Goal: Task Accomplishment & Management: Use online tool/utility

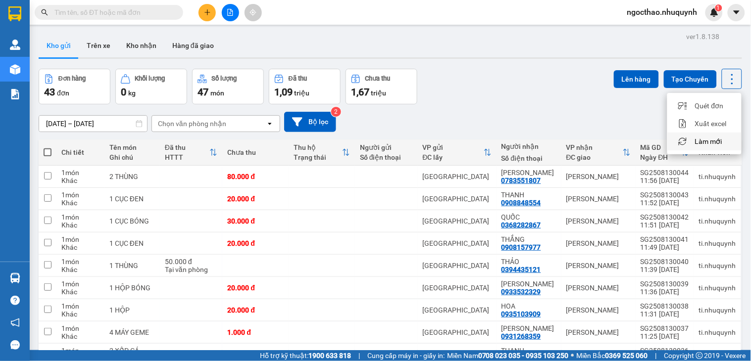
click at [704, 142] on span "Làm mới" at bounding box center [708, 142] width 27 height 10
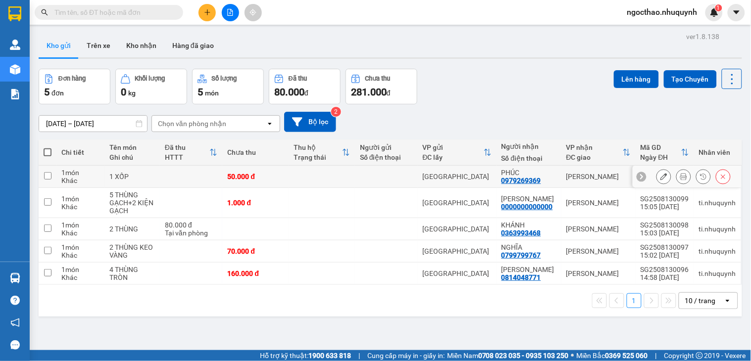
click at [680, 176] on icon at bounding box center [683, 176] width 7 height 7
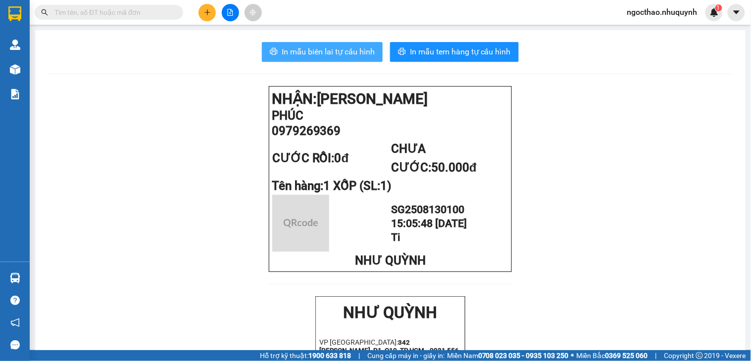
drag, startPoint x: 339, startPoint y: 47, endPoint x: 342, endPoint y: 56, distance: 10.3
click at [339, 47] on span "In mẫu biên lai tự cấu hình" at bounding box center [328, 52] width 93 height 12
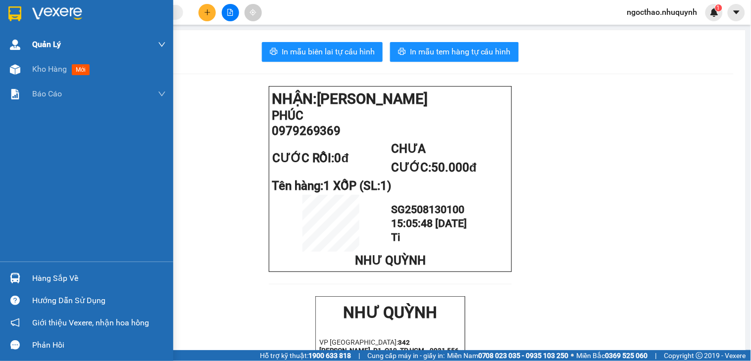
click at [50, 56] on div "Quản Lý" at bounding box center [99, 44] width 134 height 25
click at [33, 57] on div "Kho hàng mới" at bounding box center [99, 69] width 134 height 25
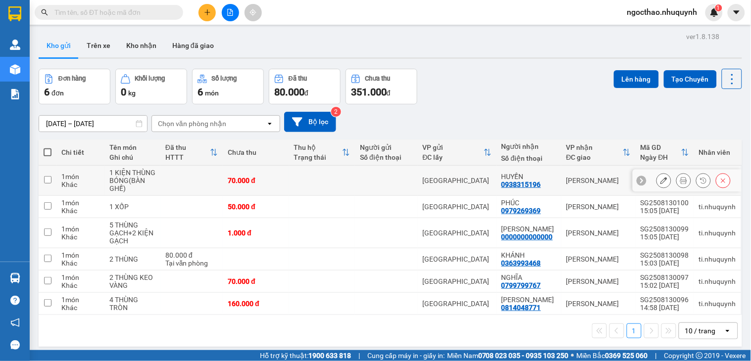
click at [680, 181] on icon at bounding box center [683, 180] width 7 height 7
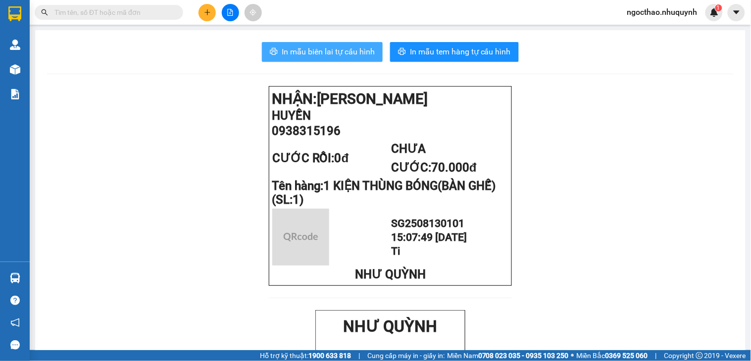
click at [310, 55] on span "In mẫu biên lai tự cấu hình" at bounding box center [328, 52] width 93 height 12
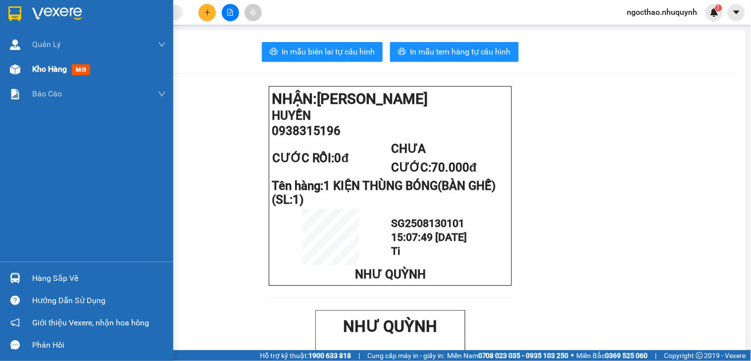
click at [51, 66] on span "Kho hàng" at bounding box center [49, 68] width 35 height 9
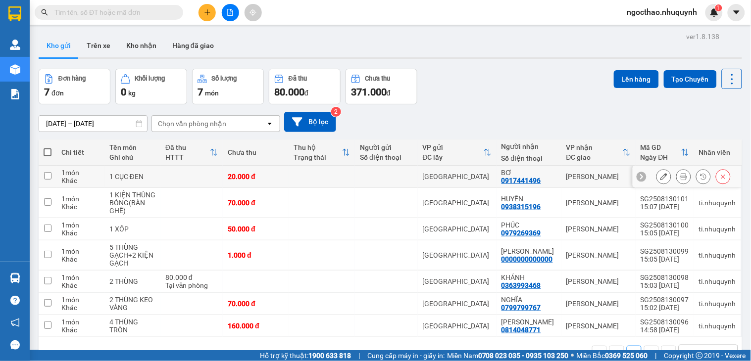
click at [680, 178] on icon at bounding box center [683, 176] width 7 height 7
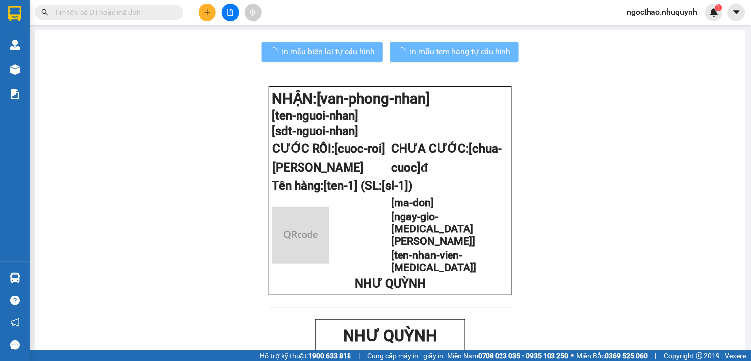
click at [345, 54] on span "In mẫu biên lai tự cấu hình" at bounding box center [328, 52] width 93 height 12
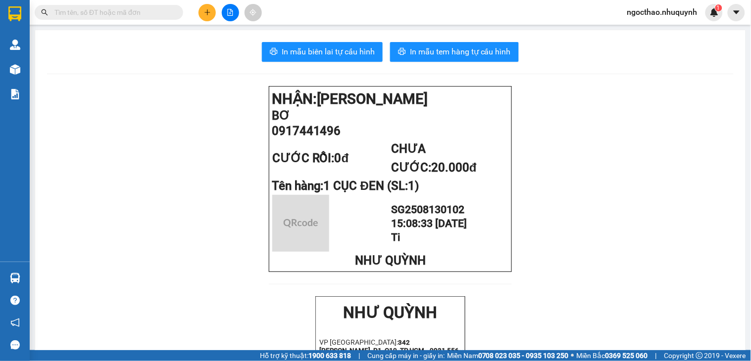
click at [345, 54] on span "In mẫu biên lai tự cấu hình" at bounding box center [328, 52] width 93 height 12
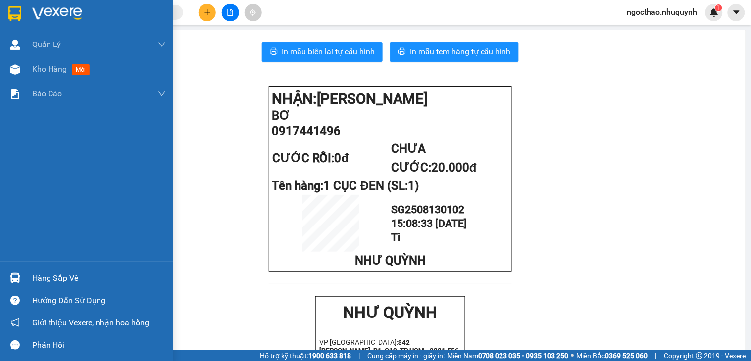
click at [77, 69] on span "mới" at bounding box center [81, 69] width 18 height 11
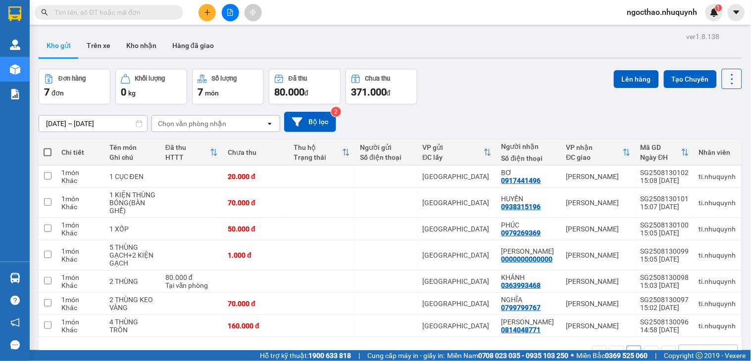
click at [725, 85] on icon at bounding box center [732, 79] width 14 height 14
click at [703, 137] on span "Làm mới" at bounding box center [708, 142] width 27 height 10
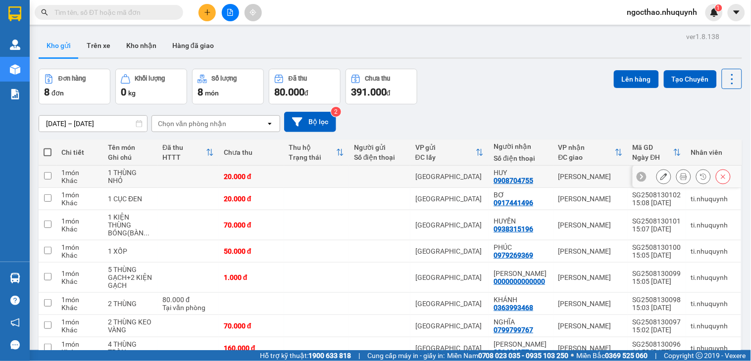
click at [677, 176] on button at bounding box center [684, 176] width 14 height 17
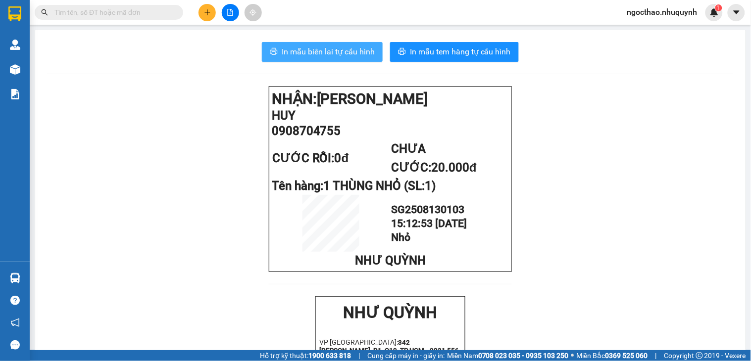
click at [345, 57] on span "In mẫu biên lai tự cấu hình" at bounding box center [328, 52] width 93 height 12
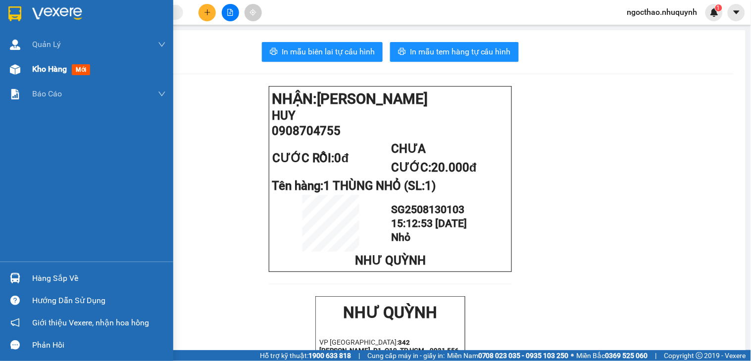
click at [40, 68] on span "Kho hàng" at bounding box center [49, 68] width 35 height 9
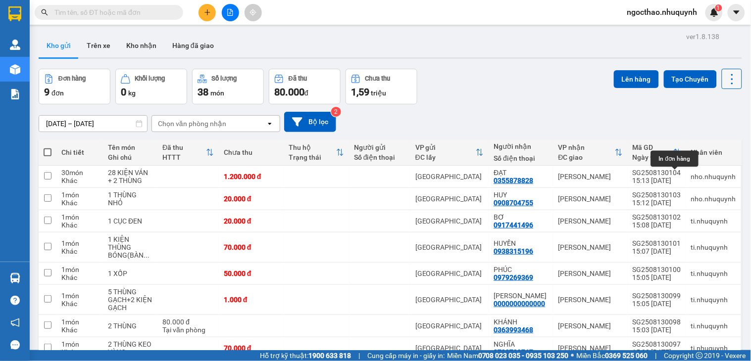
click at [725, 72] on icon at bounding box center [732, 79] width 14 height 14
drag, startPoint x: 665, startPoint y: 177, endPoint x: 672, endPoint y: 176, distance: 6.5
click at [672, 176] on div at bounding box center [693, 176] width 74 height 15
click at [680, 175] on icon at bounding box center [683, 176] width 7 height 7
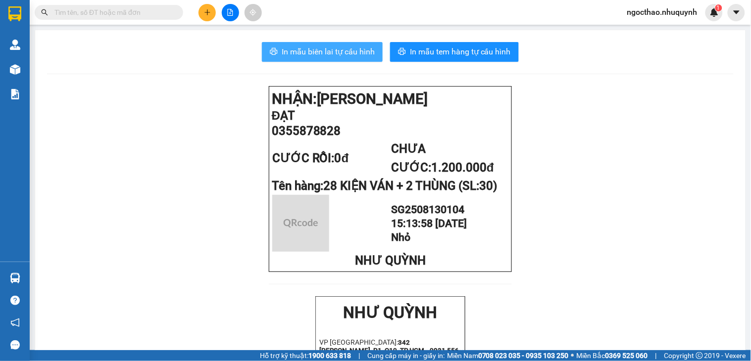
drag, startPoint x: 367, startPoint y: 56, endPoint x: 388, endPoint y: 81, distance: 32.0
click at [367, 56] on span "In mẫu biên lai tự cấu hình" at bounding box center [328, 52] width 93 height 12
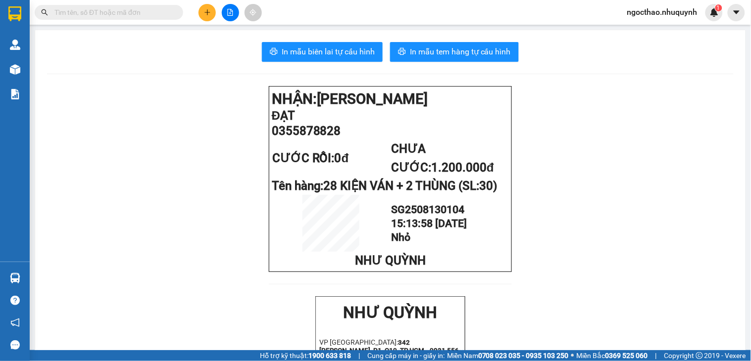
drag, startPoint x: 118, startPoint y: 149, endPoint x: 50, endPoint y: 106, distance: 80.8
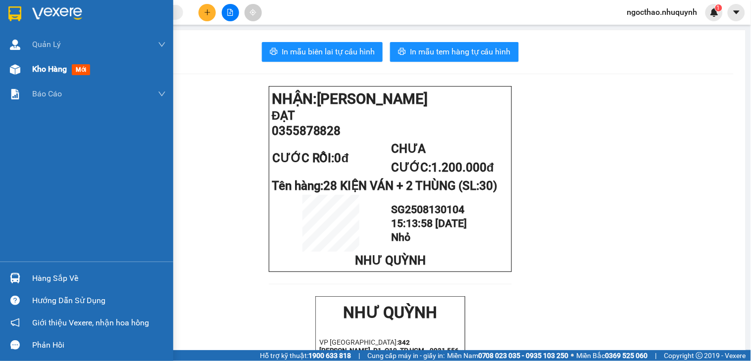
click at [43, 76] on div "Kho hàng mới" at bounding box center [99, 69] width 134 height 25
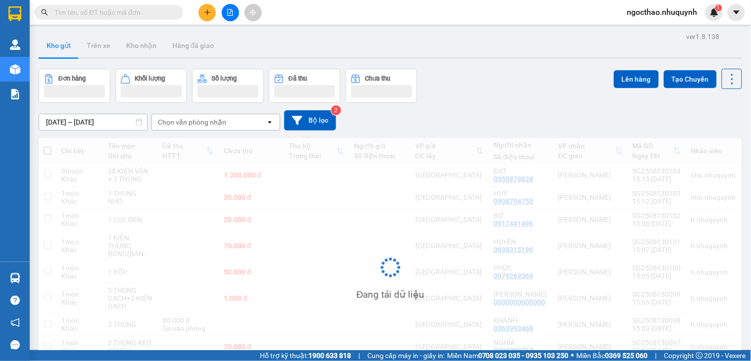
drag, startPoint x: 343, startPoint y: 360, endPoint x: 636, endPoint y: 219, distance: 325.0
click at [675, 244] on div "Đang tải dữ liệu" at bounding box center [390, 275] width 703 height 274
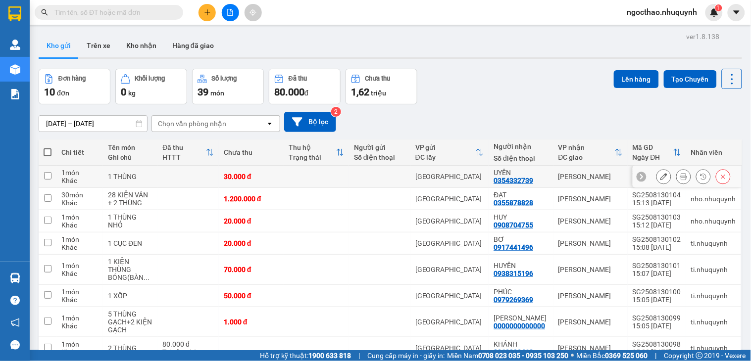
click at [680, 177] on icon at bounding box center [683, 176] width 7 height 7
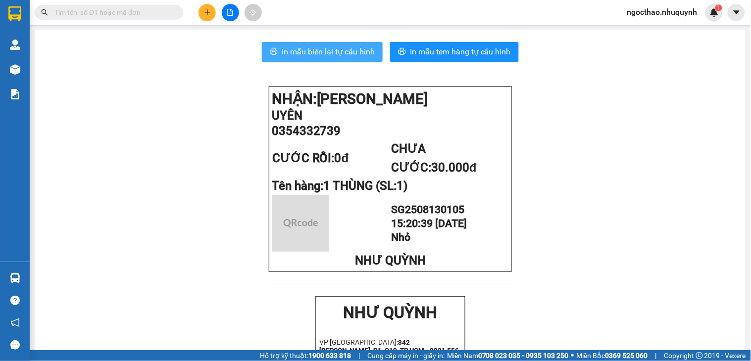
click at [282, 52] on span "In mẫu biên lai tự cấu hình" at bounding box center [328, 52] width 93 height 12
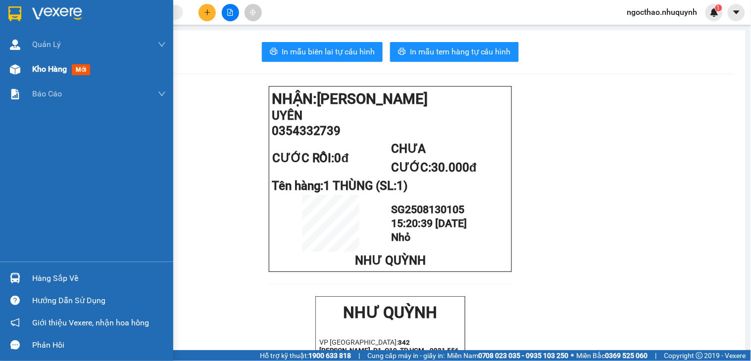
click at [53, 72] on span "Kho hàng" at bounding box center [49, 68] width 35 height 9
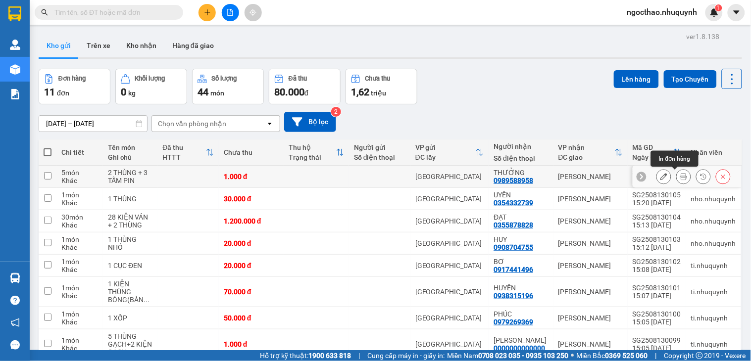
click at [680, 180] on icon at bounding box center [683, 176] width 7 height 7
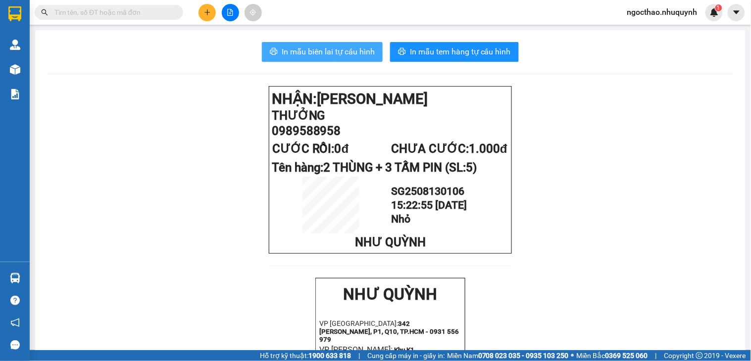
click at [328, 46] on span "In mẫu biên lai tự cấu hình" at bounding box center [328, 52] width 93 height 12
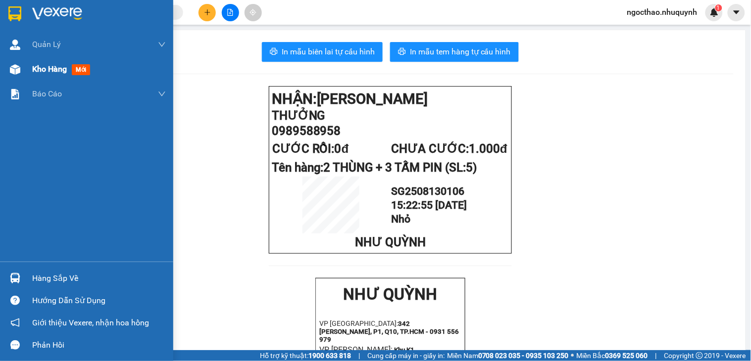
click at [55, 58] on div "Kho hàng mới" at bounding box center [99, 69] width 134 height 25
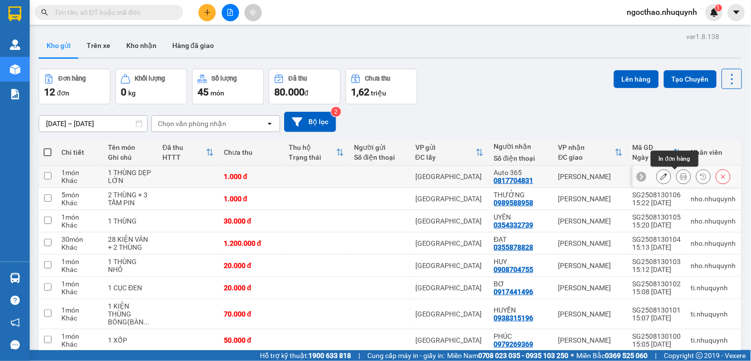
click at [677, 172] on button at bounding box center [684, 176] width 14 height 17
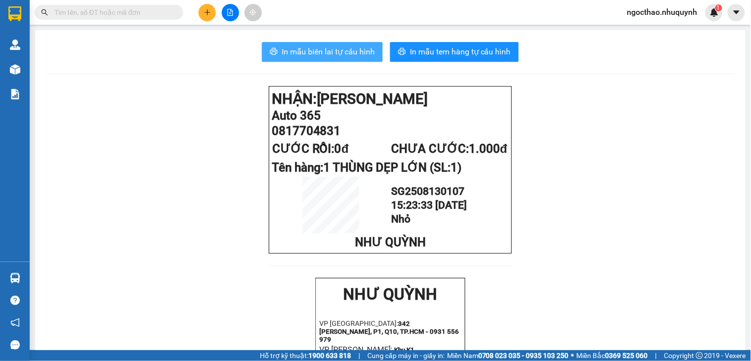
click at [297, 54] on span "In mẫu biên lai tự cấu hình" at bounding box center [328, 52] width 93 height 12
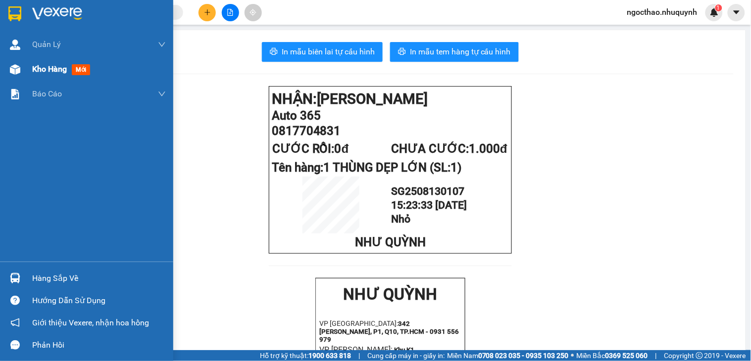
click at [36, 64] on span "Kho hàng" at bounding box center [49, 68] width 35 height 9
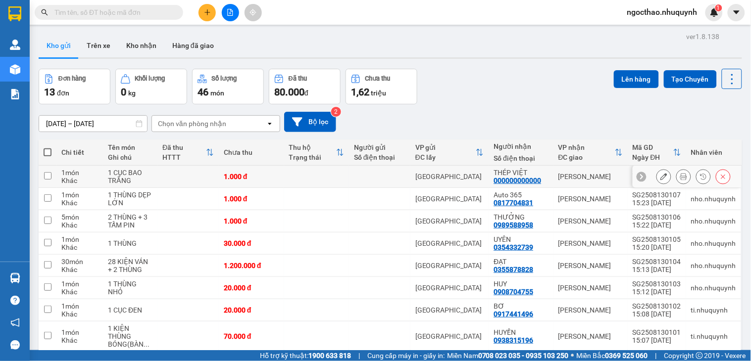
click at [680, 178] on icon at bounding box center [683, 176] width 7 height 7
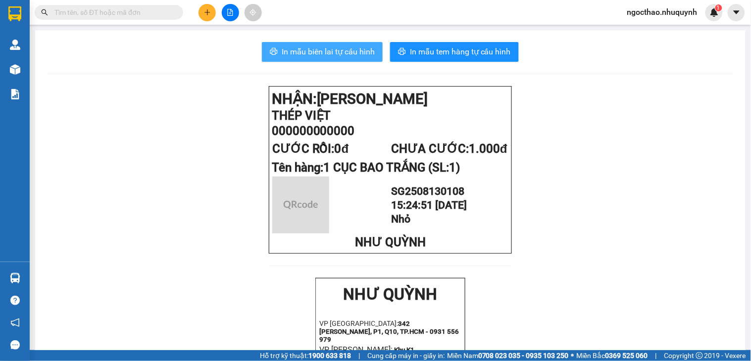
click at [299, 53] on span "In mẫu biên lai tự cấu hình" at bounding box center [328, 52] width 93 height 12
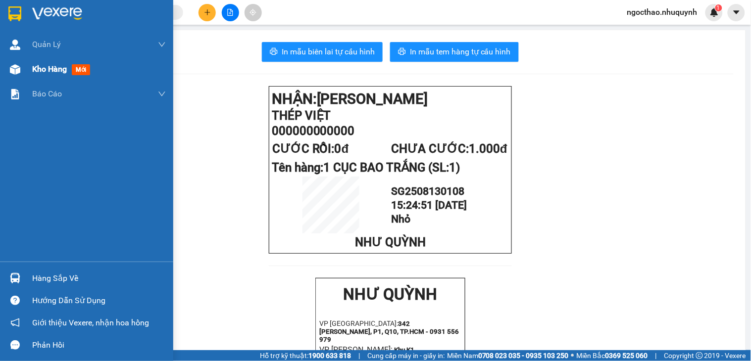
click at [38, 67] on span "Kho hàng" at bounding box center [49, 68] width 35 height 9
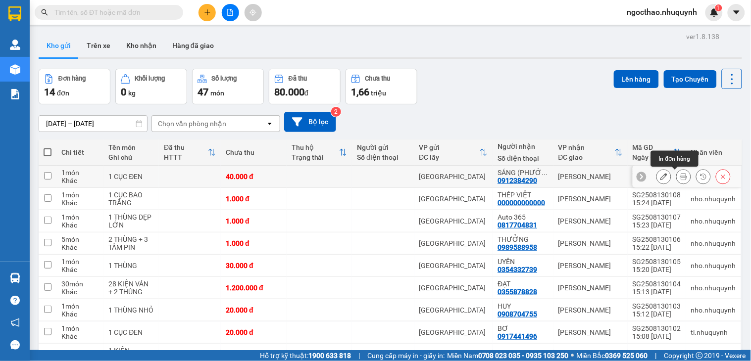
click at [680, 176] on icon at bounding box center [683, 176] width 7 height 7
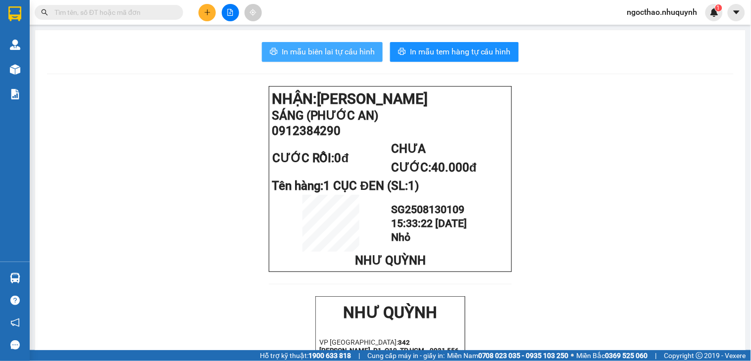
click at [313, 43] on button "In mẫu biên lai tự cấu hình" at bounding box center [322, 52] width 121 height 20
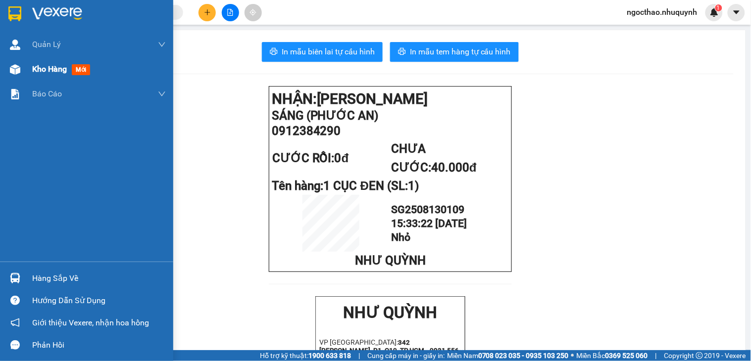
click at [40, 75] on div "Kho hàng mới" at bounding box center [63, 69] width 62 height 12
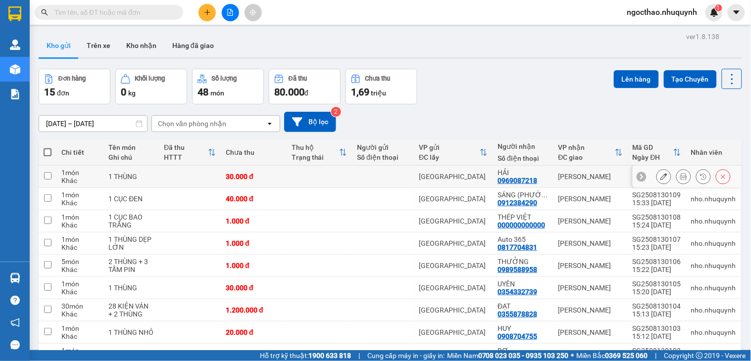
click at [677, 172] on button at bounding box center [684, 176] width 14 height 17
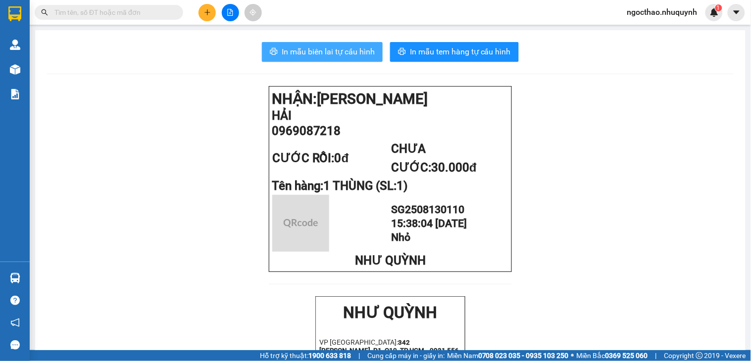
click at [362, 57] on span "In mẫu biên lai tự cấu hình" at bounding box center [328, 52] width 93 height 12
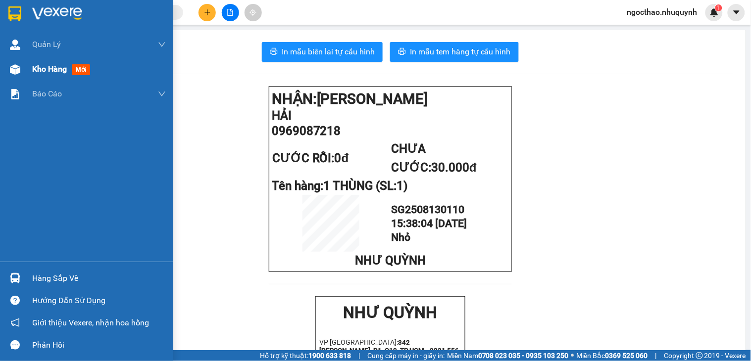
click at [58, 79] on div "Kho hàng mới" at bounding box center [99, 69] width 134 height 25
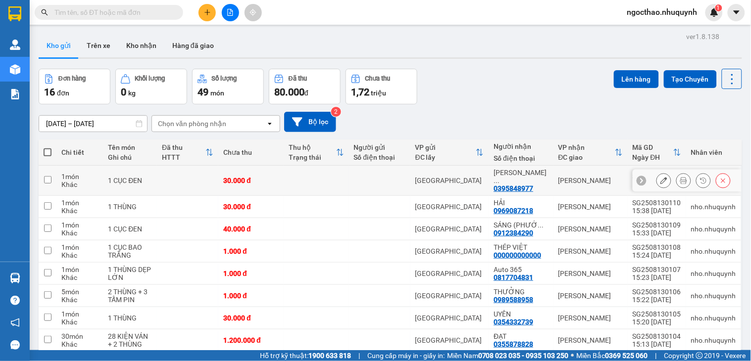
click at [680, 180] on icon at bounding box center [683, 180] width 7 height 7
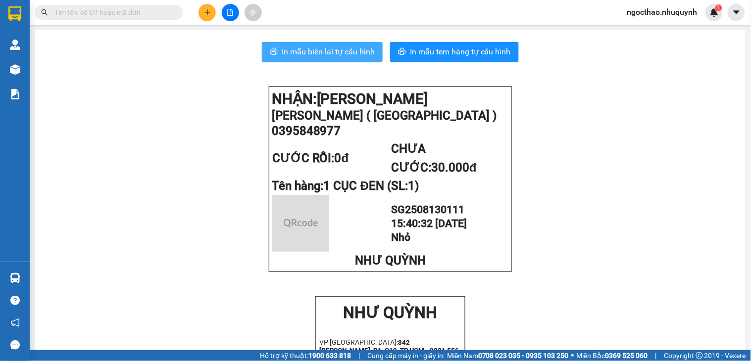
click at [330, 48] on span "In mẫu biên lai tự cấu hình" at bounding box center [328, 52] width 93 height 12
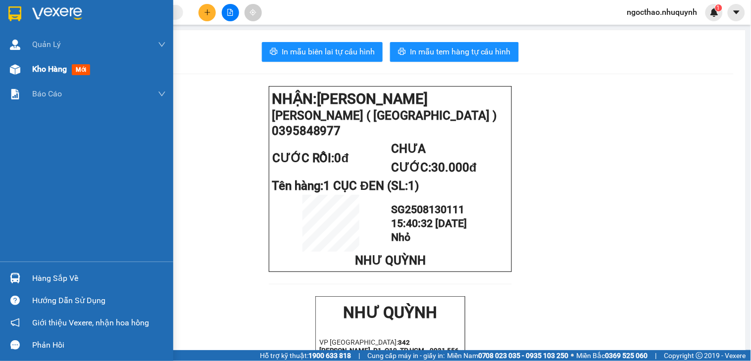
click at [56, 71] on span "Kho hàng" at bounding box center [49, 68] width 35 height 9
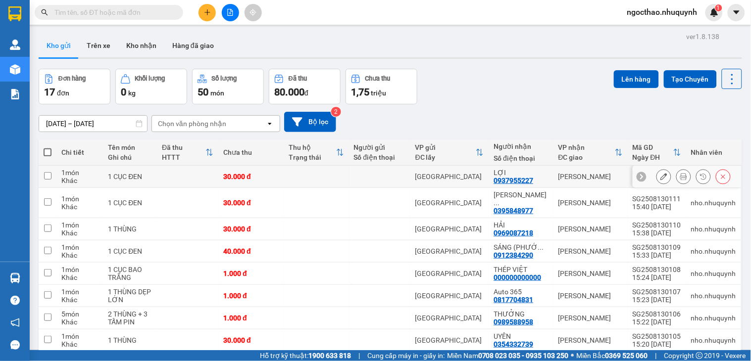
click at [679, 179] on button at bounding box center [684, 176] width 14 height 17
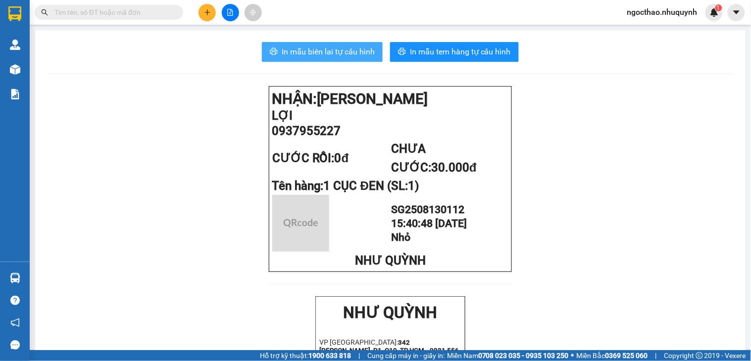
click at [344, 53] on span "In mẫu biên lai tự cấu hình" at bounding box center [328, 52] width 93 height 12
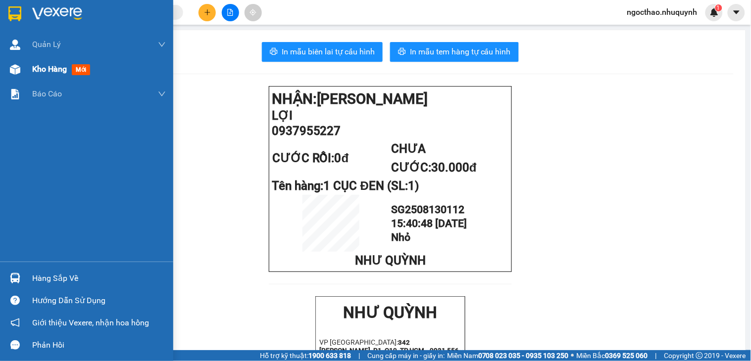
click at [38, 67] on span "Kho hàng" at bounding box center [49, 68] width 35 height 9
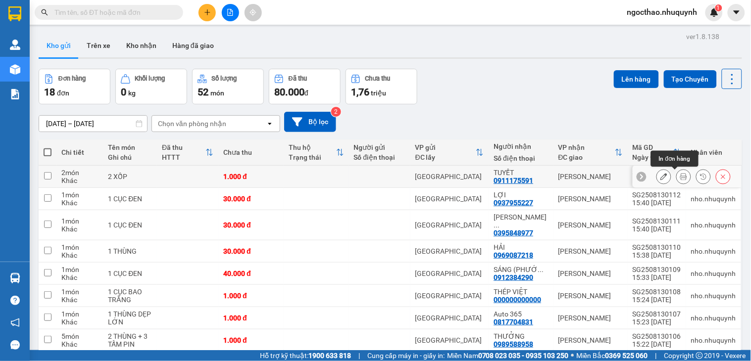
click at [677, 176] on button at bounding box center [684, 176] width 14 height 17
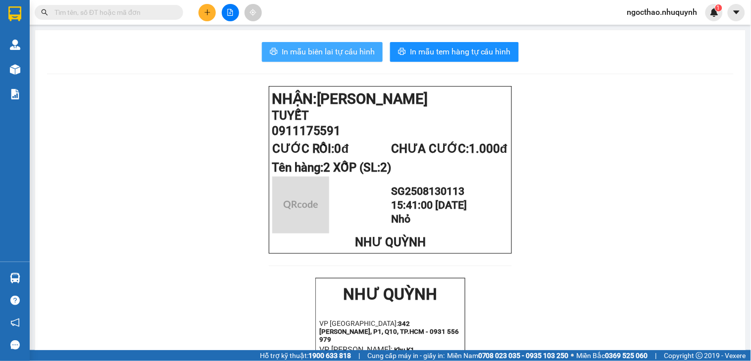
click at [308, 56] on span "In mẫu biên lai tự cấu hình" at bounding box center [328, 52] width 93 height 12
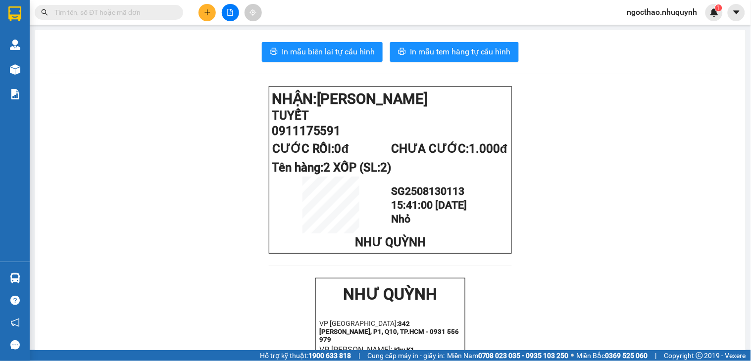
drag, startPoint x: 50, startPoint y: 72, endPoint x: 6, endPoint y: 71, distance: 43.6
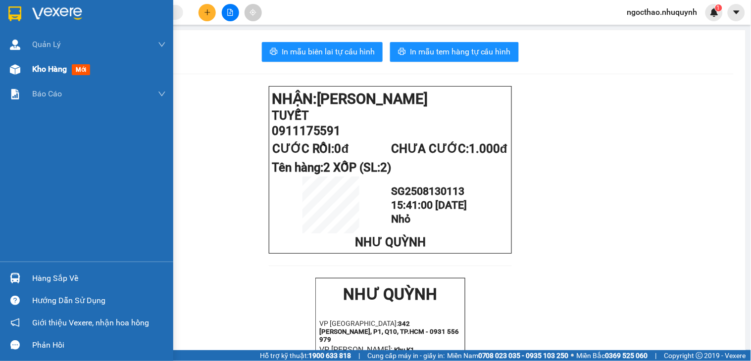
click at [37, 70] on span "Kho hàng" at bounding box center [49, 68] width 35 height 9
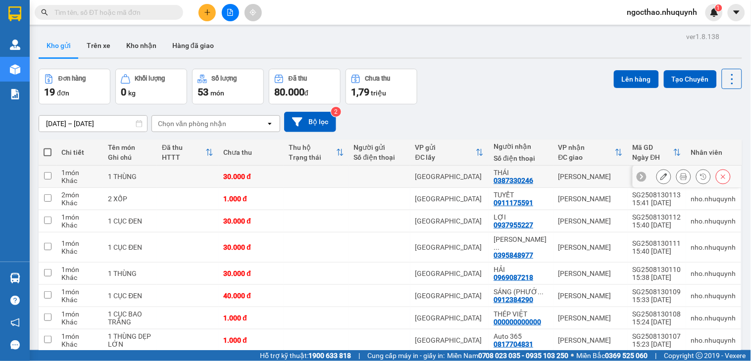
click at [680, 175] on icon at bounding box center [683, 176] width 7 height 7
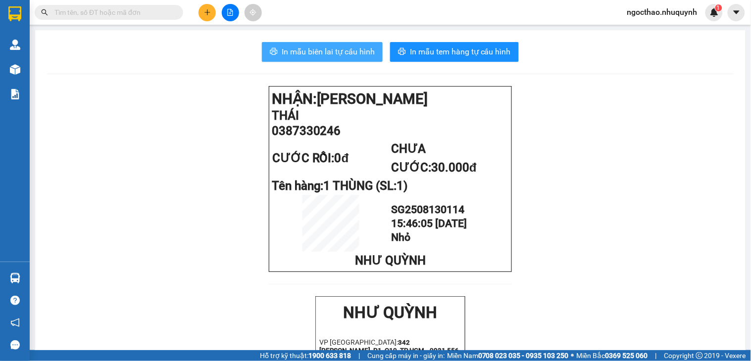
click at [305, 53] on span "In mẫu biên lai tự cấu hình" at bounding box center [328, 52] width 93 height 12
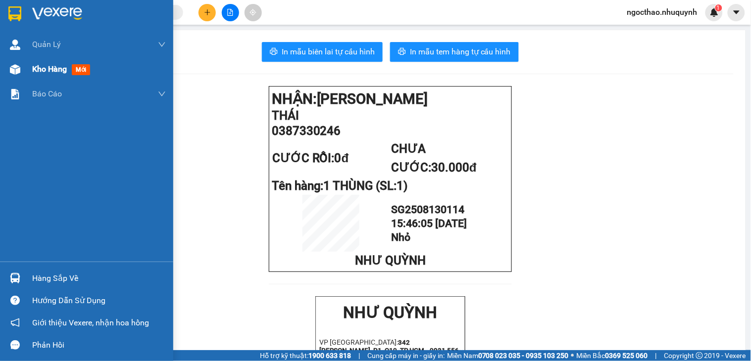
click at [31, 64] on div "Kho hàng mới" at bounding box center [86, 69] width 173 height 25
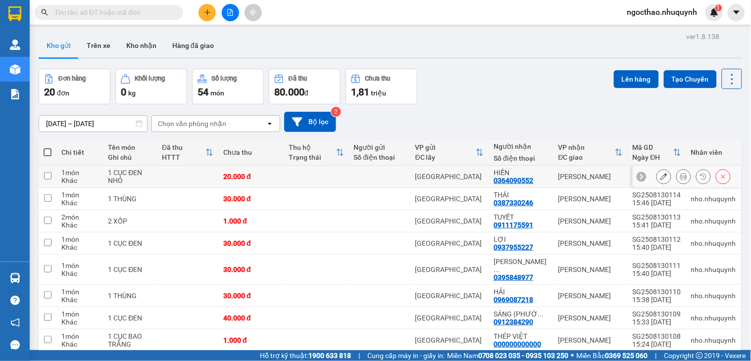
click at [680, 181] on button at bounding box center [684, 176] width 14 height 17
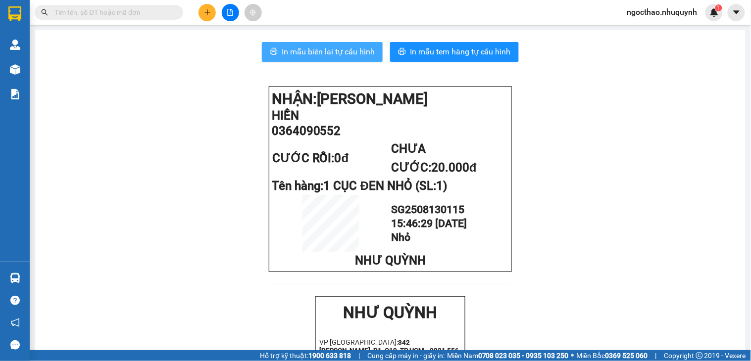
drag, startPoint x: 353, startPoint y: 43, endPoint x: 354, endPoint y: 67, distance: 24.3
click at [353, 43] on button "In mẫu biên lai tự cấu hình" at bounding box center [322, 52] width 121 height 20
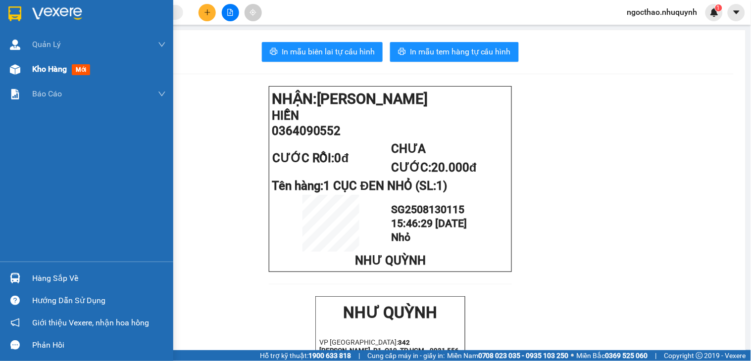
click at [40, 68] on span "Kho hàng" at bounding box center [49, 68] width 35 height 9
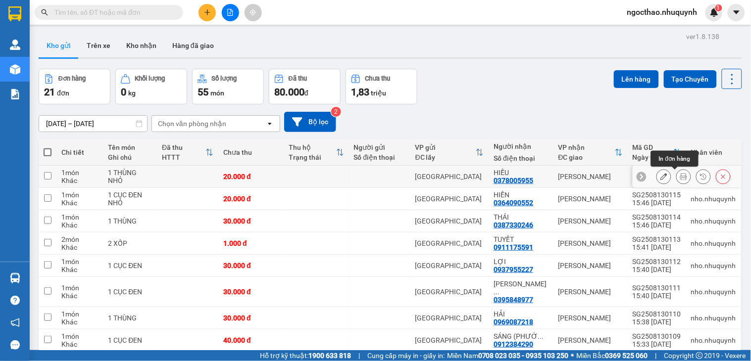
drag, startPoint x: 681, startPoint y: 174, endPoint x: 674, endPoint y: 174, distance: 6.9
click at [678, 174] on div at bounding box center [683, 176] width 15 height 15
click at [680, 174] on icon at bounding box center [683, 176] width 7 height 7
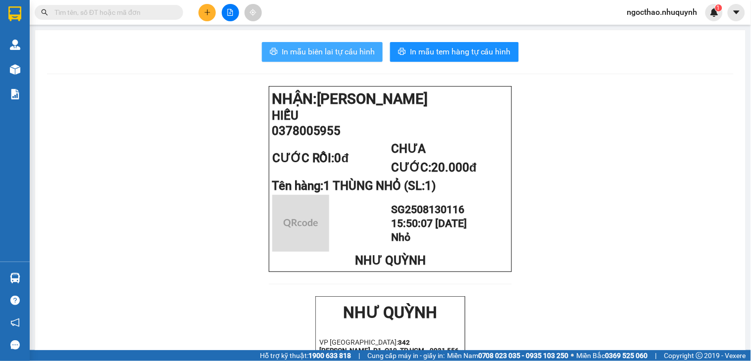
click at [319, 43] on button "In mẫu biên lai tự cấu hình" at bounding box center [322, 52] width 121 height 20
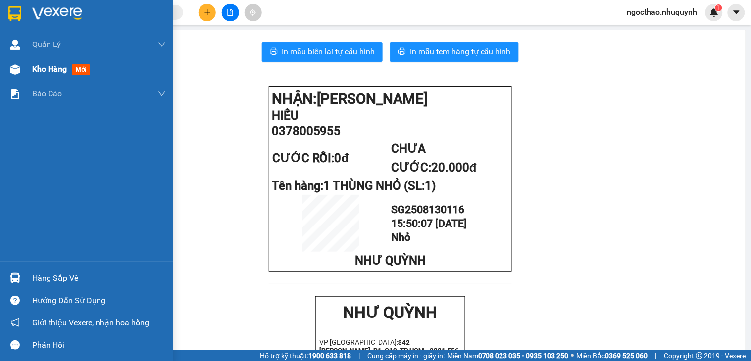
click at [30, 73] on div "Kho hàng mới" at bounding box center [86, 69] width 173 height 25
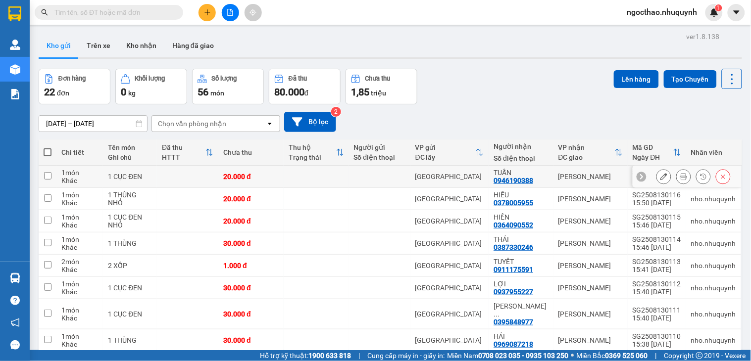
click at [680, 177] on icon at bounding box center [683, 176] width 7 height 7
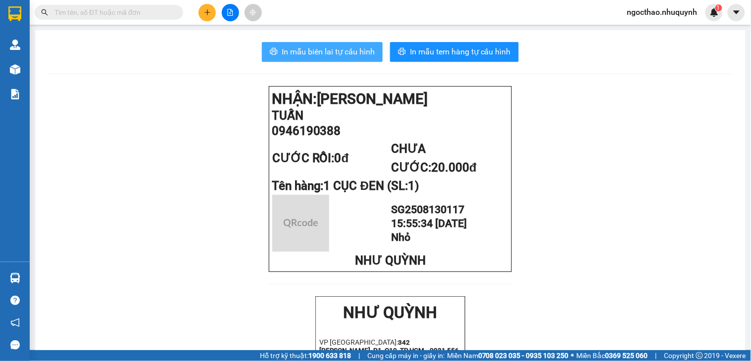
click at [356, 50] on span "In mẫu biên lai tự cấu hình" at bounding box center [328, 52] width 93 height 12
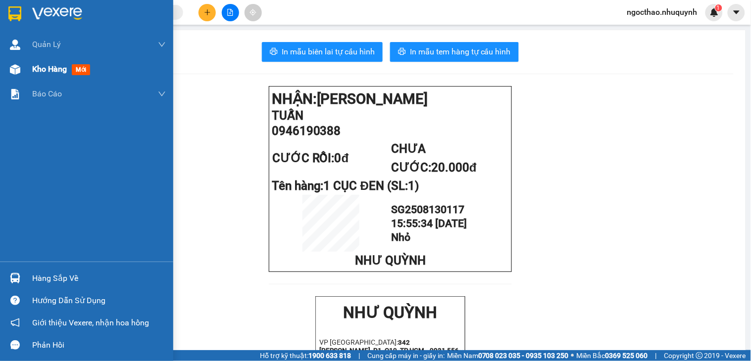
click at [43, 71] on span "Kho hàng" at bounding box center [49, 68] width 35 height 9
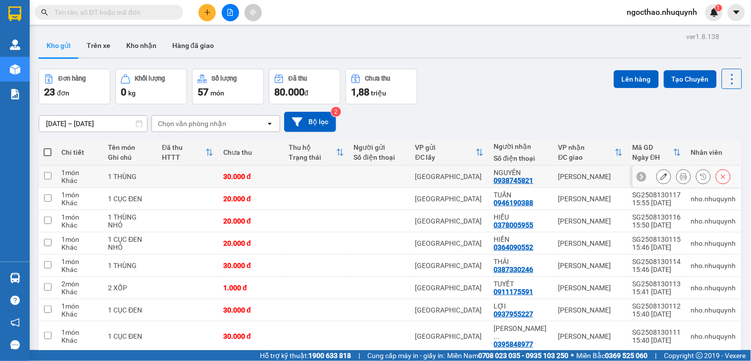
click at [680, 179] on icon at bounding box center [683, 176] width 7 height 7
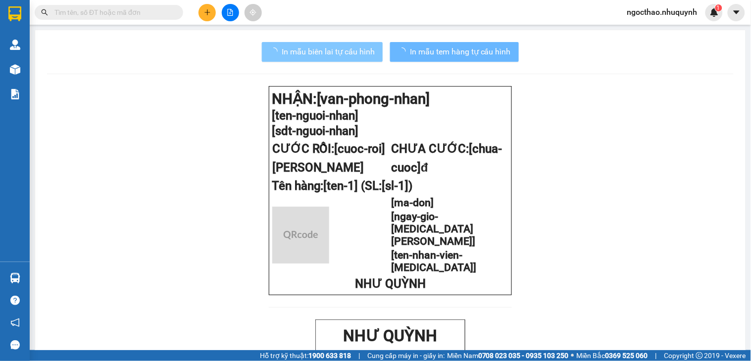
click at [308, 53] on span "In mẫu biên lai tự cấu hình" at bounding box center [328, 52] width 93 height 12
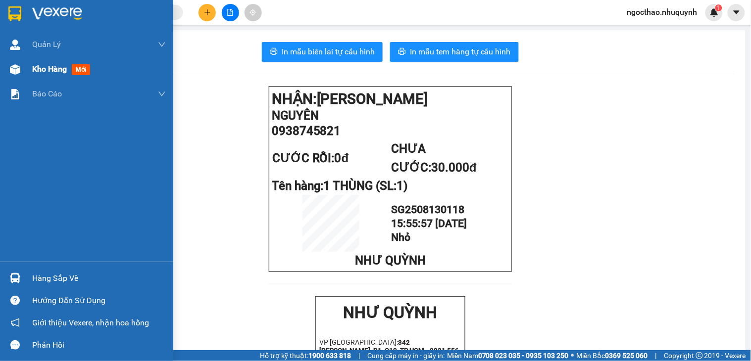
click at [36, 67] on span "Kho hàng" at bounding box center [49, 68] width 35 height 9
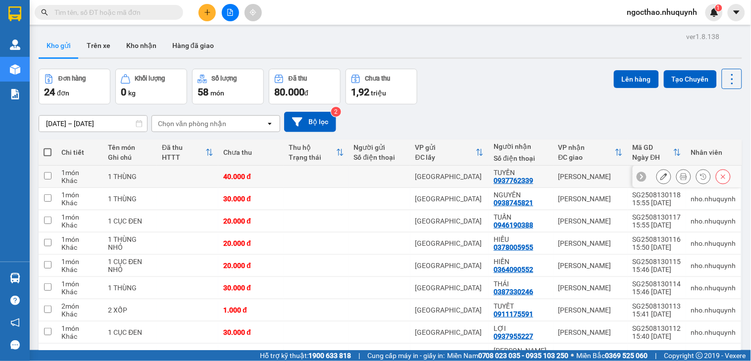
click at [677, 176] on button at bounding box center [684, 176] width 14 height 17
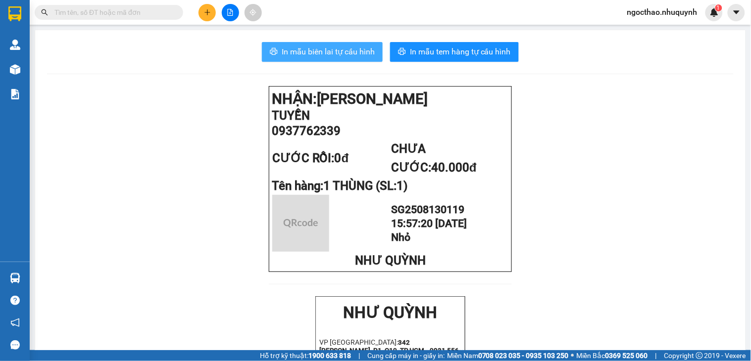
drag, startPoint x: 324, startPoint y: 55, endPoint x: 581, endPoint y: 251, distance: 323.6
click at [324, 55] on span "In mẫu biên lai tự cấu hình" at bounding box center [328, 52] width 93 height 12
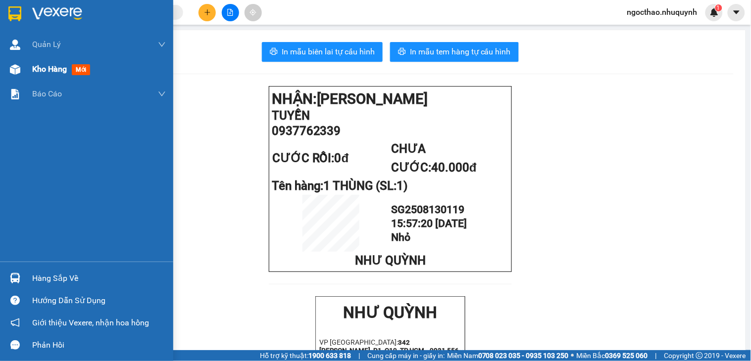
click at [58, 71] on span "Kho hàng" at bounding box center [49, 68] width 35 height 9
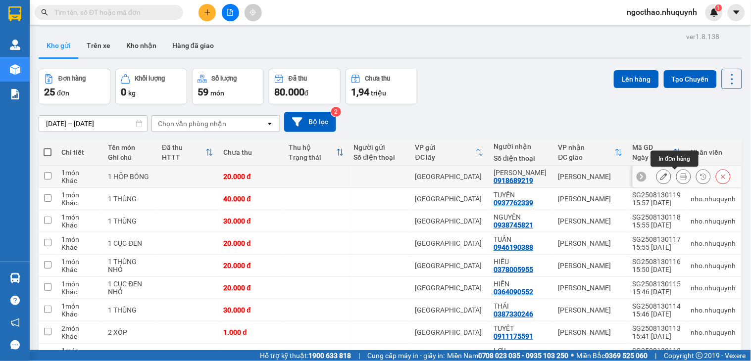
click at [677, 181] on button at bounding box center [684, 176] width 14 height 17
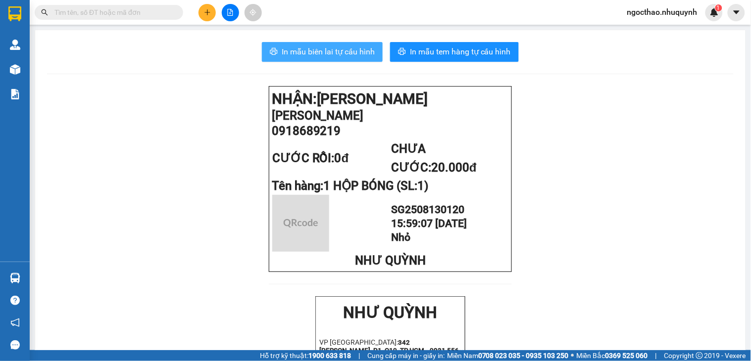
click at [336, 53] on span "In mẫu biên lai tự cấu hình" at bounding box center [328, 52] width 93 height 12
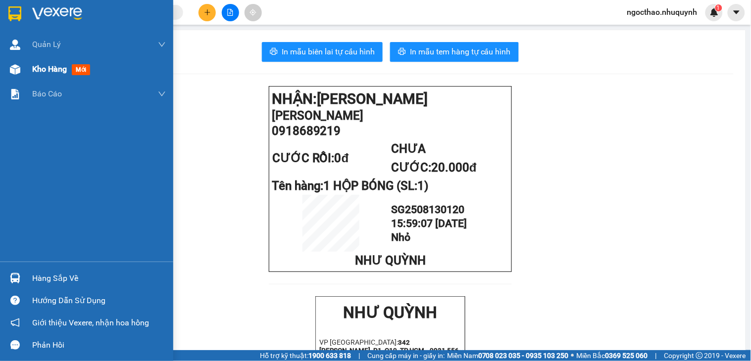
click at [48, 67] on span "Kho hàng" at bounding box center [49, 68] width 35 height 9
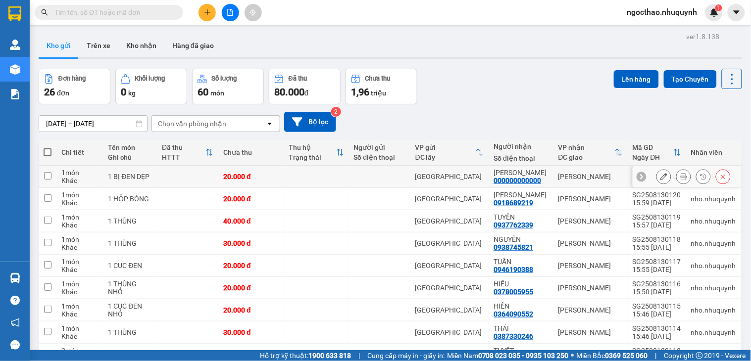
click at [680, 174] on icon at bounding box center [683, 176] width 7 height 7
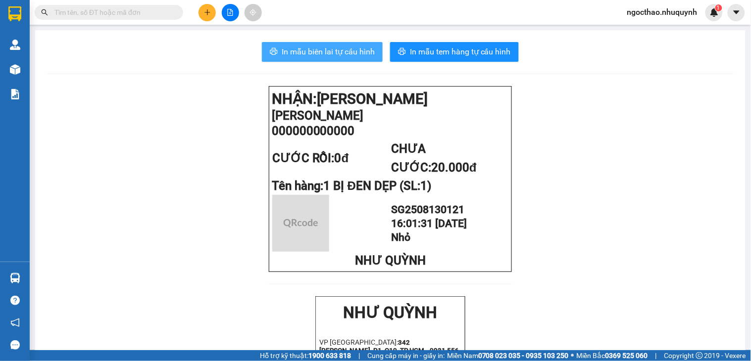
drag, startPoint x: 291, startPoint y: 46, endPoint x: 308, endPoint y: 48, distance: 17.5
click at [291, 46] on span "In mẫu biên lai tự cấu hình" at bounding box center [328, 52] width 93 height 12
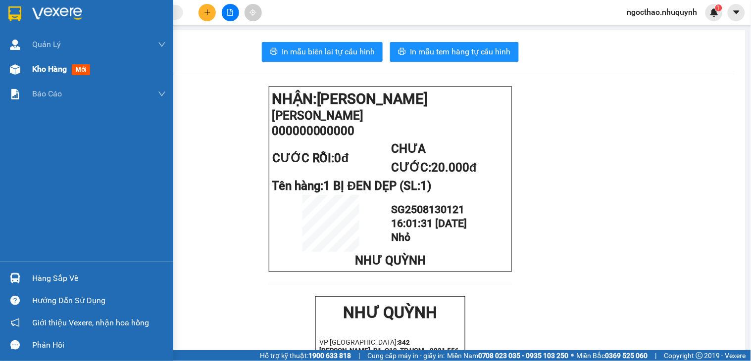
click at [40, 65] on span "Kho hàng" at bounding box center [49, 68] width 35 height 9
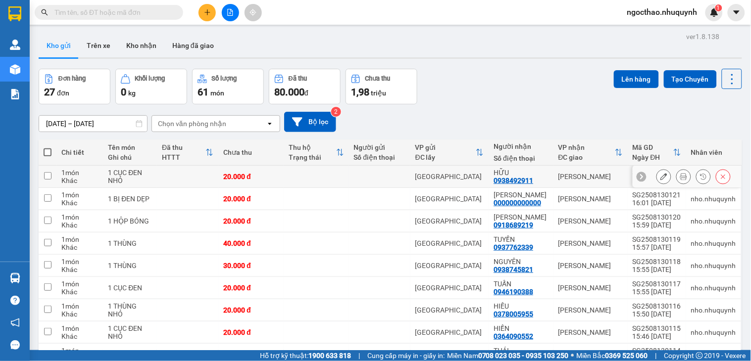
click at [680, 176] on icon at bounding box center [683, 176] width 7 height 7
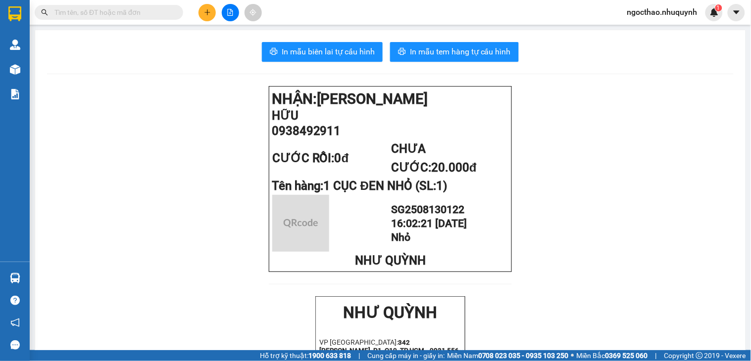
click at [336, 42] on button "In mẫu biên lai tự cấu hình" at bounding box center [322, 52] width 121 height 20
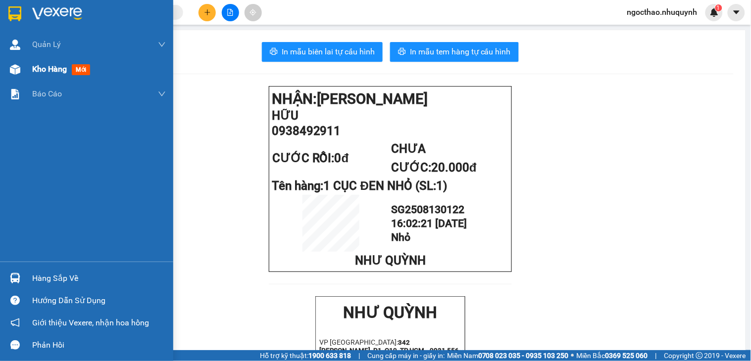
click at [50, 73] on span "Kho hàng" at bounding box center [49, 68] width 35 height 9
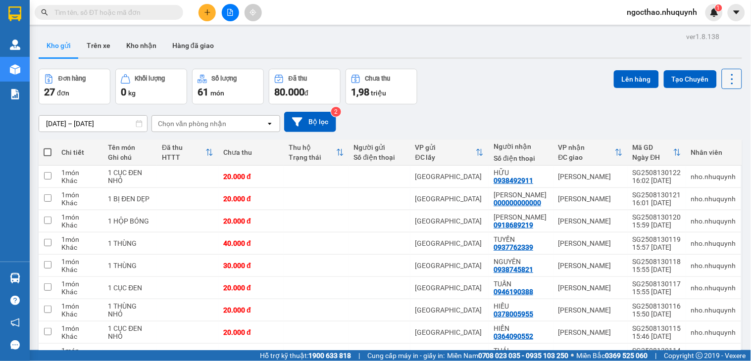
click at [725, 86] on button at bounding box center [732, 79] width 20 height 20
click at [702, 139] on span "Làm mới" at bounding box center [708, 142] width 27 height 10
click at [725, 85] on icon at bounding box center [732, 79] width 14 height 14
click at [698, 141] on span "Làm mới" at bounding box center [708, 142] width 27 height 10
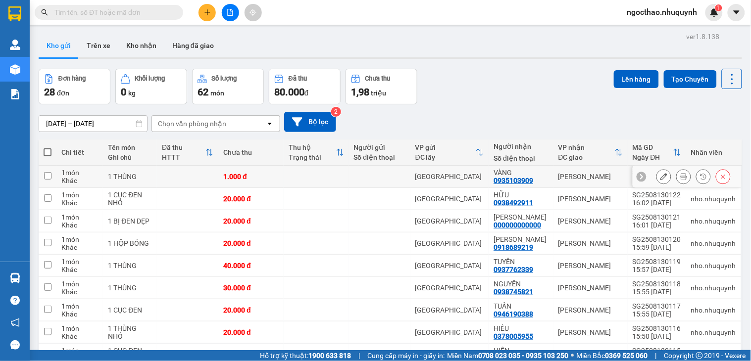
click at [680, 177] on icon at bounding box center [683, 176] width 7 height 7
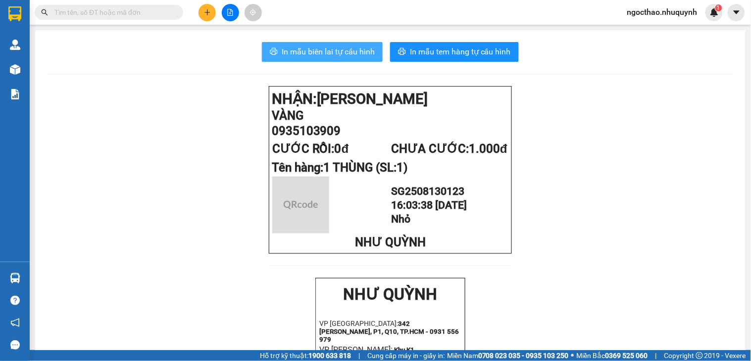
drag, startPoint x: 305, startPoint y: 53, endPoint x: 749, endPoint y: 141, distance: 452.1
click at [305, 53] on span "In mẫu biên lai tự cấu hình" at bounding box center [328, 52] width 93 height 12
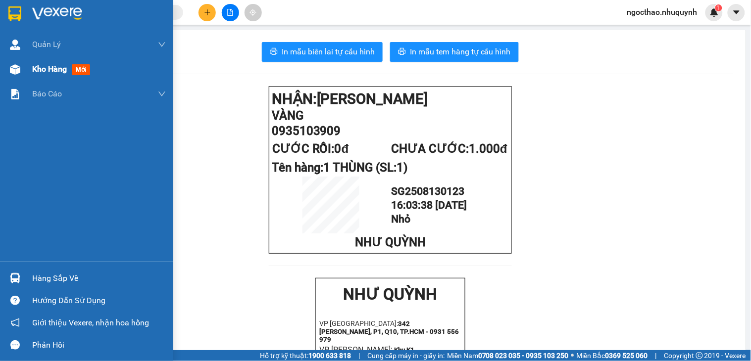
click at [32, 64] on span "Kho hàng" at bounding box center [49, 68] width 35 height 9
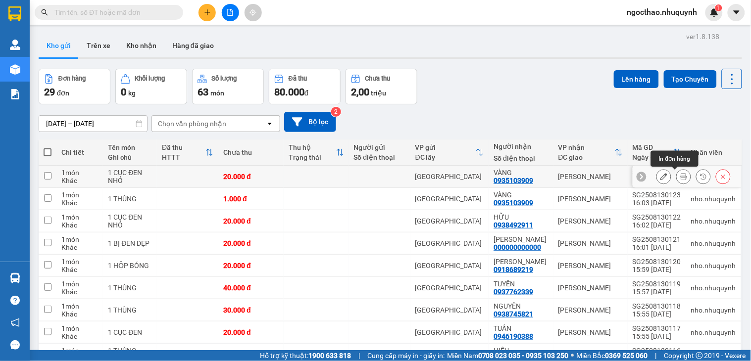
click at [680, 177] on icon at bounding box center [683, 176] width 7 height 7
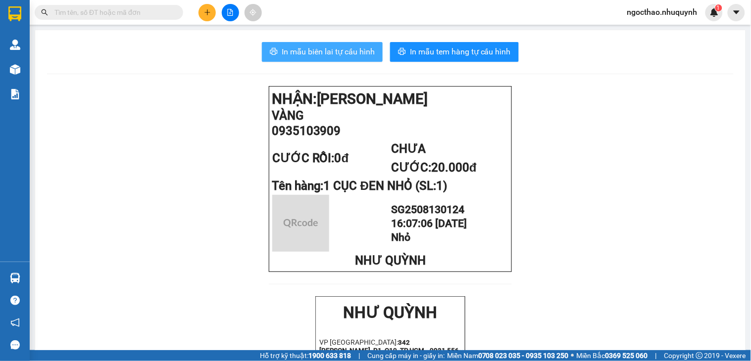
drag, startPoint x: 313, startPoint y: 55, endPoint x: 426, endPoint y: 118, distance: 129.0
click at [314, 56] on span "In mẫu biên lai tự cấu hình" at bounding box center [328, 52] width 93 height 12
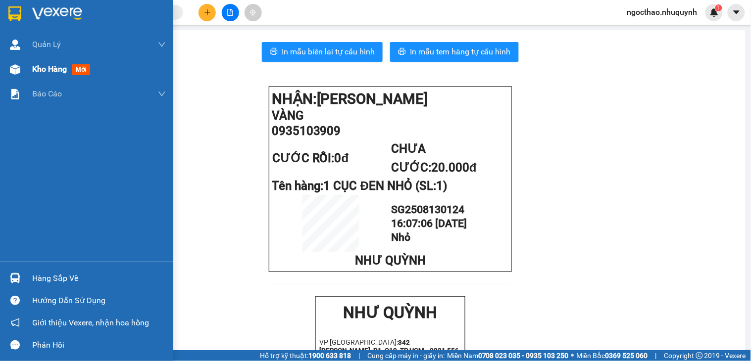
drag, startPoint x: 43, startPoint y: 76, endPoint x: 50, endPoint y: 67, distance: 11.3
click at [47, 93] on div "Quản [PERSON_NAME] lý khách hàng Quản lý khách hàng mới Kho hàng mới Báo cáo Bá…" at bounding box center [86, 147] width 173 height 230
click at [50, 67] on span "Kho hàng" at bounding box center [49, 68] width 35 height 9
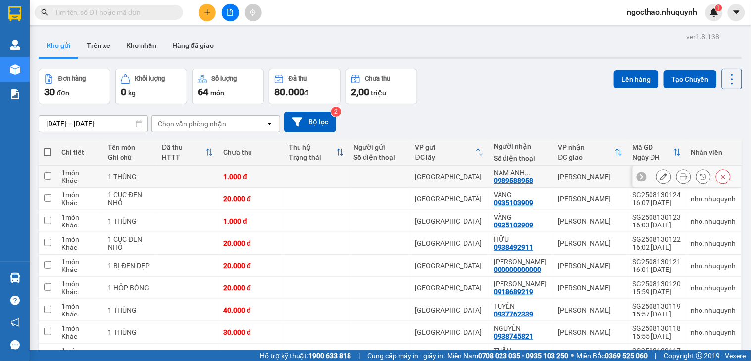
click at [680, 180] on icon at bounding box center [683, 176] width 7 height 7
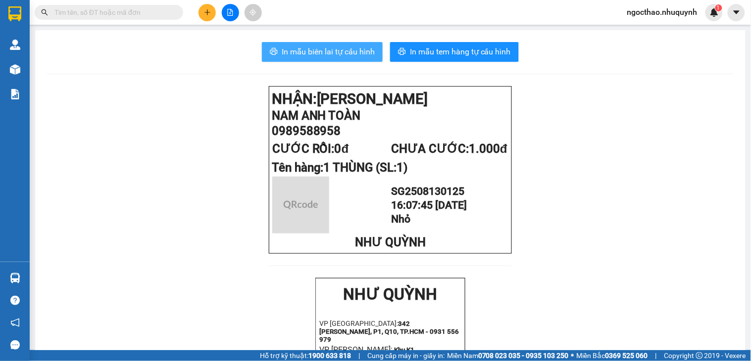
click at [283, 45] on button "In mẫu biên lai tự cấu hình" at bounding box center [322, 52] width 121 height 20
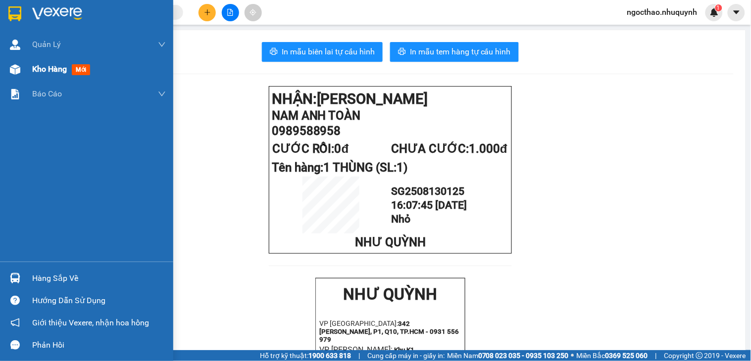
click at [42, 69] on span "Kho hàng" at bounding box center [49, 68] width 35 height 9
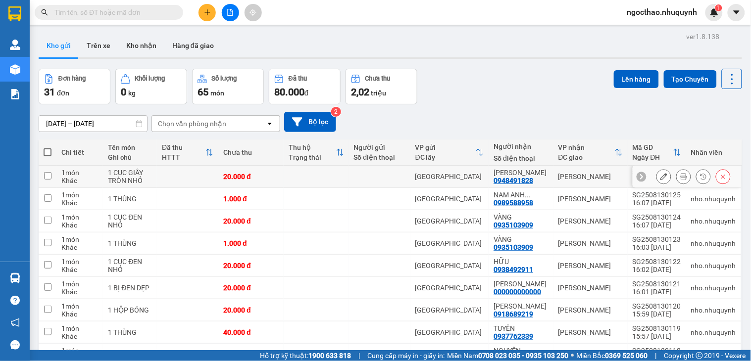
click at [677, 176] on button at bounding box center [684, 176] width 14 height 17
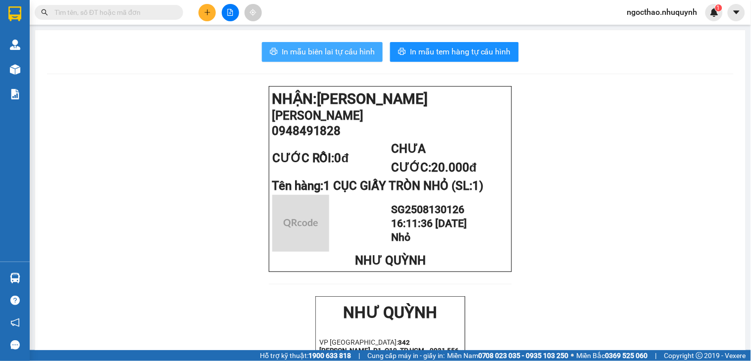
click at [339, 50] on span "In mẫu biên lai tự cấu hình" at bounding box center [328, 52] width 93 height 12
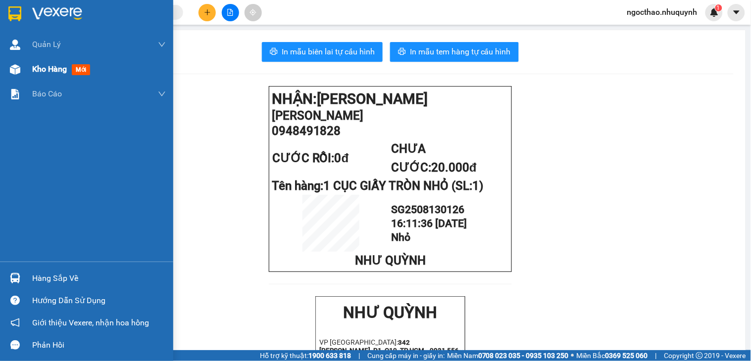
click at [40, 70] on span "Kho hàng" at bounding box center [49, 68] width 35 height 9
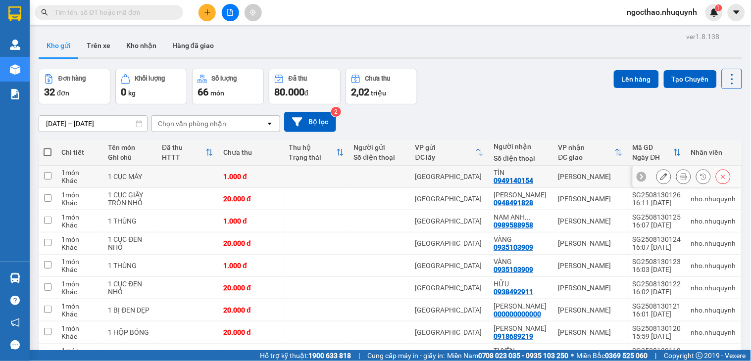
click at [680, 174] on icon at bounding box center [683, 176] width 7 height 7
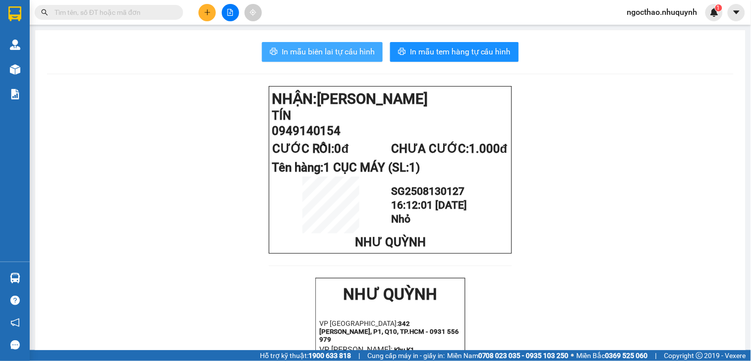
click at [327, 45] on button "In mẫu biên lai tự cấu hình" at bounding box center [322, 52] width 121 height 20
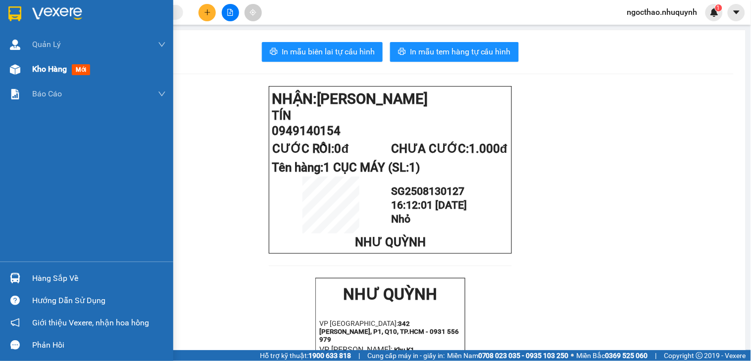
click at [27, 66] on div "Kho hàng mới" at bounding box center [86, 69] width 173 height 25
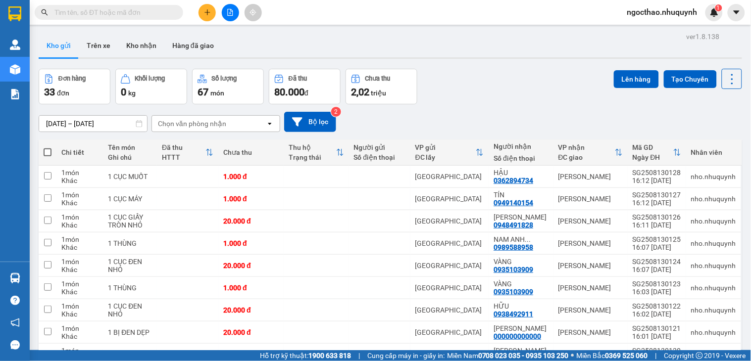
drag, startPoint x: 672, startPoint y: 110, endPoint x: 681, endPoint y: 116, distance: 10.4
click at [672, 110] on div "[DATE] – [DATE] Press the down arrow key to interact with the calendar and sele…" at bounding box center [390, 121] width 703 height 35
click at [677, 181] on button at bounding box center [684, 176] width 14 height 17
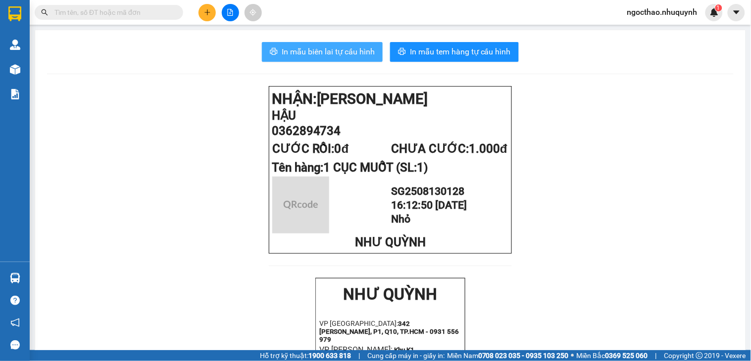
click at [318, 54] on span "In mẫu biên lai tự cấu hình" at bounding box center [328, 52] width 93 height 12
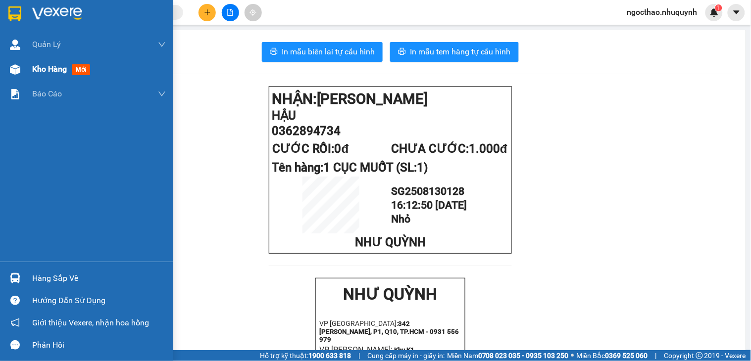
click at [34, 60] on div "Kho hàng mới" at bounding box center [99, 69] width 134 height 25
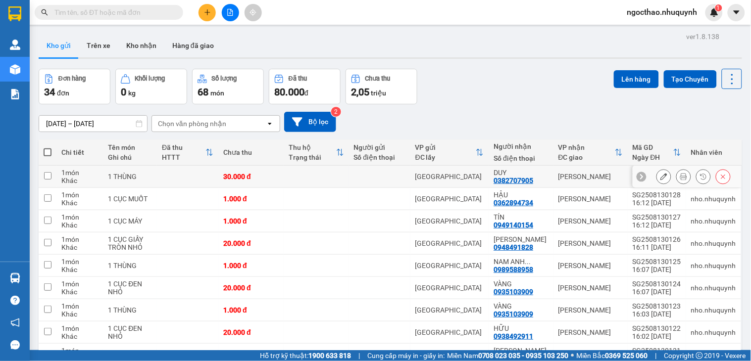
click at [680, 177] on icon at bounding box center [683, 176] width 7 height 7
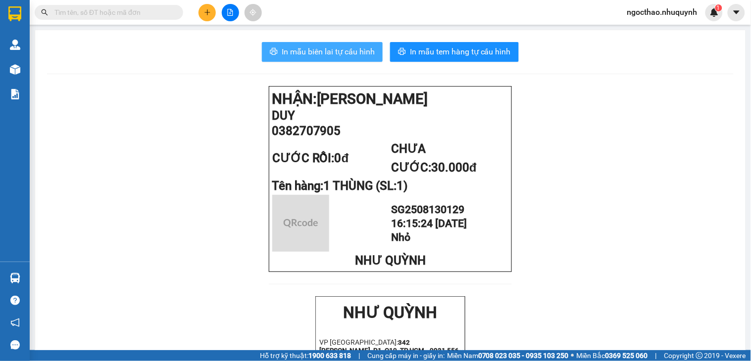
drag, startPoint x: 288, startPoint y: 49, endPoint x: 467, endPoint y: 191, distance: 229.1
click at [289, 50] on span "In mẫu biên lai tự cấu hình" at bounding box center [328, 52] width 93 height 12
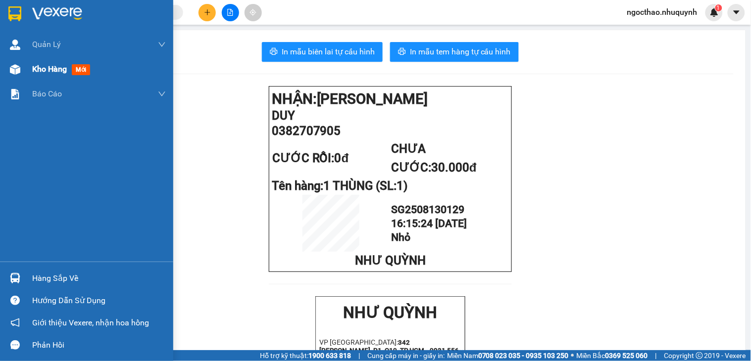
click at [37, 64] on span "Kho hàng" at bounding box center [49, 68] width 35 height 9
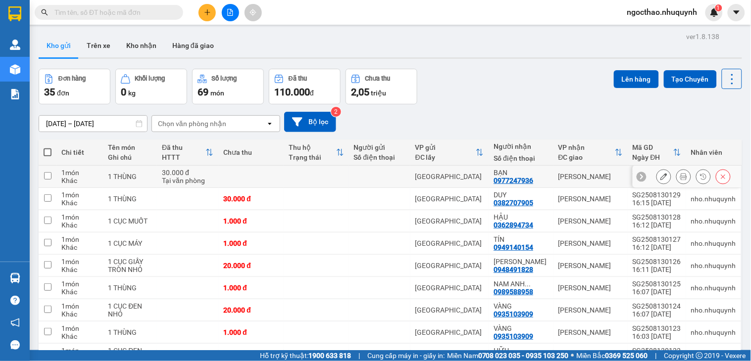
click at [680, 177] on icon at bounding box center [683, 176] width 7 height 7
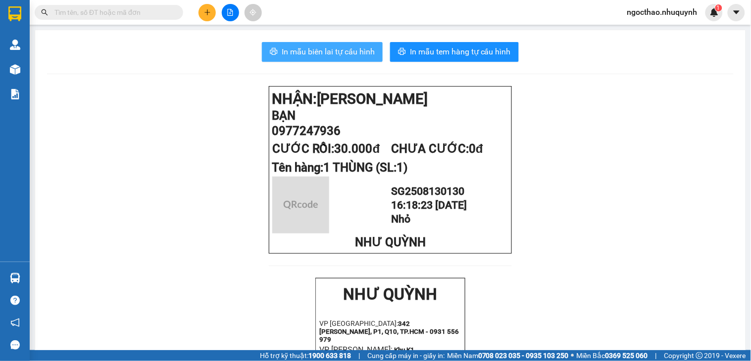
click at [325, 44] on button "In mẫu biên lai tự cấu hình" at bounding box center [322, 52] width 121 height 20
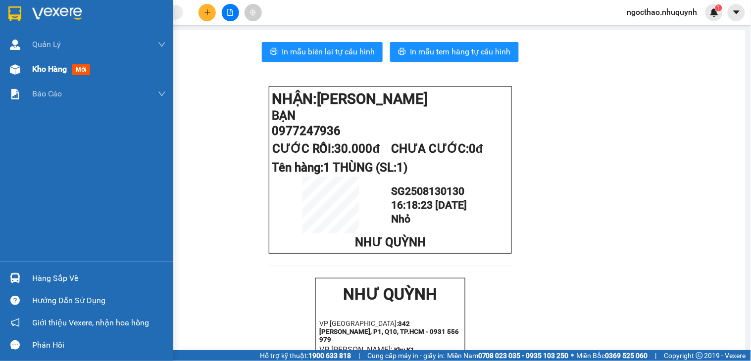
click at [53, 65] on span "Kho hàng" at bounding box center [49, 68] width 35 height 9
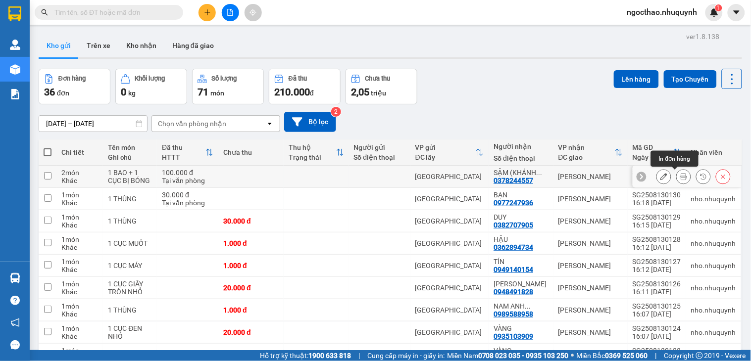
click at [677, 180] on button at bounding box center [684, 176] width 14 height 17
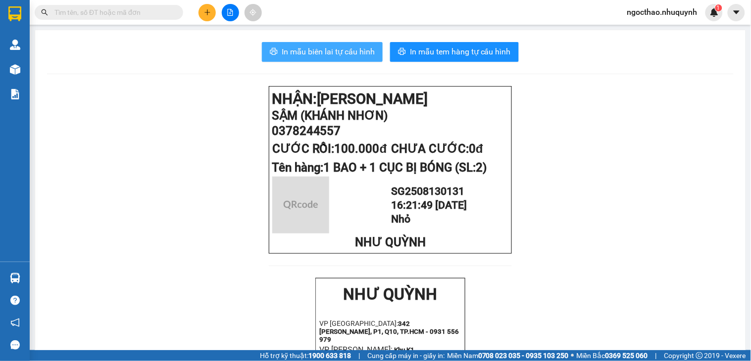
click at [333, 53] on span "In mẫu biên lai tự cấu hình" at bounding box center [328, 52] width 93 height 12
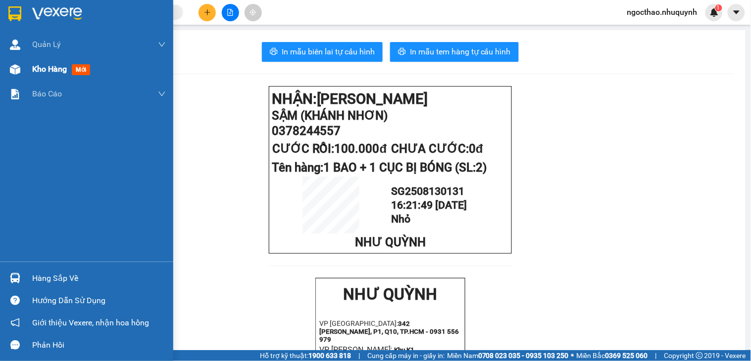
click at [50, 71] on span "Kho hàng" at bounding box center [49, 68] width 35 height 9
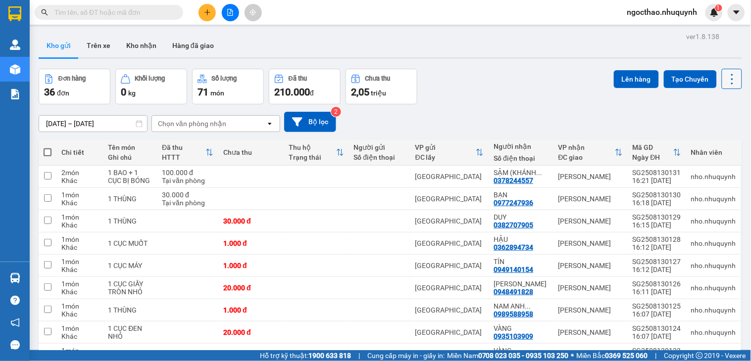
click at [725, 78] on icon at bounding box center [732, 79] width 14 height 14
click at [706, 141] on span "Làm mới" at bounding box center [708, 142] width 27 height 10
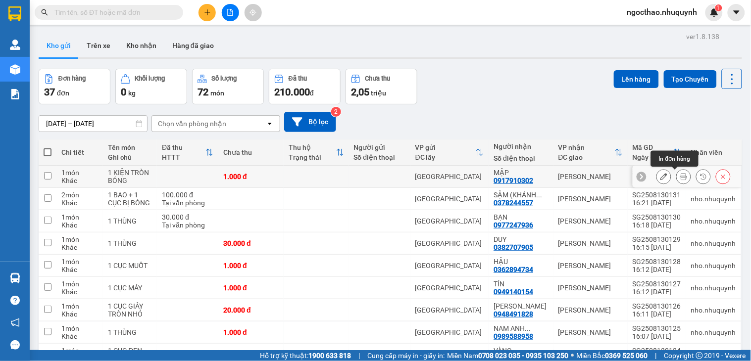
click at [677, 172] on button at bounding box center [684, 176] width 14 height 17
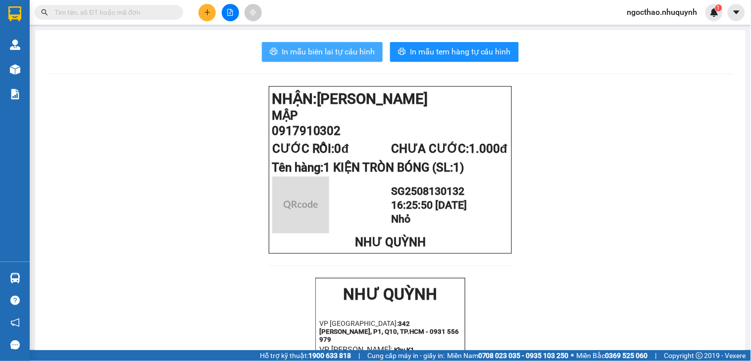
drag, startPoint x: 325, startPoint y: 56, endPoint x: 484, endPoint y: 192, distance: 208.9
click at [324, 58] on button "In mẫu biên lai tự cấu hình" at bounding box center [322, 52] width 121 height 20
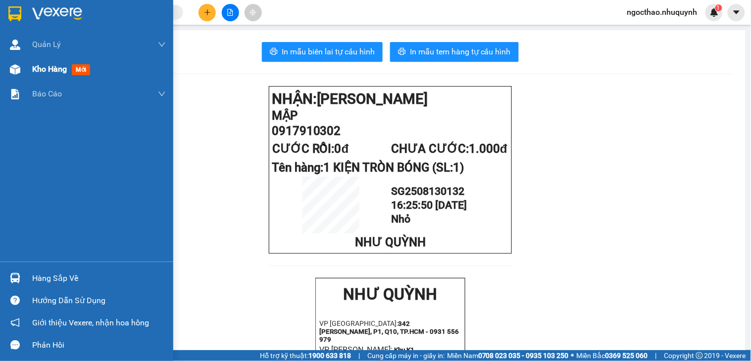
click at [37, 67] on span "Kho hàng" at bounding box center [49, 68] width 35 height 9
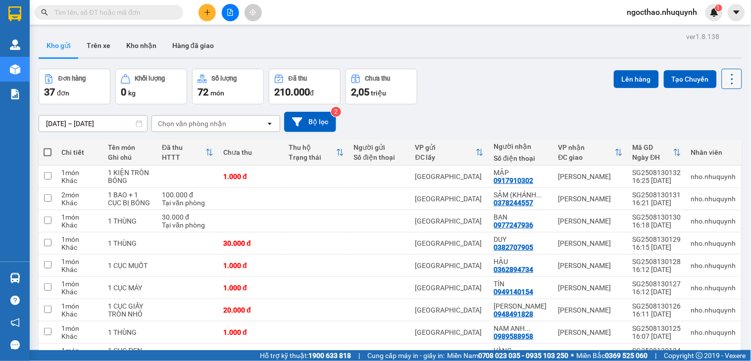
click at [725, 84] on icon at bounding box center [732, 79] width 14 height 14
click at [706, 139] on span "Làm mới" at bounding box center [708, 142] width 27 height 10
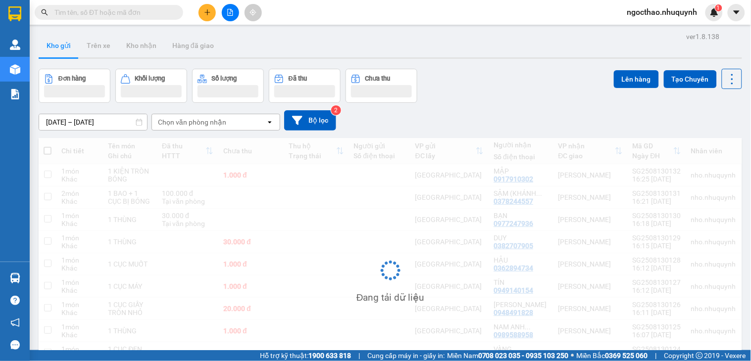
click at [477, 99] on div "Đơn hàng Khối lượng Số lượng Đã thu Chưa thu Lên hàng Tạo Chuyến" at bounding box center [390, 86] width 703 height 34
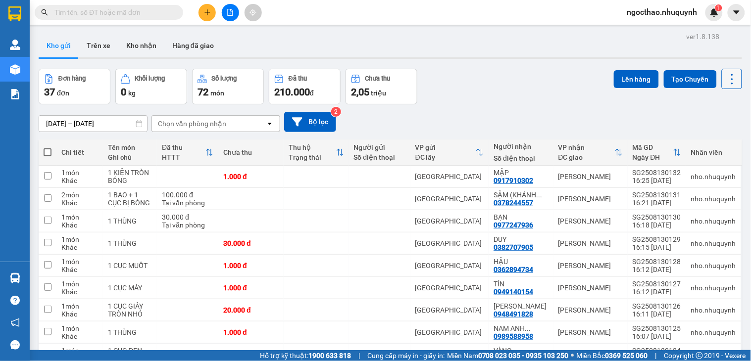
click at [722, 79] on button at bounding box center [732, 79] width 20 height 20
click at [699, 139] on span "Làm mới" at bounding box center [708, 142] width 27 height 10
click at [725, 82] on icon at bounding box center [732, 79] width 14 height 14
click at [720, 136] on li "Làm mới" at bounding box center [704, 142] width 74 height 18
click at [731, 77] on button at bounding box center [732, 79] width 20 height 20
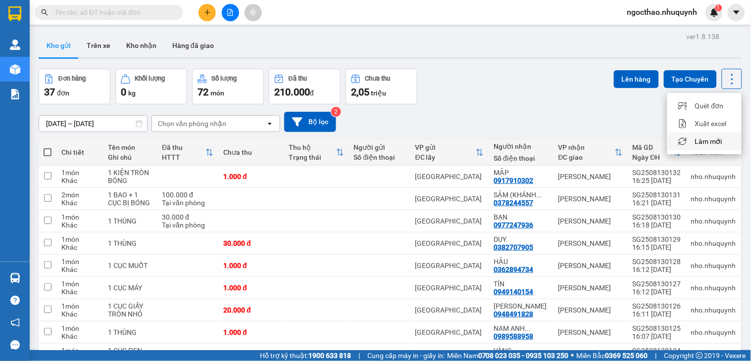
click at [706, 145] on span "Làm mới" at bounding box center [708, 142] width 27 height 10
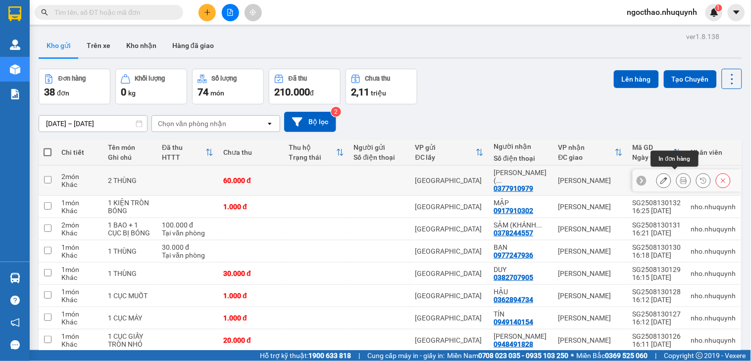
click at [677, 175] on button at bounding box center [684, 180] width 14 height 17
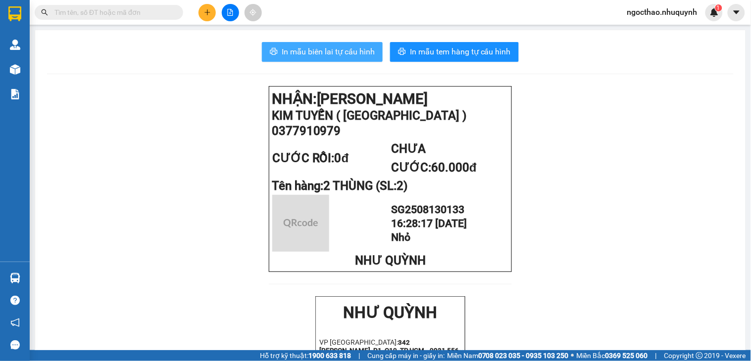
click at [343, 46] on span "In mẫu biên lai tự cấu hình" at bounding box center [328, 52] width 93 height 12
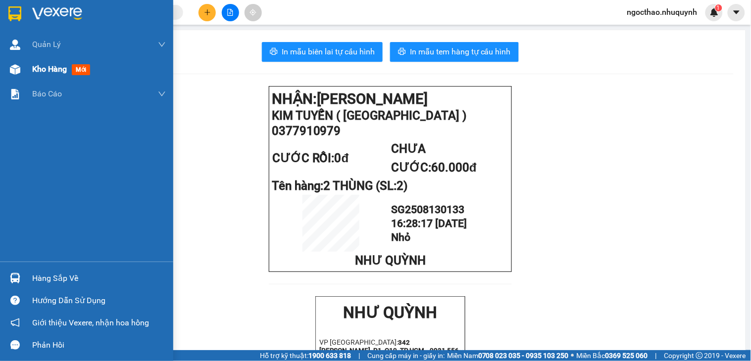
click at [32, 59] on div "Kho hàng mới" at bounding box center [99, 69] width 134 height 25
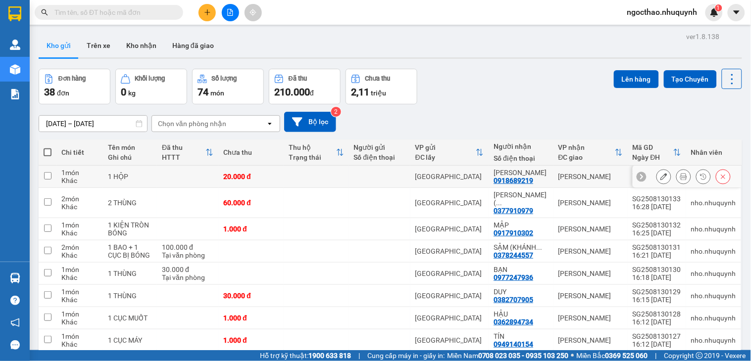
click at [680, 174] on icon at bounding box center [683, 176] width 7 height 7
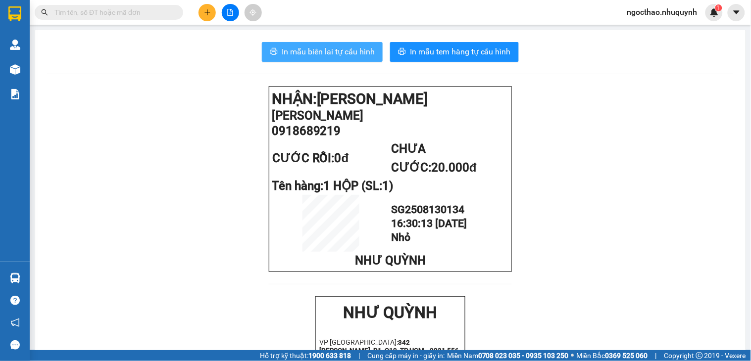
drag, startPoint x: 330, startPoint y: 50, endPoint x: 742, endPoint y: 110, distance: 415.7
click at [332, 50] on span "In mẫu biên lai tự cấu hình" at bounding box center [328, 52] width 93 height 12
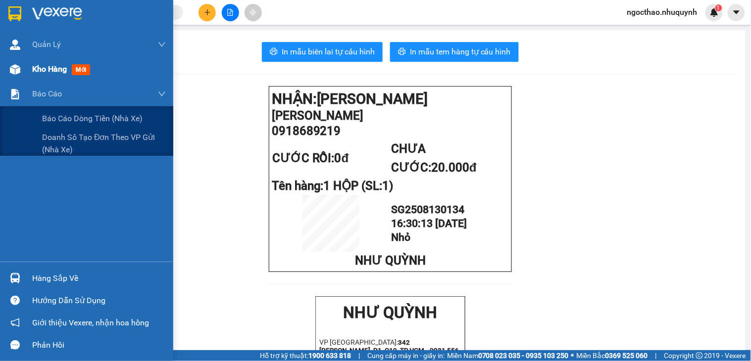
click at [33, 77] on div "Kho hàng mới" at bounding box center [99, 69] width 134 height 25
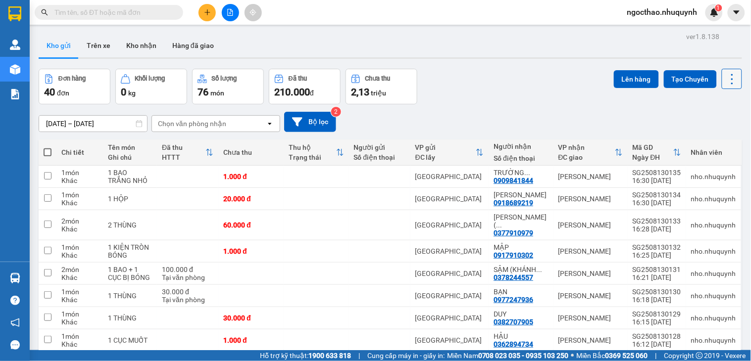
click at [725, 82] on icon at bounding box center [732, 79] width 14 height 14
click at [704, 139] on span "Làm mới" at bounding box center [708, 142] width 27 height 10
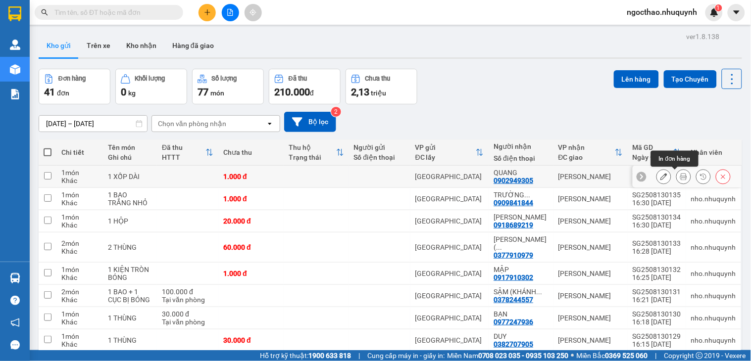
click at [680, 177] on icon at bounding box center [683, 176] width 7 height 7
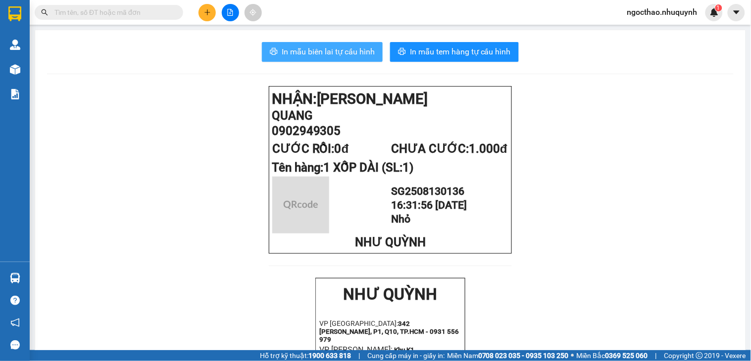
drag, startPoint x: 303, startPoint y: 53, endPoint x: 329, endPoint y: 69, distance: 29.8
click at [305, 54] on span "In mẫu biên lai tự cấu hình" at bounding box center [328, 52] width 93 height 12
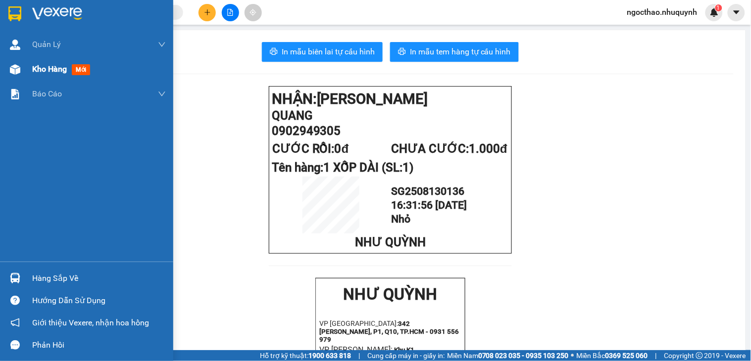
click at [36, 60] on div "Kho hàng mới" at bounding box center [99, 69] width 134 height 25
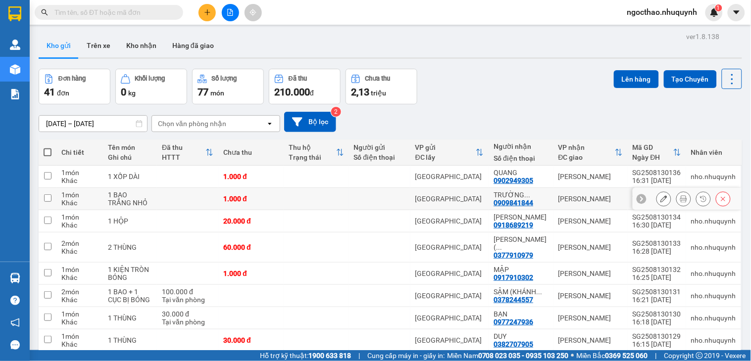
click at [680, 197] on icon at bounding box center [683, 199] width 7 height 7
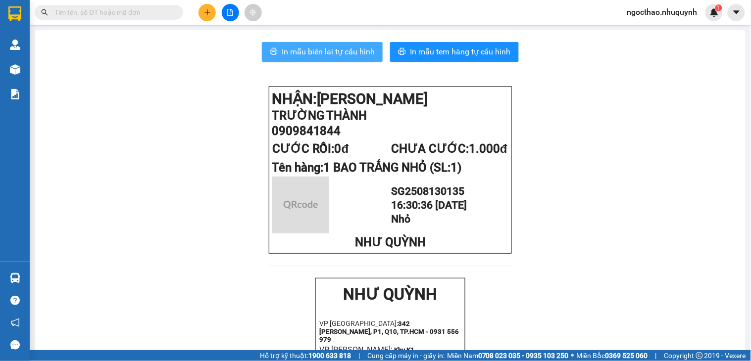
drag, startPoint x: 352, startPoint y: 53, endPoint x: 564, endPoint y: 349, distance: 363.9
click at [355, 55] on span "In mẫu biên lai tự cấu hình" at bounding box center [328, 52] width 93 height 12
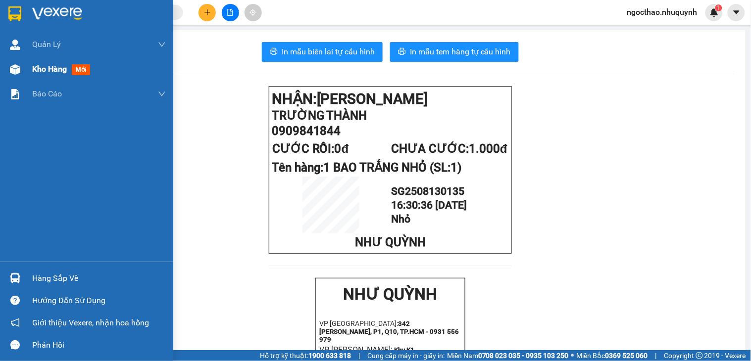
click at [52, 71] on span "Kho hàng" at bounding box center [49, 68] width 35 height 9
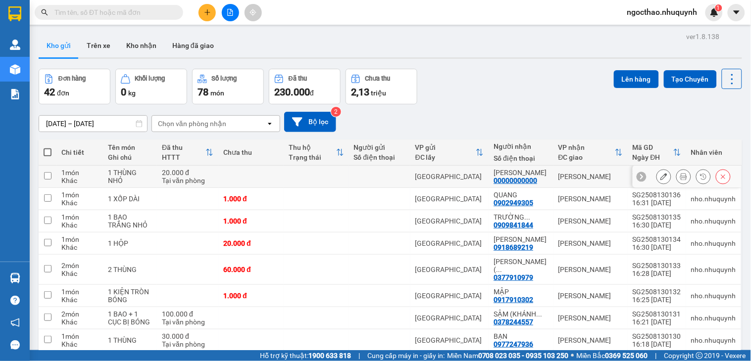
click at [679, 176] on button at bounding box center [684, 176] width 14 height 17
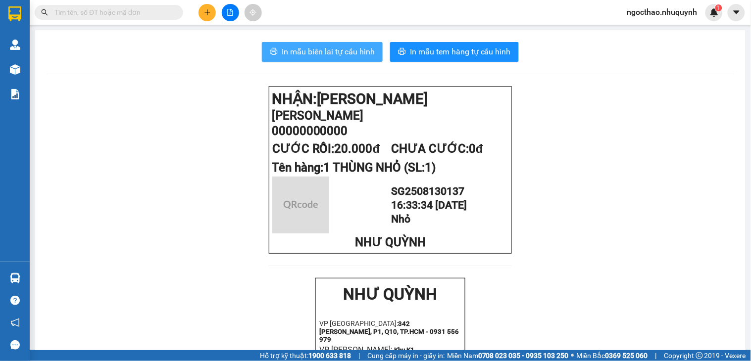
click at [312, 51] on span "In mẫu biên lai tự cấu hình" at bounding box center [328, 52] width 93 height 12
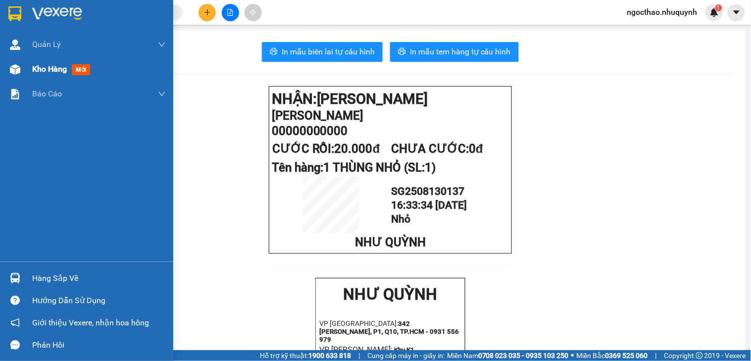
click at [39, 77] on div "Kho hàng mới" at bounding box center [99, 69] width 134 height 25
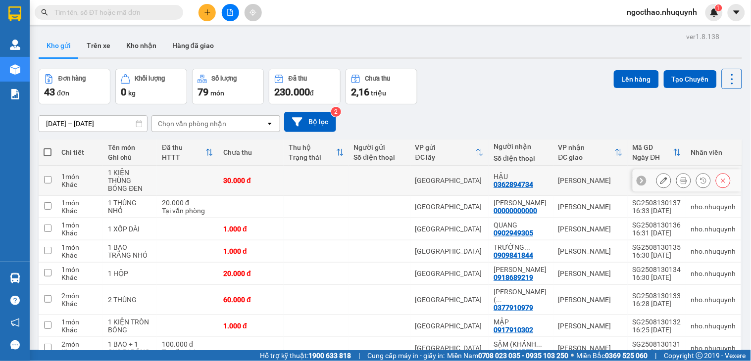
click at [680, 184] on icon at bounding box center [683, 180] width 7 height 7
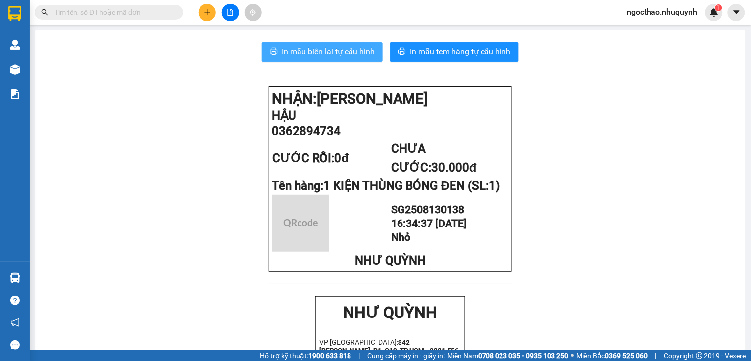
click at [341, 50] on span "In mẫu biên lai tự cấu hình" at bounding box center [328, 52] width 93 height 12
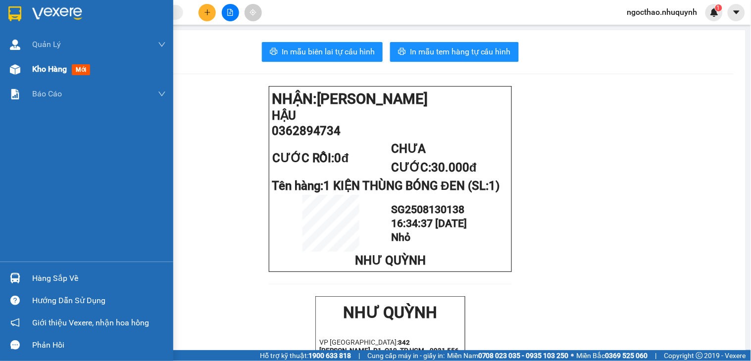
click at [46, 69] on span "Kho hàng" at bounding box center [49, 68] width 35 height 9
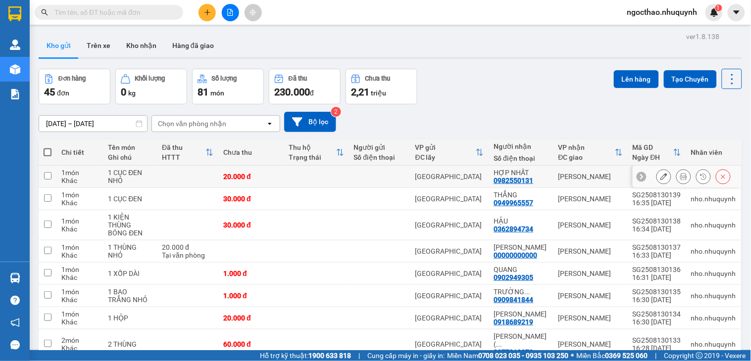
click at [680, 180] on icon at bounding box center [683, 176] width 7 height 7
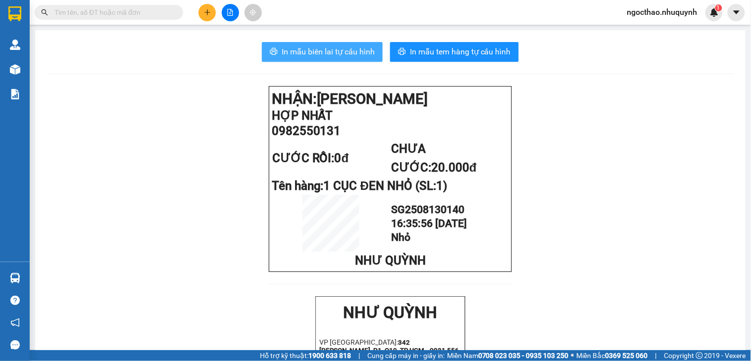
click at [328, 55] on span "In mẫu biên lai tự cấu hình" at bounding box center [328, 52] width 93 height 12
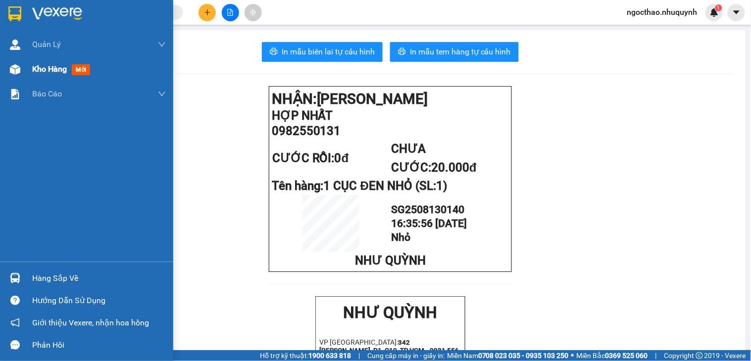
click at [35, 72] on span "Kho hàng" at bounding box center [49, 68] width 35 height 9
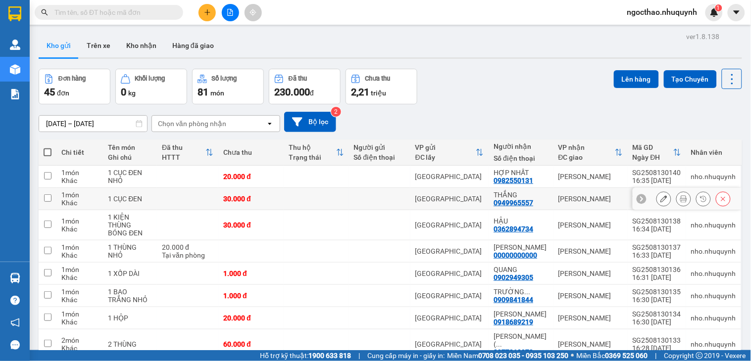
click at [680, 201] on icon at bounding box center [683, 199] width 7 height 7
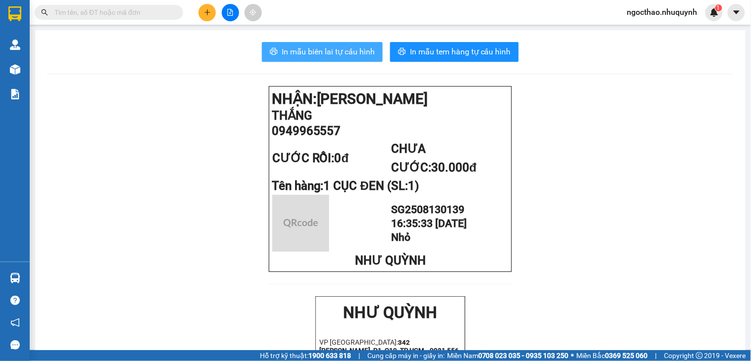
click at [293, 43] on button "In mẫu biên lai tự cấu hình" at bounding box center [322, 52] width 121 height 20
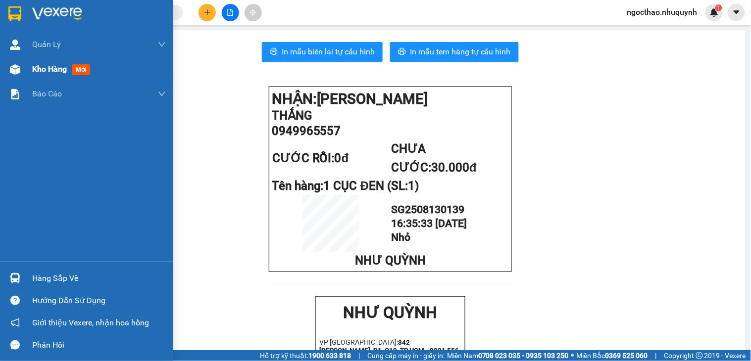
click at [43, 71] on span "Kho hàng" at bounding box center [49, 68] width 35 height 9
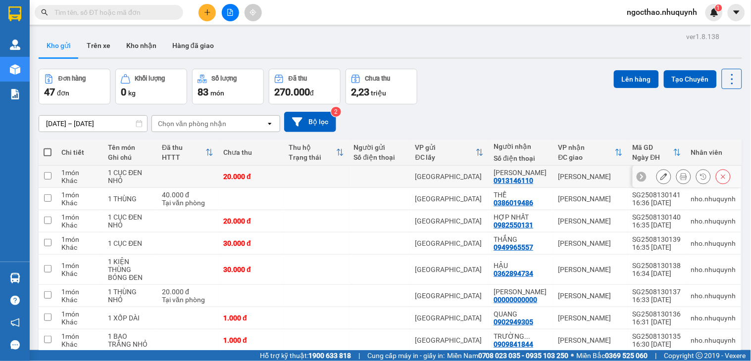
click at [680, 179] on icon at bounding box center [683, 176] width 7 height 7
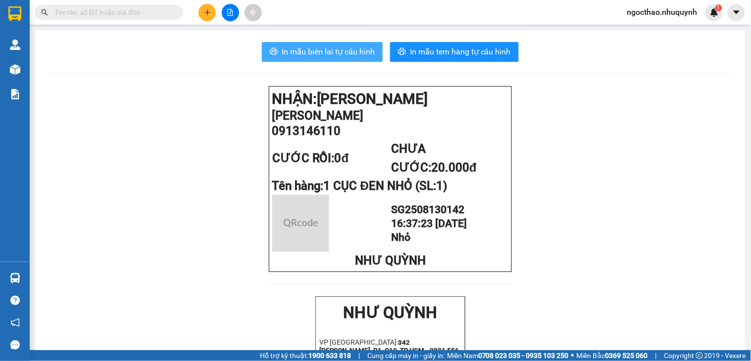
click at [310, 49] on span "In mẫu biên lai tự cấu hình" at bounding box center [328, 52] width 93 height 12
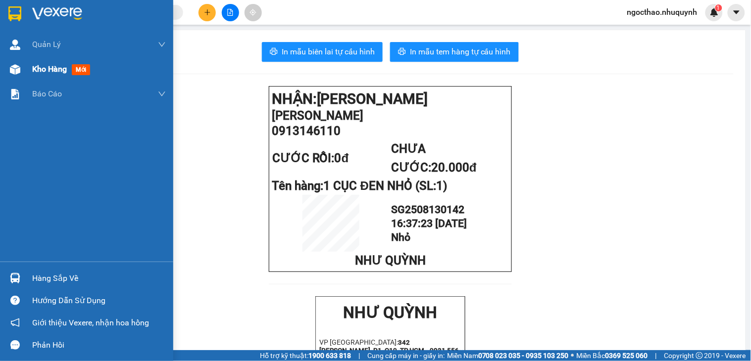
click at [52, 73] on span "Kho hàng" at bounding box center [49, 68] width 35 height 9
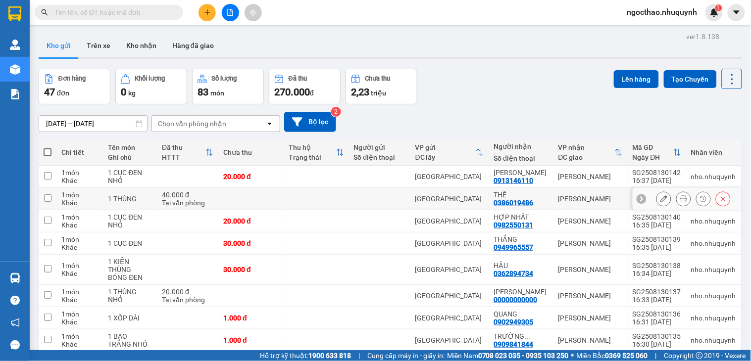
click at [677, 204] on button at bounding box center [684, 199] width 14 height 17
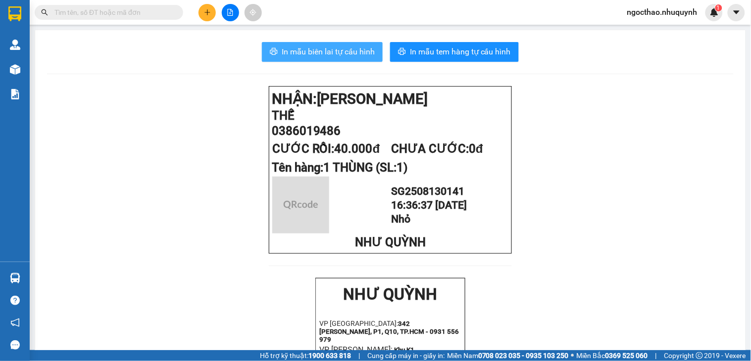
drag, startPoint x: 316, startPoint y: 55, endPoint x: 436, endPoint y: 81, distance: 123.1
click at [318, 56] on span "In mẫu biên lai tự cấu hình" at bounding box center [328, 52] width 93 height 12
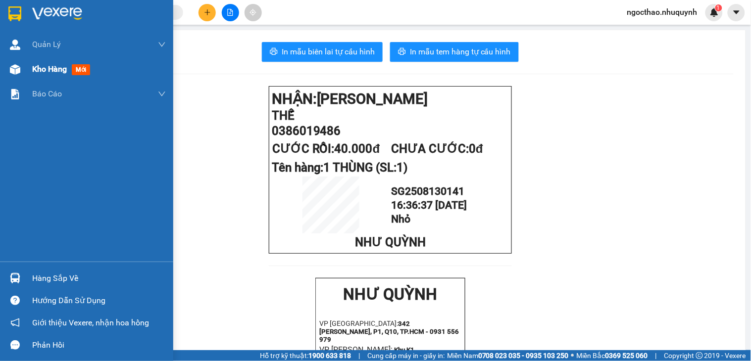
click at [38, 65] on span "Kho hàng" at bounding box center [49, 68] width 35 height 9
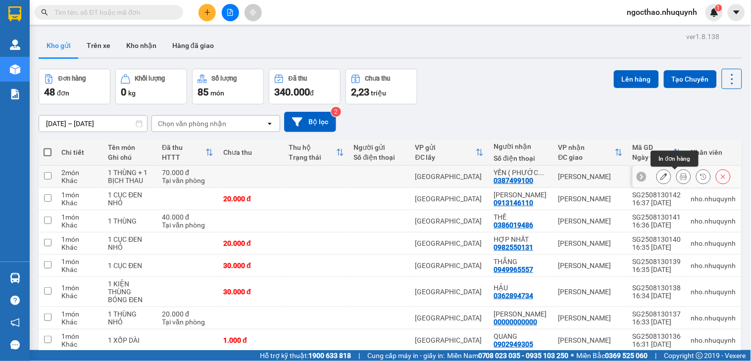
click at [680, 180] on icon at bounding box center [683, 176] width 7 height 7
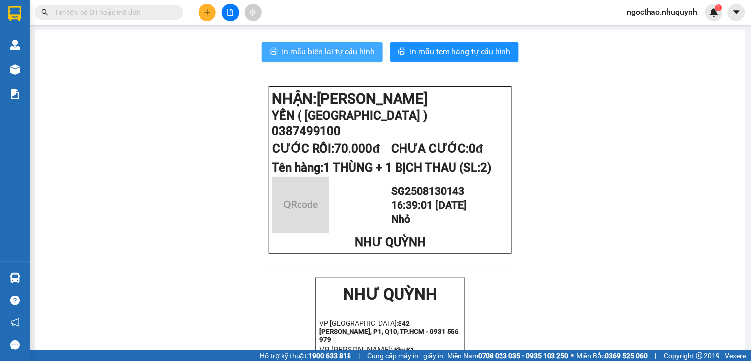
click at [293, 47] on span "In mẫu biên lai tự cấu hình" at bounding box center [328, 52] width 93 height 12
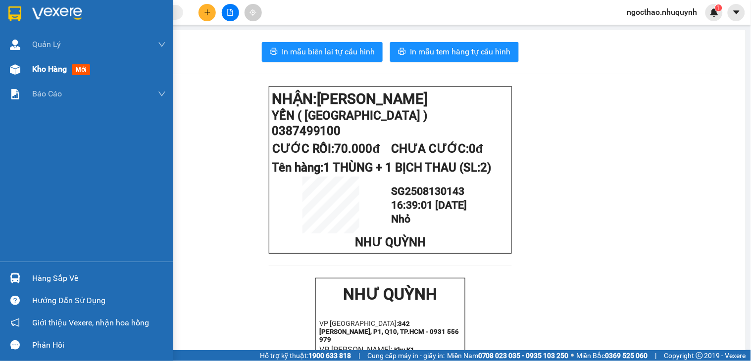
click at [32, 69] on span "Kho hàng" at bounding box center [49, 68] width 35 height 9
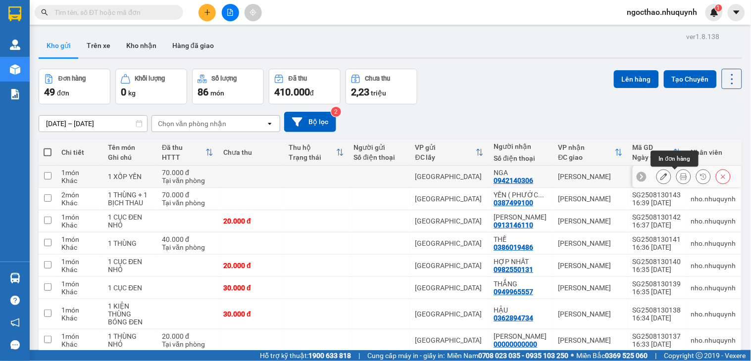
click at [680, 177] on icon at bounding box center [683, 176] width 7 height 7
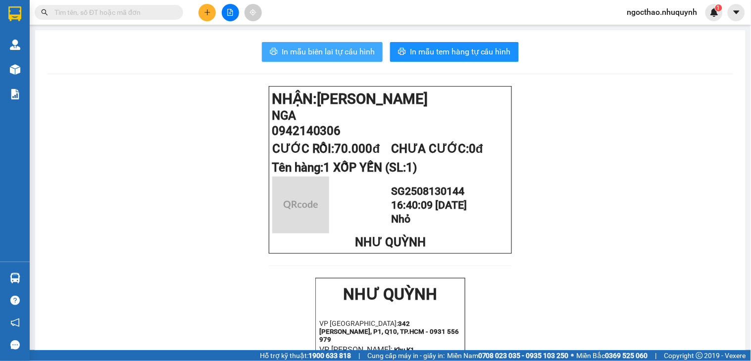
click at [371, 57] on button "In mẫu biên lai tự cấu hình" at bounding box center [322, 52] width 121 height 20
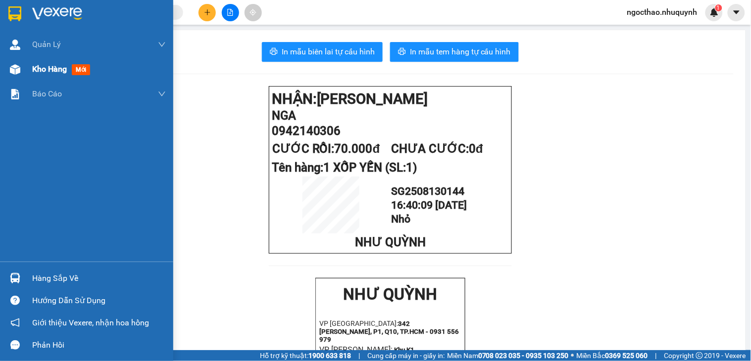
click at [41, 70] on span "Kho hàng" at bounding box center [49, 68] width 35 height 9
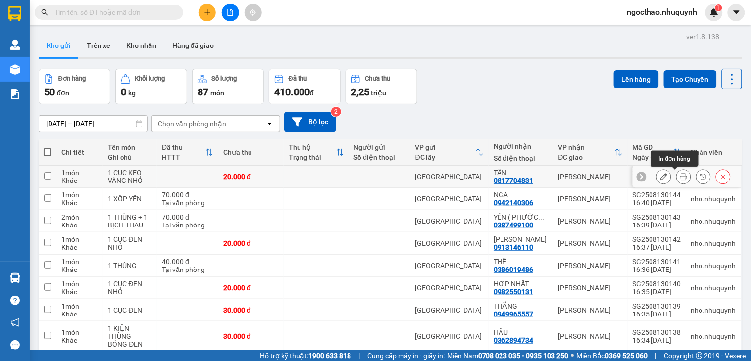
click at [677, 178] on button at bounding box center [684, 176] width 14 height 17
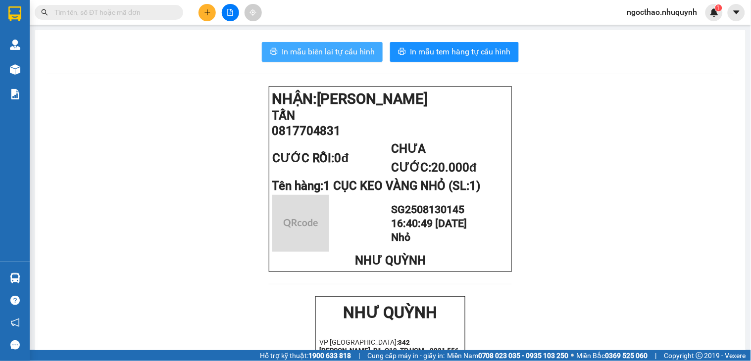
click at [335, 48] on span "In mẫu biên lai tự cấu hình" at bounding box center [328, 52] width 93 height 12
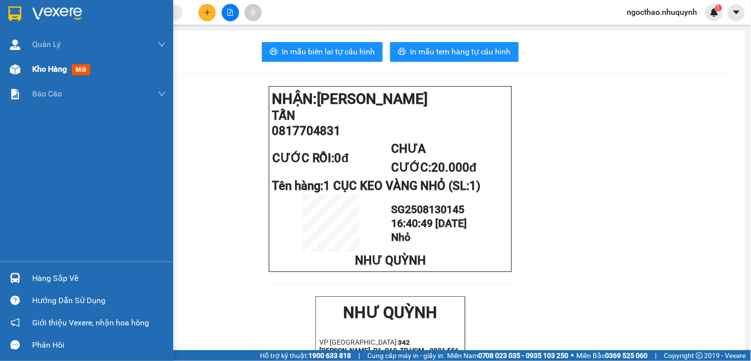
click at [26, 67] on div "Kho hàng mới" at bounding box center [86, 69] width 173 height 25
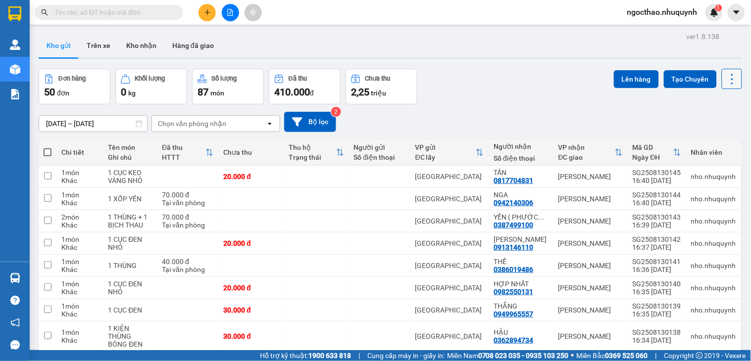
click at [725, 73] on icon at bounding box center [732, 79] width 14 height 14
click at [703, 141] on span "Làm mới" at bounding box center [708, 142] width 27 height 10
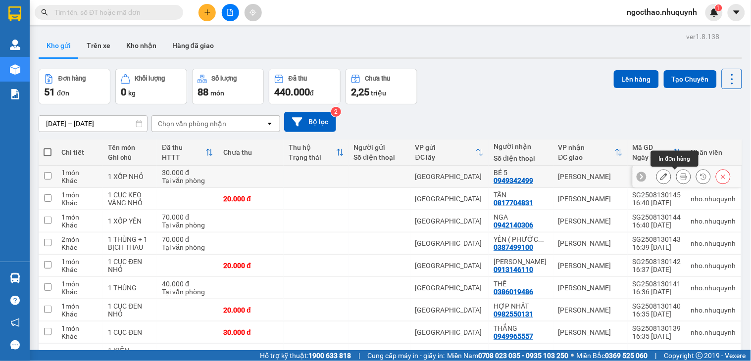
click at [677, 179] on button at bounding box center [684, 176] width 14 height 17
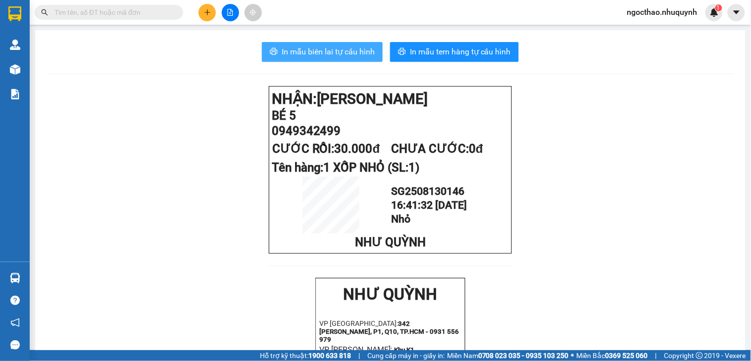
click at [343, 60] on button "In mẫu biên lai tự cấu hình" at bounding box center [322, 52] width 121 height 20
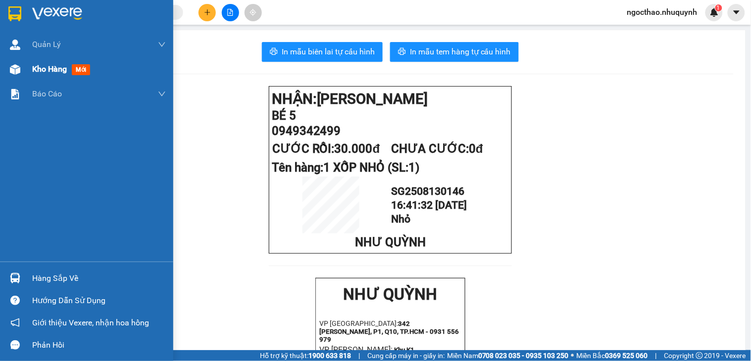
click at [47, 71] on span "Kho hàng" at bounding box center [49, 68] width 35 height 9
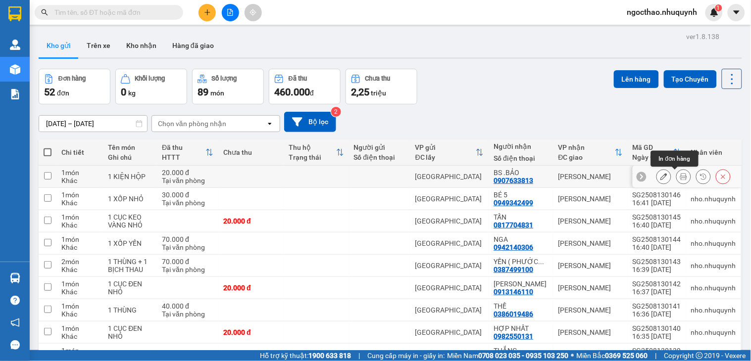
click at [680, 177] on icon at bounding box center [683, 176] width 7 height 7
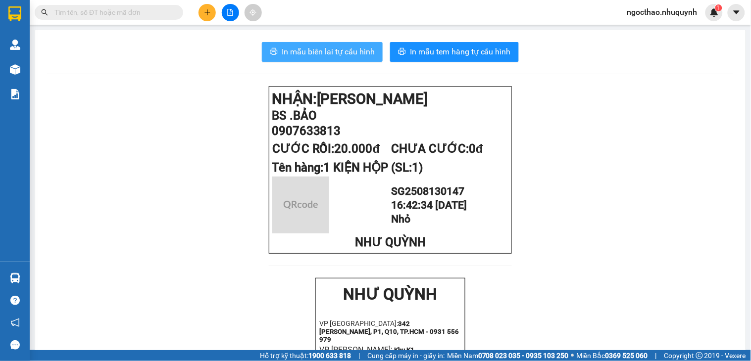
drag, startPoint x: 303, startPoint y: 56, endPoint x: 322, endPoint y: 91, distance: 39.2
click at [303, 56] on span "In mẫu biên lai tự cấu hình" at bounding box center [328, 52] width 93 height 12
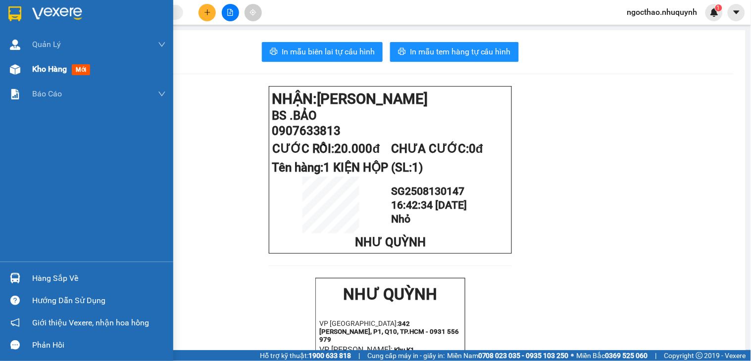
click at [45, 64] on span "Kho hàng" at bounding box center [49, 68] width 35 height 9
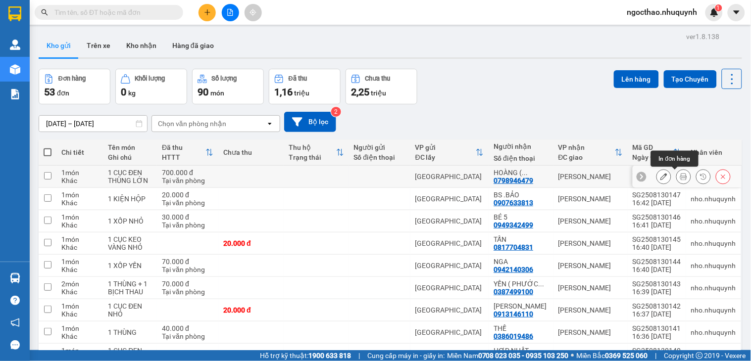
click at [680, 179] on icon at bounding box center [683, 176] width 7 height 7
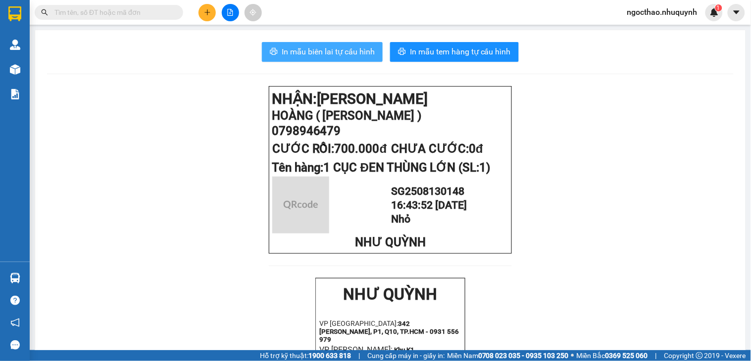
drag, startPoint x: 307, startPoint y: 46, endPoint x: 314, endPoint y: 43, distance: 7.5
click at [308, 46] on span "In mẫu biên lai tự cấu hình" at bounding box center [328, 52] width 93 height 12
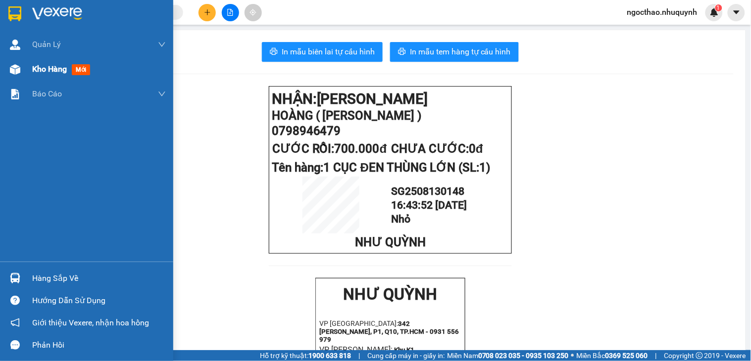
click at [41, 71] on span "Kho hàng" at bounding box center [49, 68] width 35 height 9
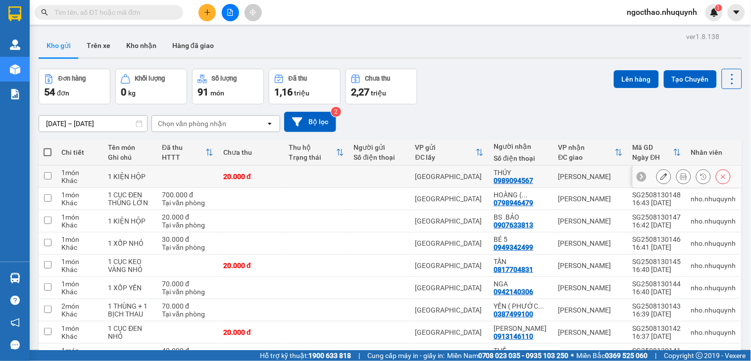
click at [680, 180] on icon at bounding box center [683, 176] width 7 height 7
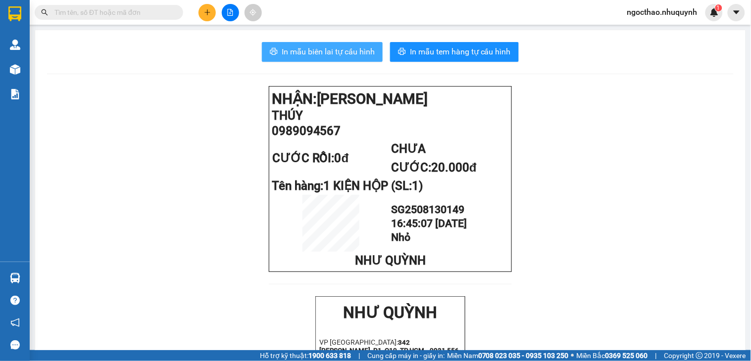
click at [338, 54] on span "In mẫu biên lai tự cấu hình" at bounding box center [328, 52] width 93 height 12
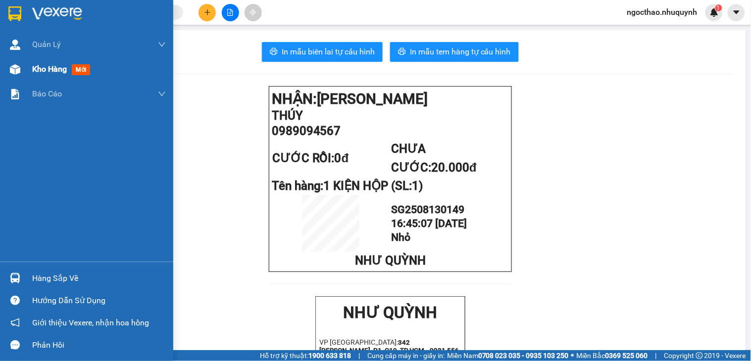
click at [46, 68] on span "Kho hàng" at bounding box center [49, 68] width 35 height 9
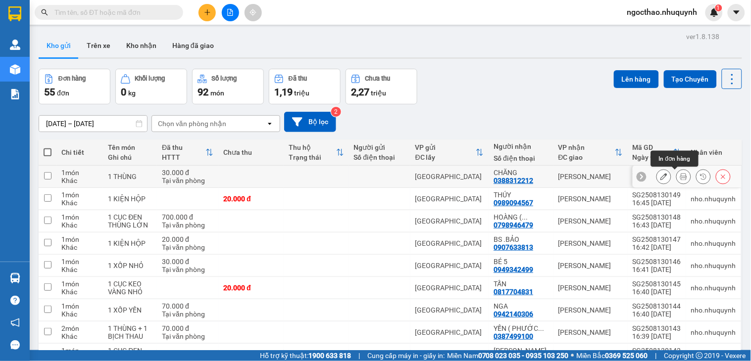
click at [677, 179] on button at bounding box center [684, 176] width 14 height 17
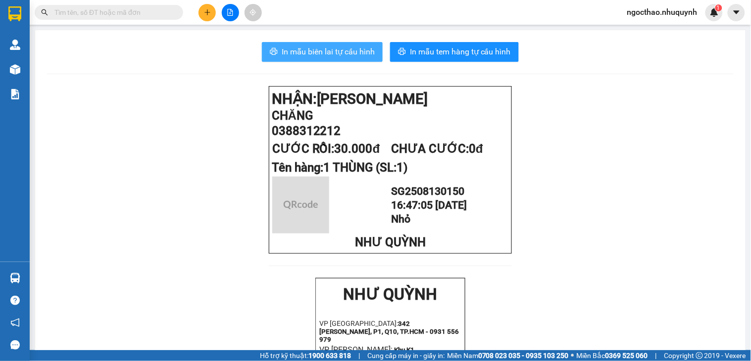
click at [358, 54] on span "In mẫu biên lai tự cấu hình" at bounding box center [328, 52] width 93 height 12
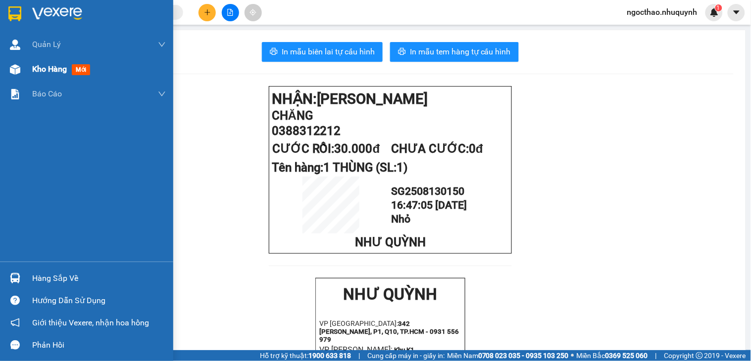
click at [56, 72] on span "Kho hàng" at bounding box center [49, 68] width 35 height 9
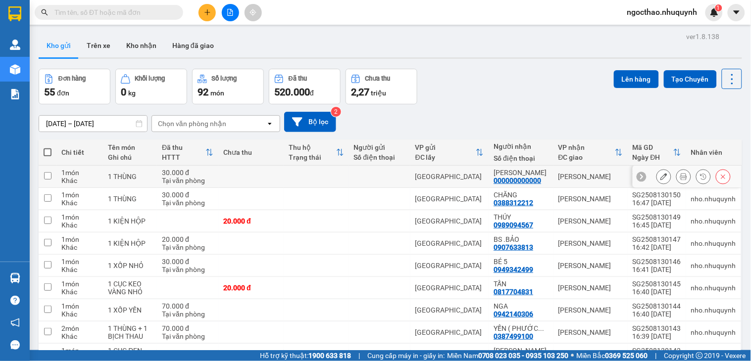
click at [680, 176] on icon at bounding box center [683, 176] width 7 height 7
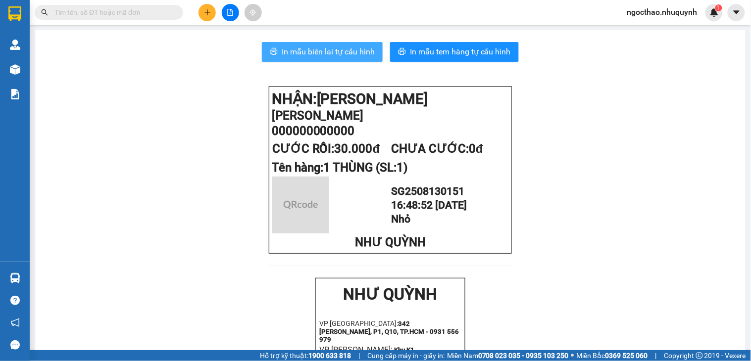
click at [289, 49] on span "In mẫu biên lai tự cấu hình" at bounding box center [328, 52] width 93 height 12
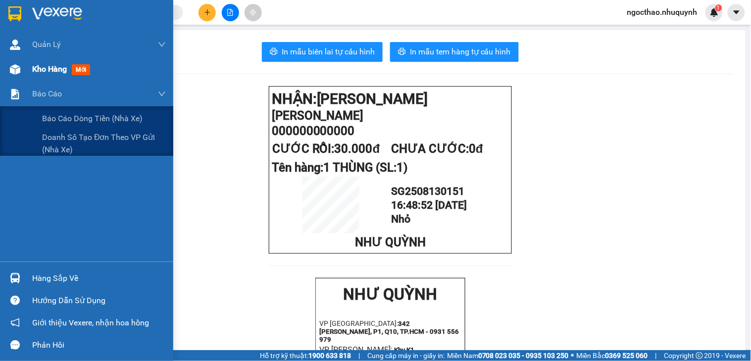
click at [43, 70] on span "Kho hàng" at bounding box center [49, 68] width 35 height 9
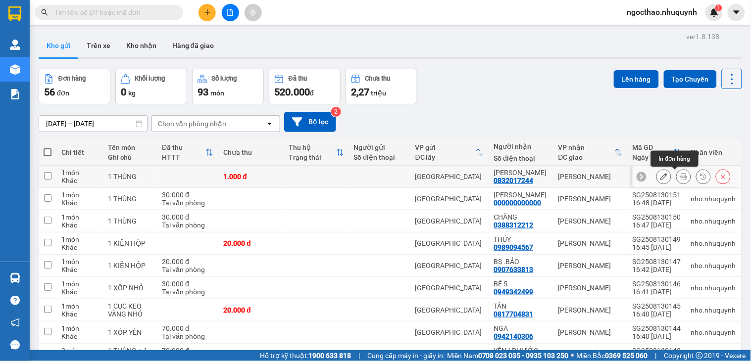
click at [680, 179] on icon at bounding box center [683, 176] width 7 height 7
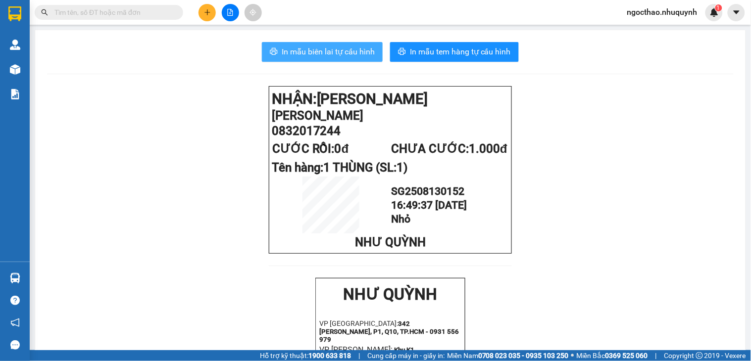
click at [307, 48] on span "In mẫu biên lai tự cấu hình" at bounding box center [328, 52] width 93 height 12
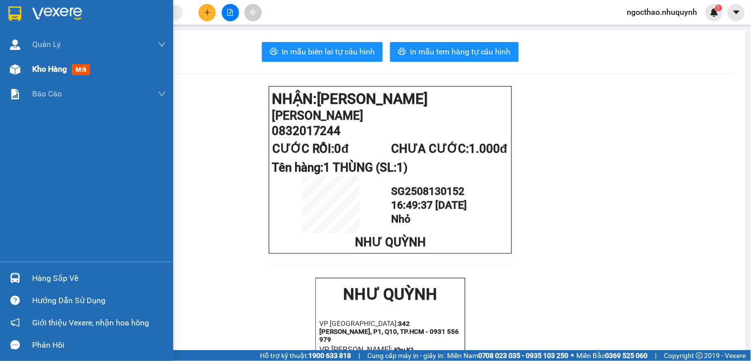
click at [53, 67] on span "Kho hàng" at bounding box center [49, 68] width 35 height 9
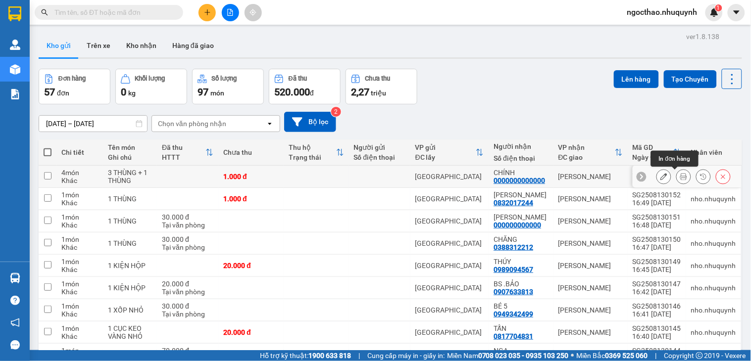
click at [680, 174] on icon at bounding box center [683, 176] width 7 height 7
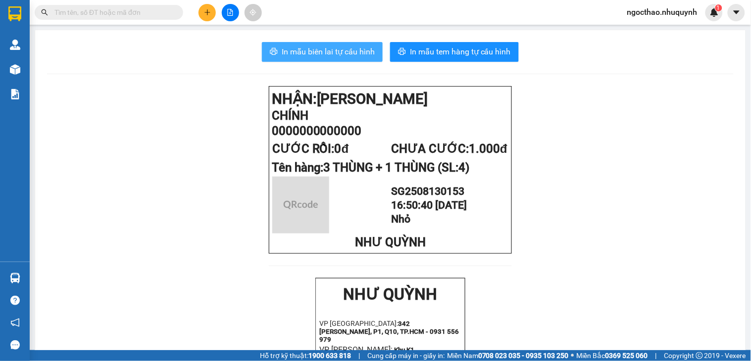
click at [344, 57] on span "In mẫu biên lai tự cấu hình" at bounding box center [328, 52] width 93 height 12
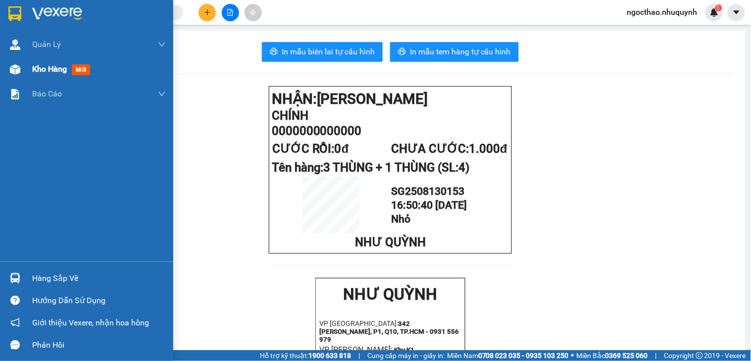
click at [61, 70] on span "Kho hàng" at bounding box center [49, 68] width 35 height 9
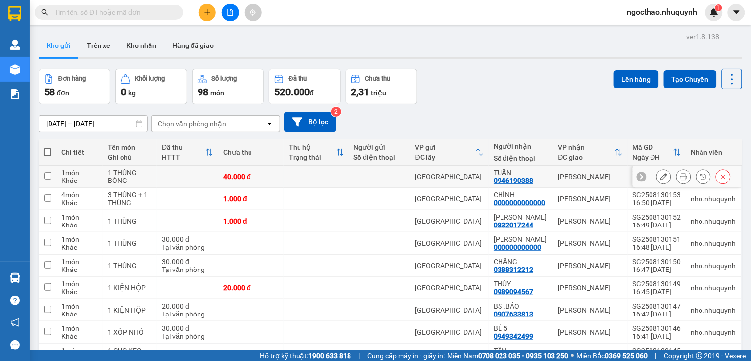
click at [680, 174] on icon at bounding box center [683, 176] width 7 height 7
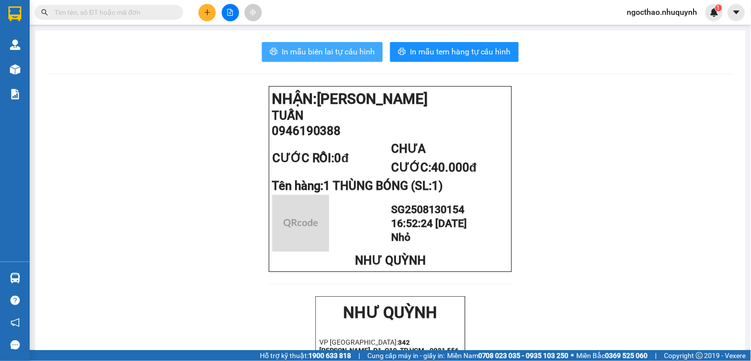
drag, startPoint x: 305, startPoint y: 46, endPoint x: 651, endPoint y: 260, distance: 407.1
click at [309, 47] on span "In mẫu biên lai tự cấu hình" at bounding box center [328, 52] width 93 height 12
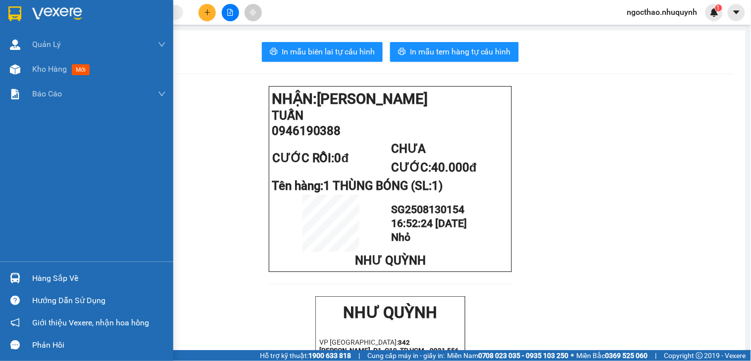
click at [41, 68] on span "Kho hàng" at bounding box center [49, 68] width 35 height 9
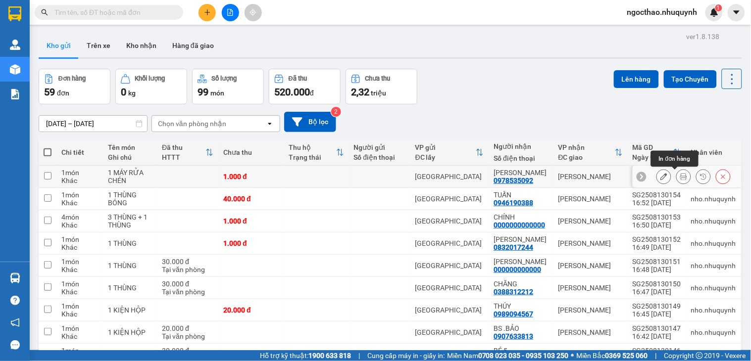
click at [680, 177] on icon at bounding box center [683, 176] width 7 height 7
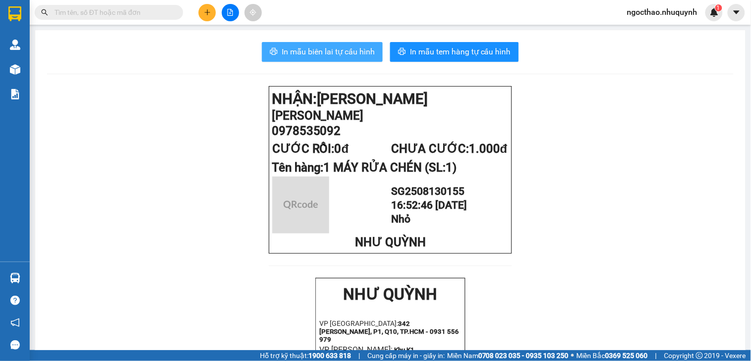
click at [335, 46] on span "In mẫu biên lai tự cấu hình" at bounding box center [328, 52] width 93 height 12
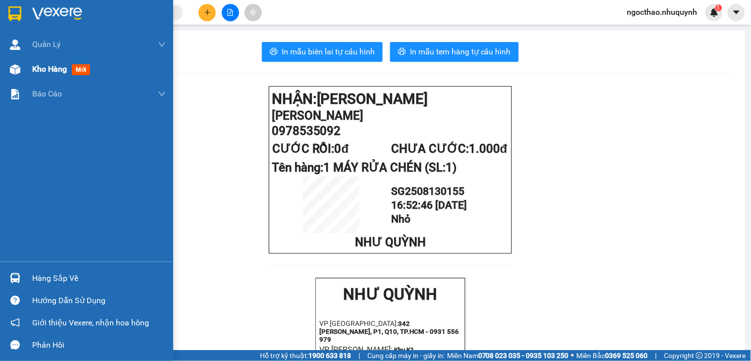
click at [54, 67] on span "Kho hàng" at bounding box center [49, 68] width 35 height 9
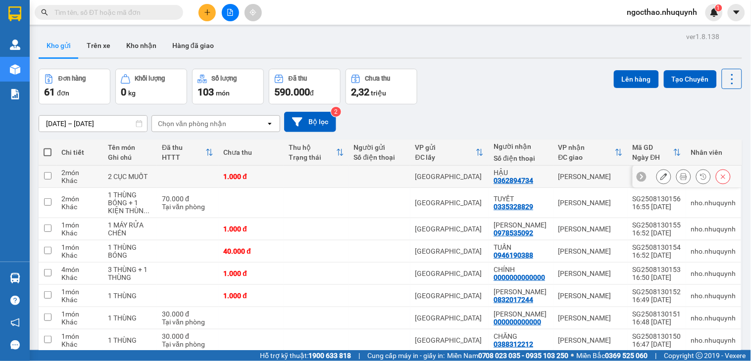
click at [678, 177] on button at bounding box center [684, 176] width 14 height 17
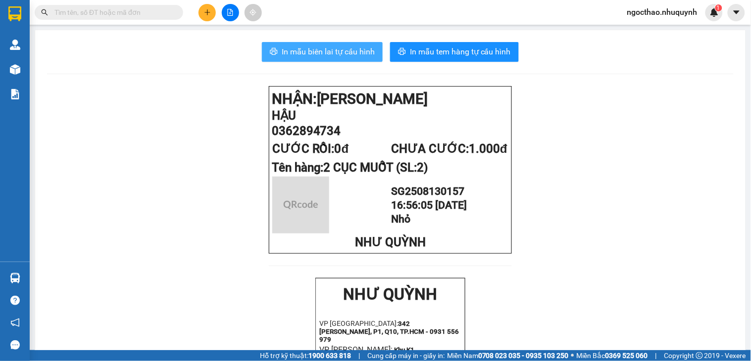
drag, startPoint x: 304, startPoint y: 56, endPoint x: 552, endPoint y: 206, distance: 290.3
click at [305, 56] on span "In mẫu biên lai tự cấu hình" at bounding box center [328, 52] width 93 height 12
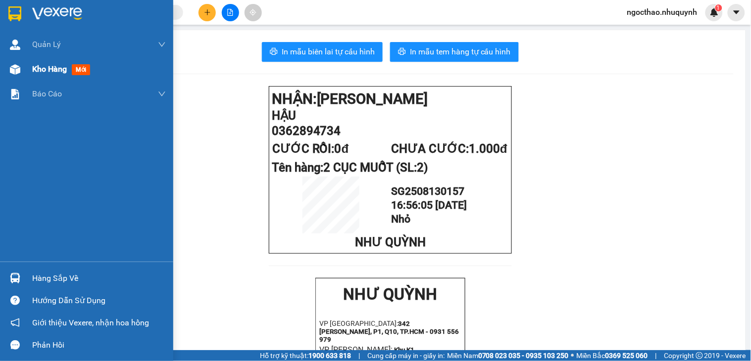
click at [51, 75] on div "Kho hàng mới" at bounding box center [63, 69] width 62 height 12
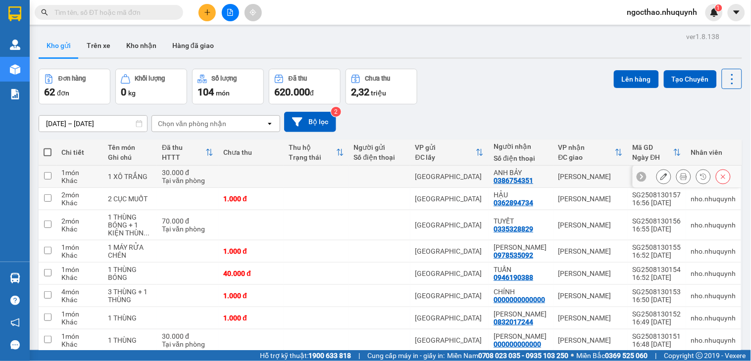
click at [669, 175] on div at bounding box center [693, 176] width 74 height 15
click at [677, 175] on button at bounding box center [684, 176] width 14 height 17
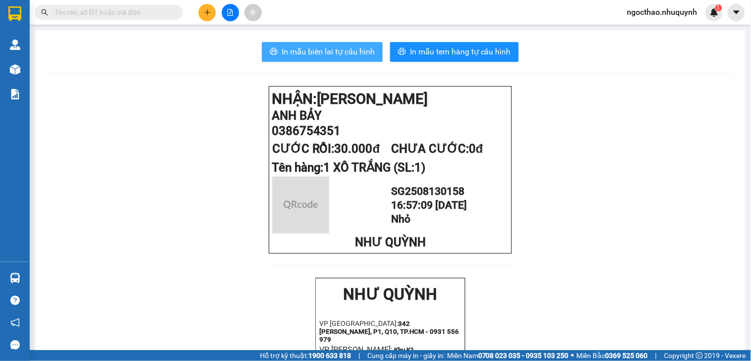
click at [300, 52] on span "In mẫu biên lai tự cấu hình" at bounding box center [328, 52] width 93 height 12
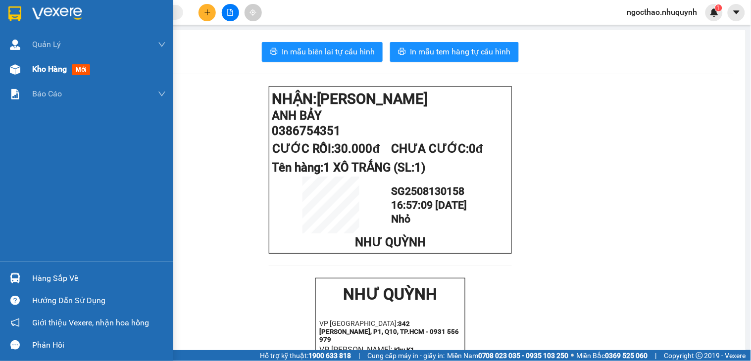
click at [58, 69] on span "Kho hàng" at bounding box center [49, 68] width 35 height 9
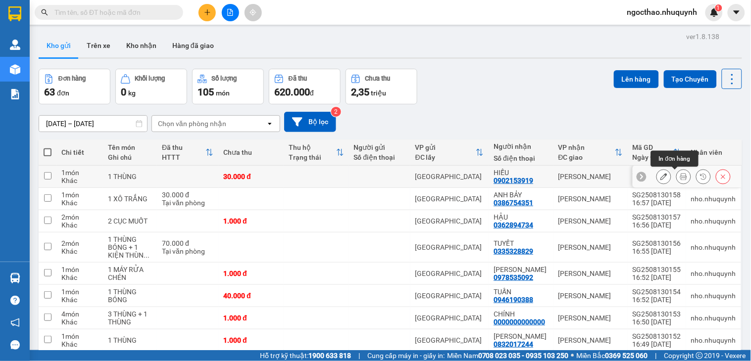
click at [679, 177] on button at bounding box center [684, 176] width 14 height 17
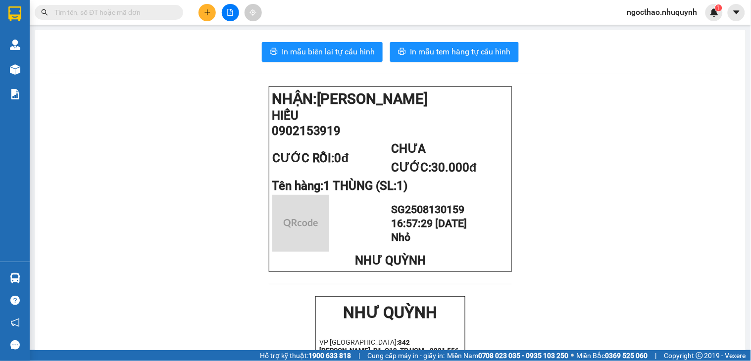
drag, startPoint x: 326, startPoint y: 48, endPoint x: 334, endPoint y: 46, distance: 8.1
click at [327, 50] on span "In mẫu biên lai tự cấu hình" at bounding box center [328, 52] width 93 height 12
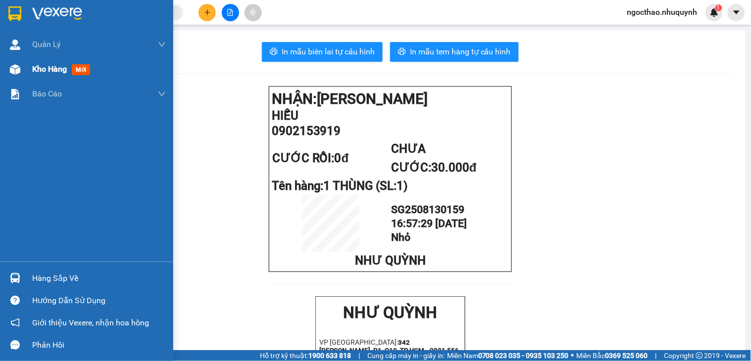
click at [36, 73] on span "Kho hàng" at bounding box center [49, 68] width 35 height 9
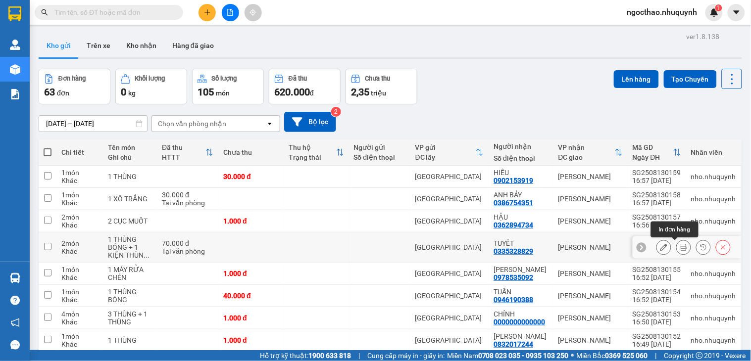
click at [680, 250] on icon at bounding box center [683, 247] width 7 height 7
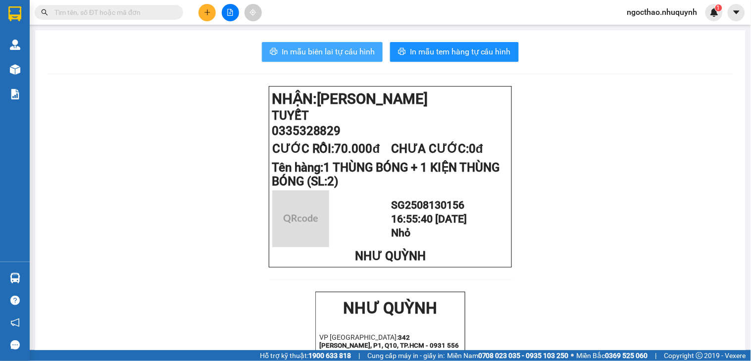
click at [335, 53] on span "In mẫu biên lai tự cấu hình" at bounding box center [328, 52] width 93 height 12
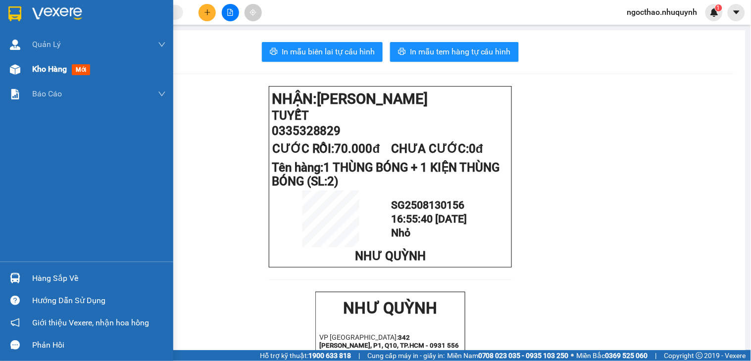
click at [43, 68] on span "Kho hàng" at bounding box center [49, 68] width 35 height 9
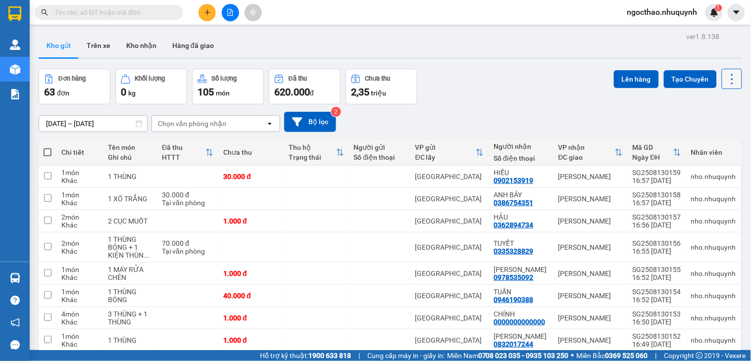
click at [726, 82] on icon at bounding box center [732, 79] width 14 height 14
click at [701, 140] on span "Làm mới" at bounding box center [708, 142] width 27 height 10
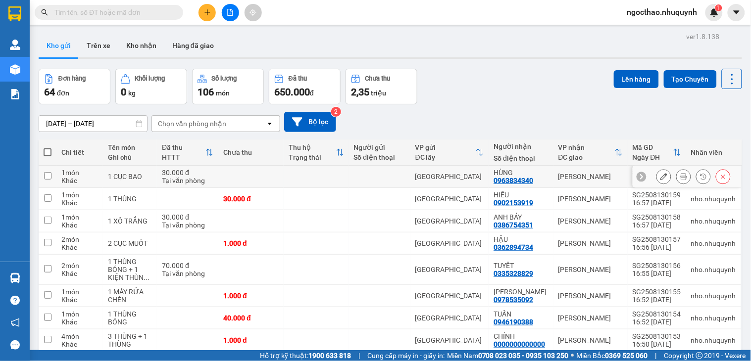
click at [680, 175] on icon at bounding box center [683, 176] width 7 height 7
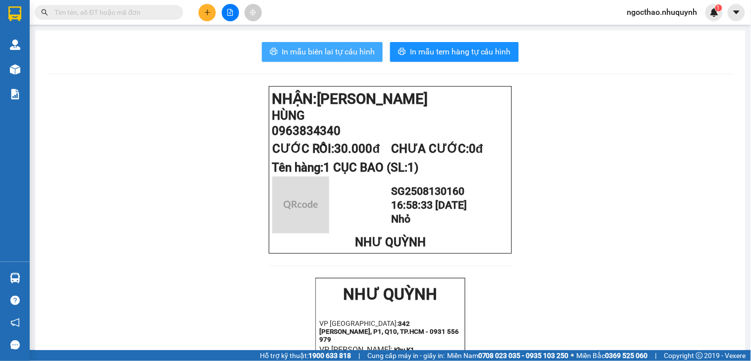
drag, startPoint x: 304, startPoint y: 46, endPoint x: 638, endPoint y: 267, distance: 400.4
click at [305, 46] on span "In mẫu biên lai tự cấu hình" at bounding box center [328, 52] width 93 height 12
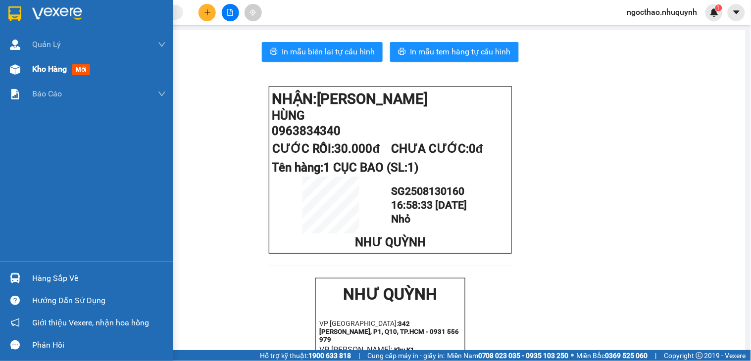
click at [41, 64] on span "Kho hàng" at bounding box center [49, 68] width 35 height 9
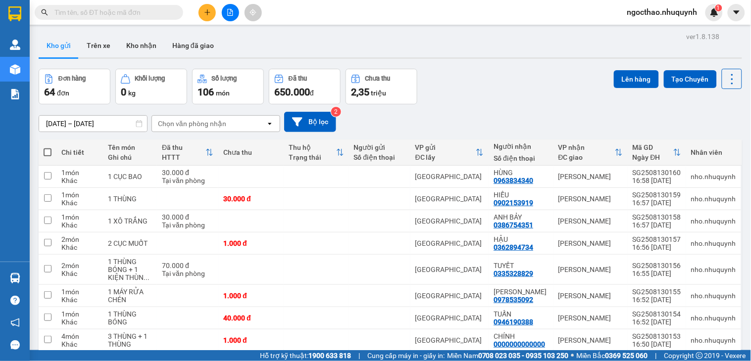
click at [733, 81] on div "ver 1.8.138 Kho gửi Trên xe Kho nhận Hàng đã giao Đơn hàng 64 đơn Khối lượng 0 …" at bounding box center [390, 231] width 711 height 402
click at [725, 77] on icon at bounding box center [732, 79] width 14 height 14
click at [709, 140] on span "Làm mới" at bounding box center [708, 142] width 27 height 10
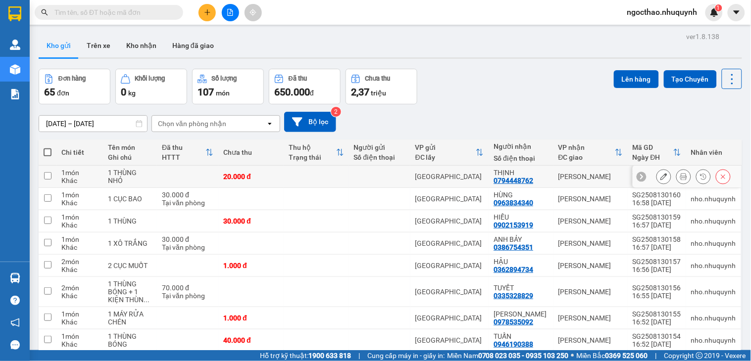
click at [665, 174] on div at bounding box center [693, 176] width 74 height 15
click at [677, 175] on button at bounding box center [684, 176] width 14 height 17
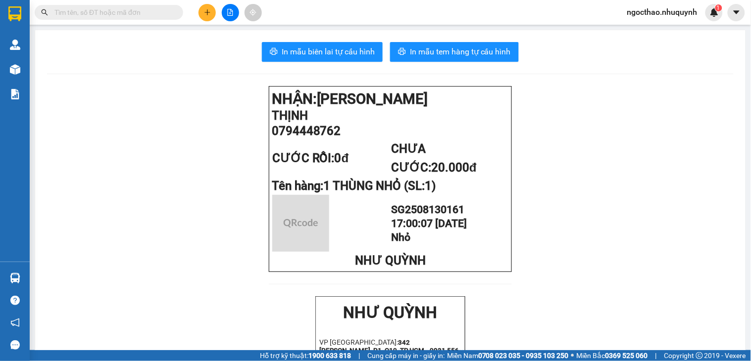
drag, startPoint x: 335, startPoint y: 54, endPoint x: 492, endPoint y: 114, distance: 168.4
click at [337, 54] on span "In mẫu biên lai tự cấu hình" at bounding box center [328, 52] width 93 height 12
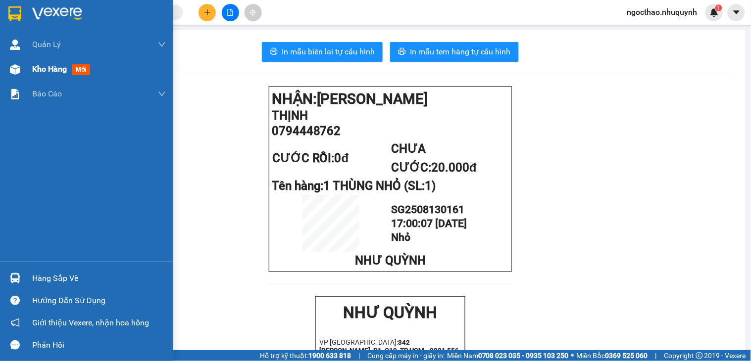
click at [36, 70] on span "Kho hàng" at bounding box center [49, 68] width 35 height 9
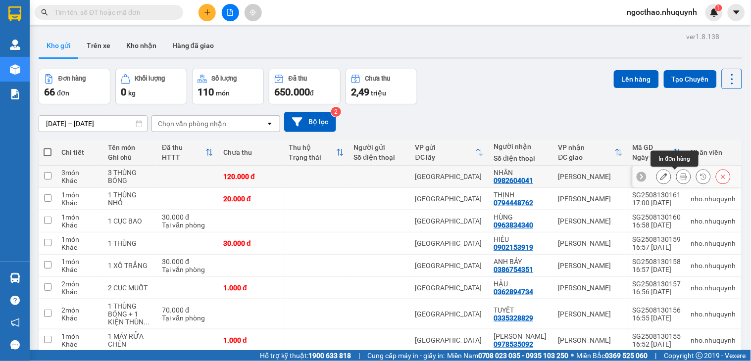
click at [680, 176] on icon at bounding box center [683, 176] width 7 height 7
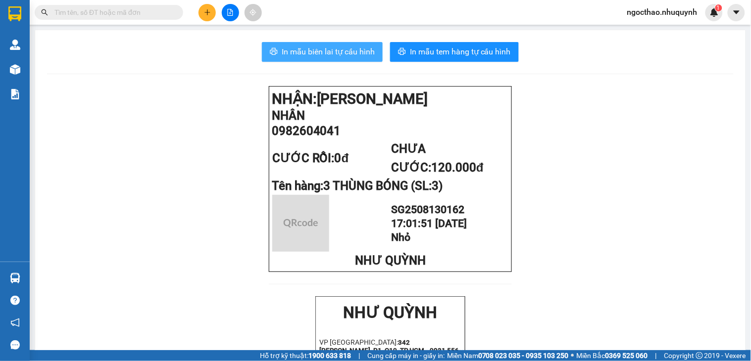
click at [344, 59] on button "In mẫu biên lai tự cấu hình" at bounding box center [322, 52] width 121 height 20
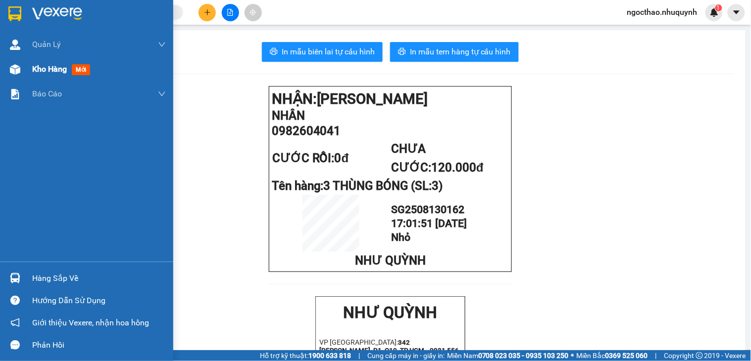
click at [57, 77] on div "Kho hàng mới" at bounding box center [99, 69] width 134 height 25
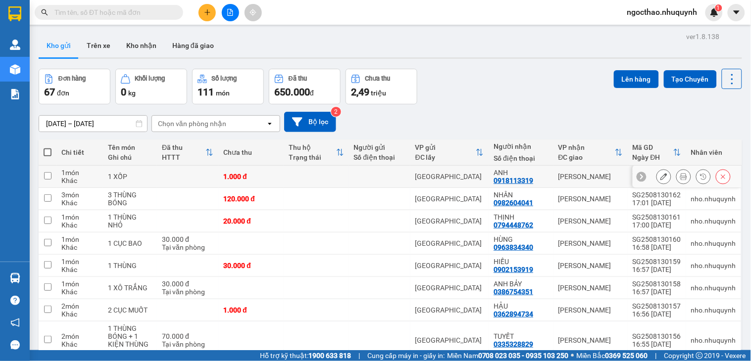
click at [679, 175] on button at bounding box center [684, 176] width 14 height 17
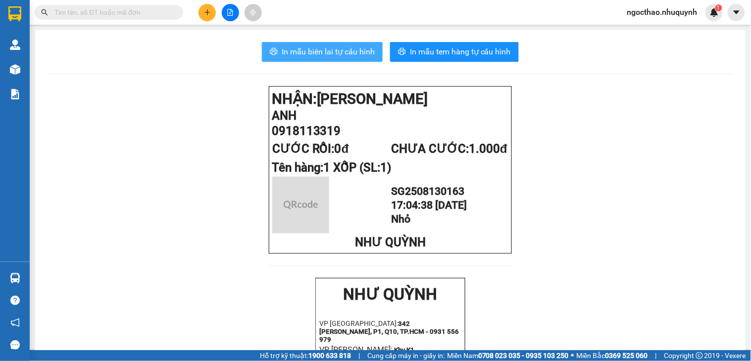
click at [333, 51] on span "In mẫu biên lai tự cấu hình" at bounding box center [328, 52] width 93 height 12
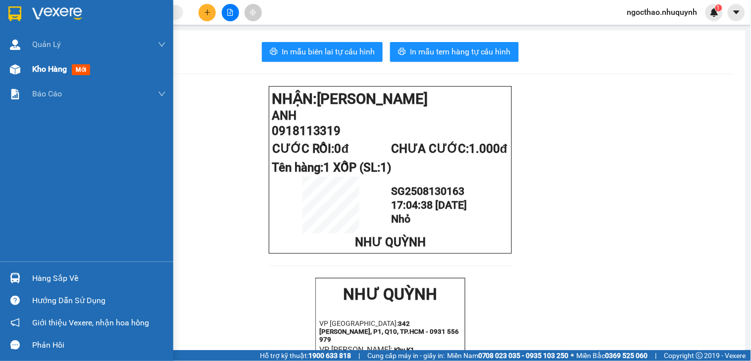
click at [65, 61] on div "Kho hàng mới" at bounding box center [99, 69] width 134 height 25
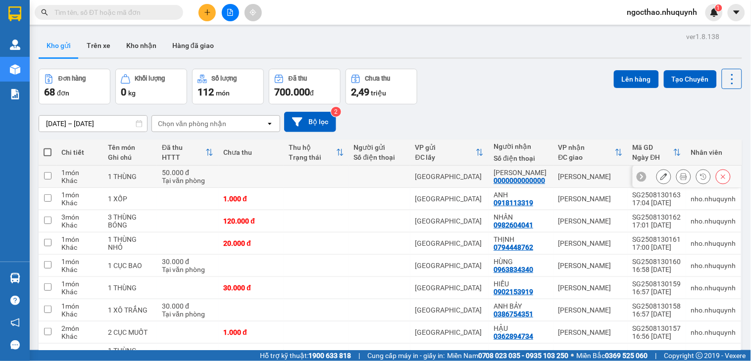
click at [680, 174] on icon at bounding box center [683, 176] width 7 height 7
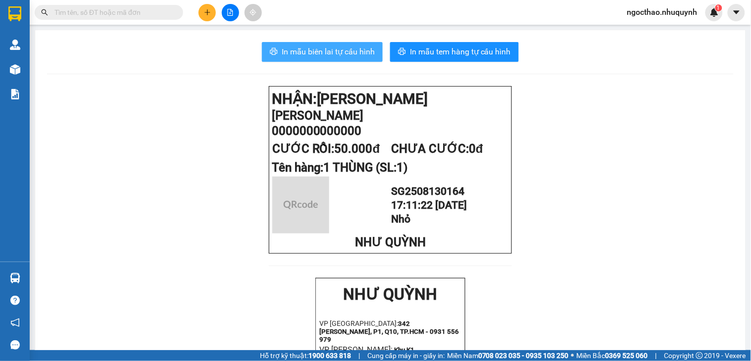
click at [344, 42] on button "In mẫu biên lai tự cấu hình" at bounding box center [322, 52] width 121 height 20
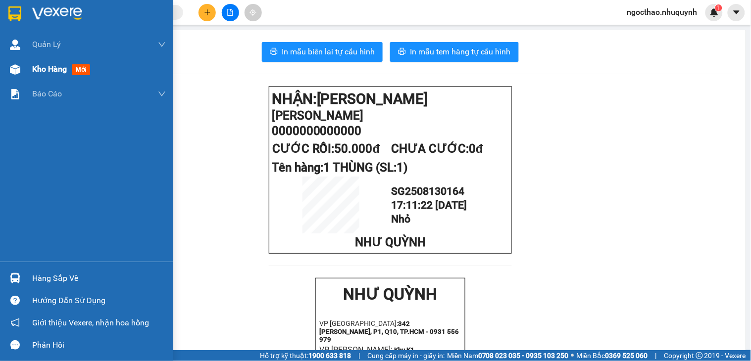
click at [50, 67] on span "Kho hàng" at bounding box center [49, 68] width 35 height 9
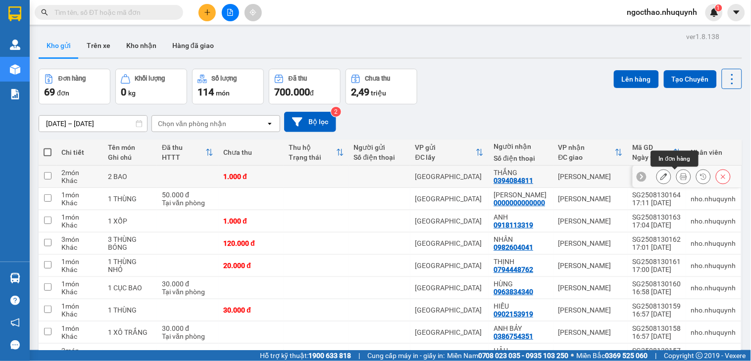
click at [680, 177] on icon at bounding box center [683, 176] width 7 height 7
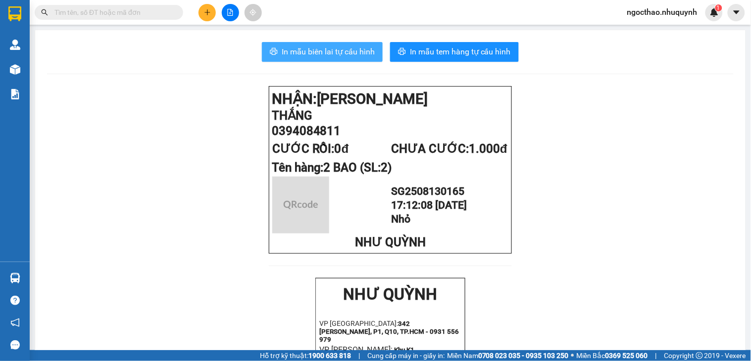
drag, startPoint x: 347, startPoint y: 48, endPoint x: 374, endPoint y: 55, distance: 28.1
click at [347, 48] on span "In mẫu biên lai tự cấu hình" at bounding box center [328, 52] width 93 height 12
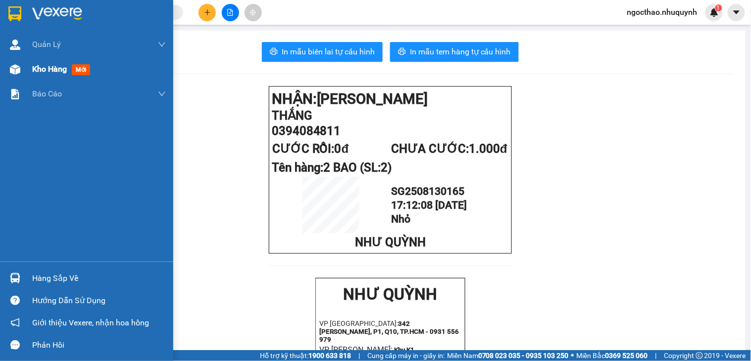
click at [32, 76] on div "Kho hàng mới" at bounding box center [99, 69] width 134 height 25
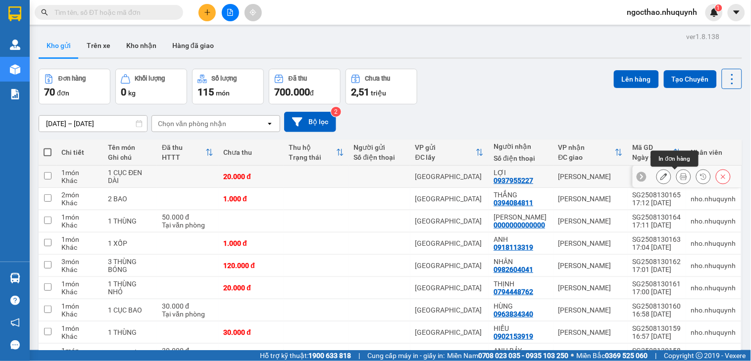
click at [680, 179] on icon at bounding box center [683, 176] width 7 height 7
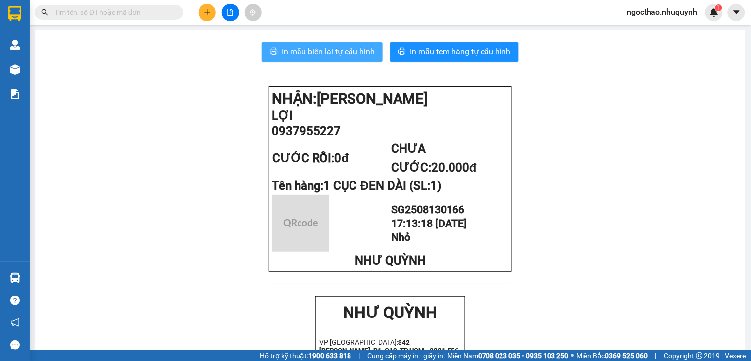
drag, startPoint x: 308, startPoint y: 59, endPoint x: 312, endPoint y: 55, distance: 6.0
click at [308, 59] on button "In mẫu biên lai tự cấu hình" at bounding box center [322, 52] width 121 height 20
drag, startPoint x: 312, startPoint y: 55, endPoint x: 365, endPoint y: 218, distance: 171.4
click at [313, 55] on span "In mẫu biên lai tự cấu hình" at bounding box center [328, 52] width 93 height 12
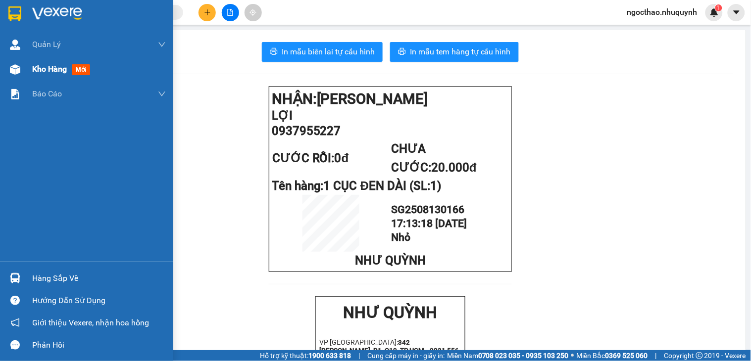
click at [52, 73] on span "Kho hàng" at bounding box center [49, 68] width 35 height 9
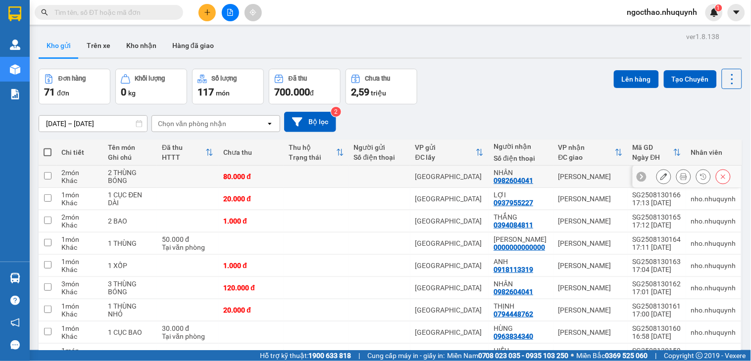
click at [677, 179] on button at bounding box center [684, 176] width 14 height 17
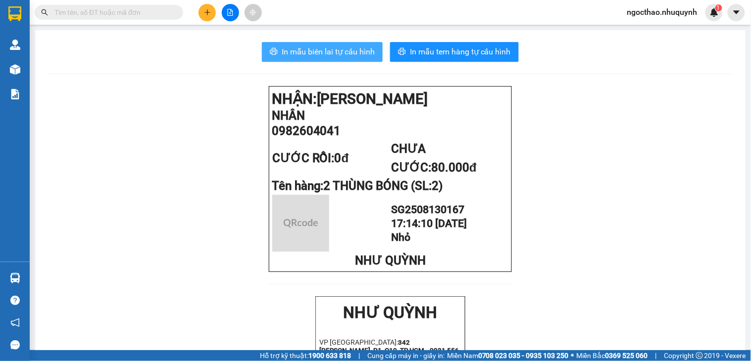
click at [324, 52] on span "In mẫu biên lai tự cấu hình" at bounding box center [328, 52] width 93 height 12
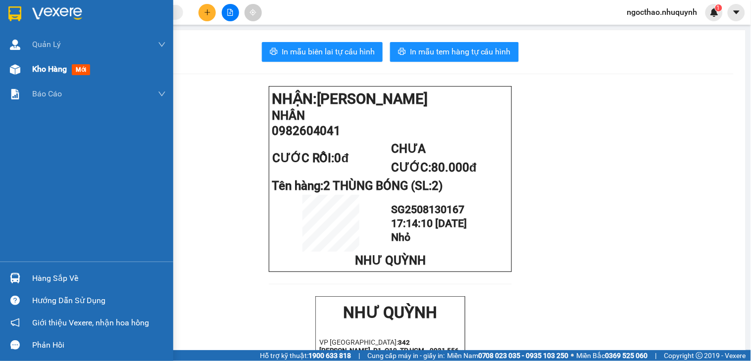
click at [46, 72] on span "Kho hàng" at bounding box center [49, 68] width 35 height 9
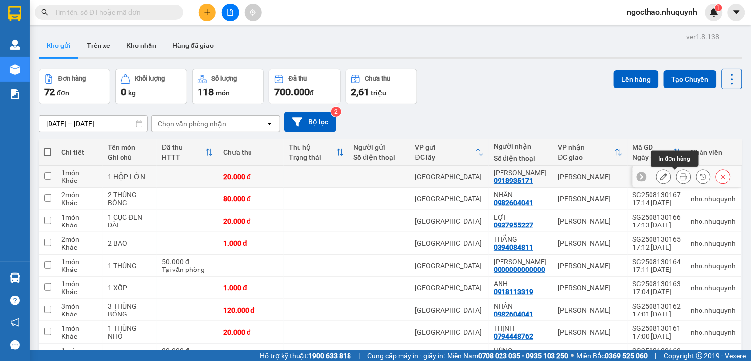
click at [677, 177] on button at bounding box center [684, 176] width 14 height 17
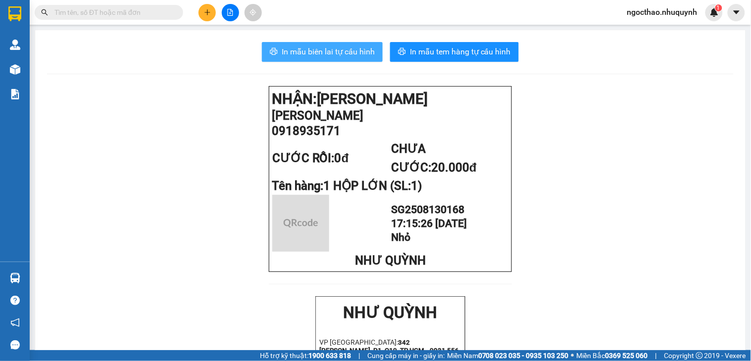
click at [332, 49] on span "In mẫu biên lai tự cấu hình" at bounding box center [328, 52] width 93 height 12
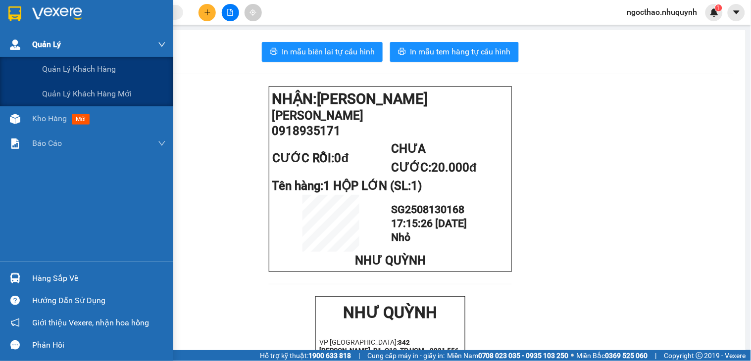
click at [53, 56] on div "Quản Lý" at bounding box center [99, 44] width 134 height 25
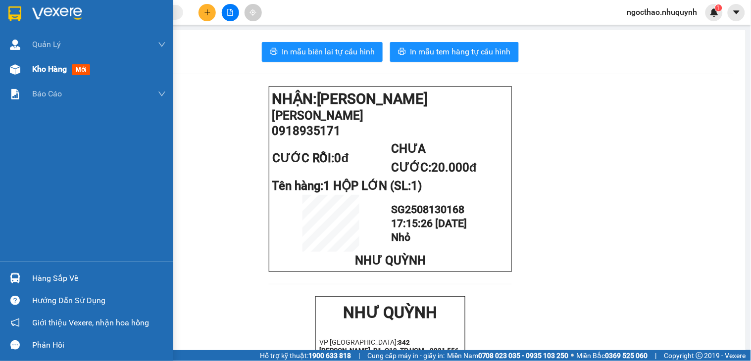
click at [40, 71] on span "Kho hàng" at bounding box center [49, 68] width 35 height 9
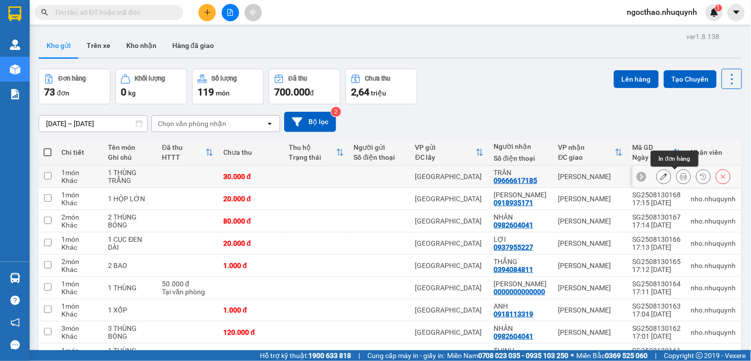
click at [680, 180] on icon at bounding box center [683, 176] width 7 height 7
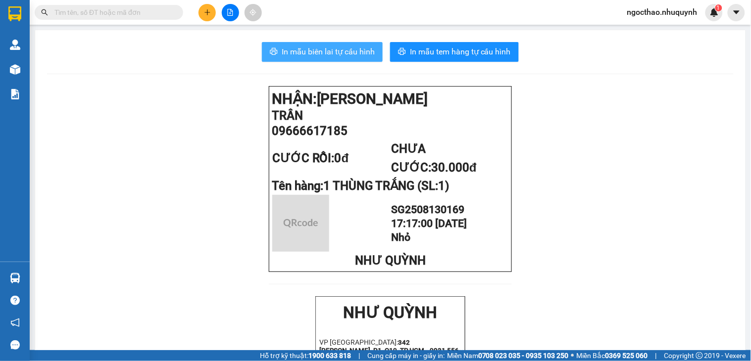
click at [362, 52] on span "In mẫu biên lai tự cấu hình" at bounding box center [328, 52] width 93 height 12
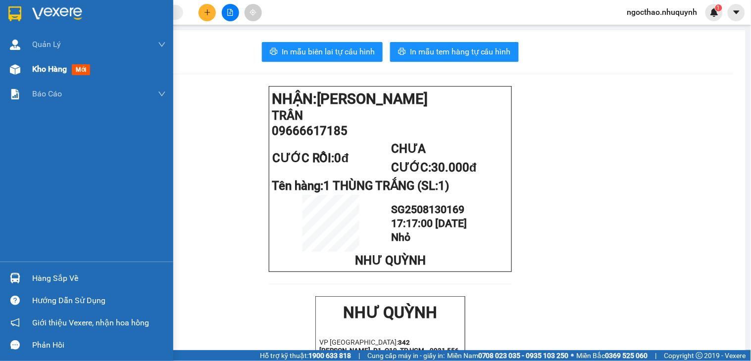
click at [32, 66] on span "Kho hàng" at bounding box center [49, 68] width 35 height 9
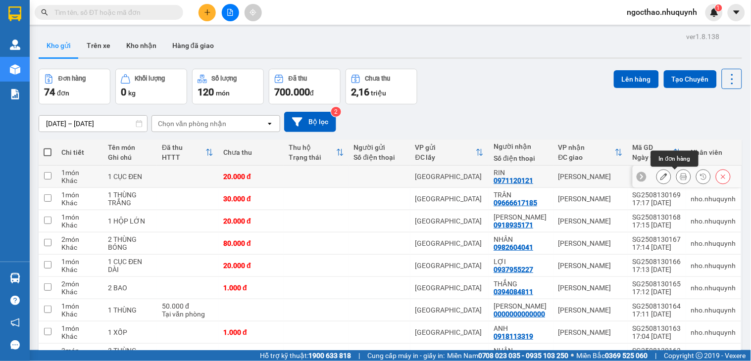
click at [680, 178] on icon at bounding box center [683, 176] width 7 height 7
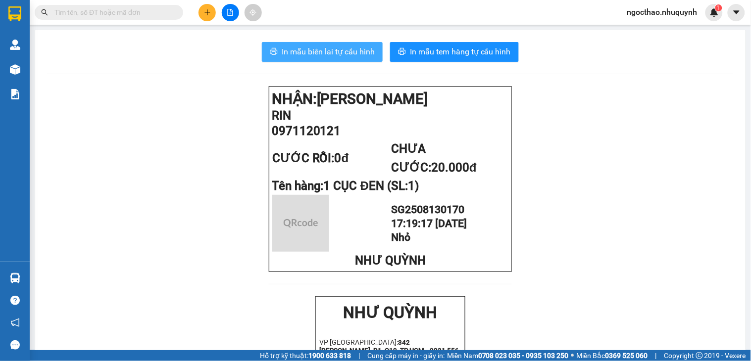
click at [350, 51] on span "In mẫu biên lai tự cấu hình" at bounding box center [328, 52] width 93 height 12
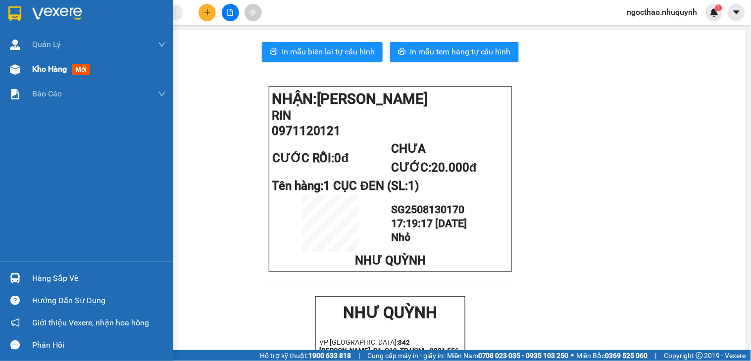
click at [36, 65] on span "Kho hàng" at bounding box center [49, 68] width 35 height 9
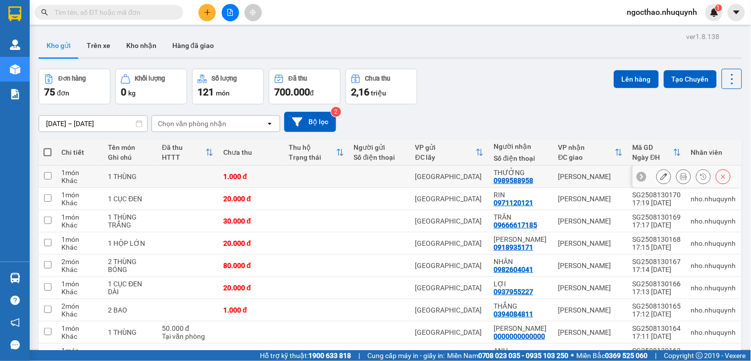
click at [680, 179] on icon at bounding box center [683, 176] width 7 height 7
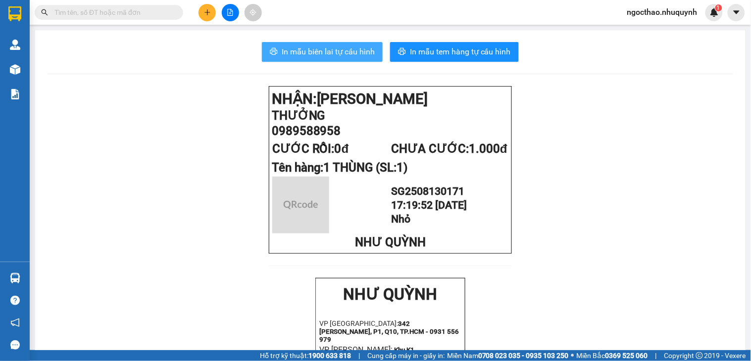
click at [297, 50] on span "In mẫu biên lai tự cấu hình" at bounding box center [328, 52] width 93 height 12
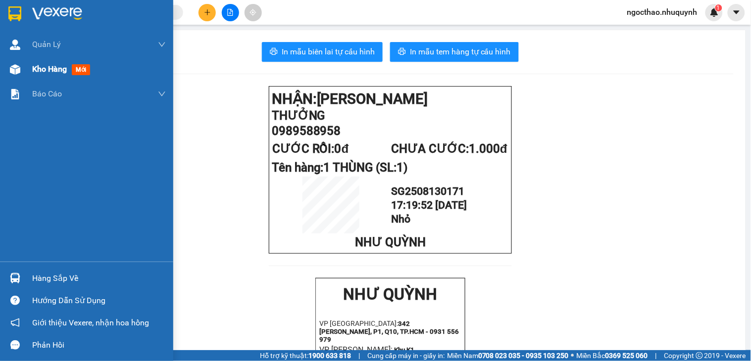
click at [27, 65] on div "Kho hàng mới" at bounding box center [86, 69] width 173 height 25
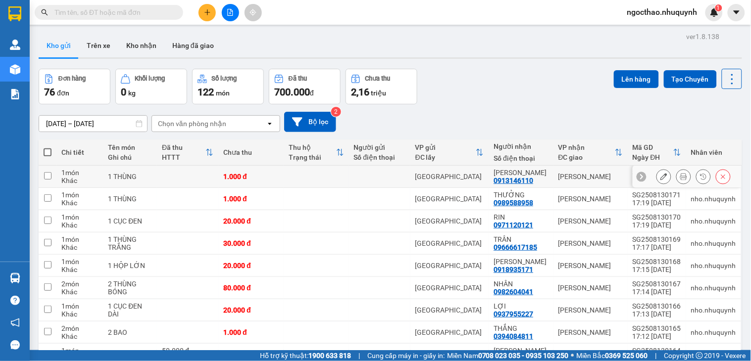
click at [677, 172] on button at bounding box center [684, 176] width 14 height 17
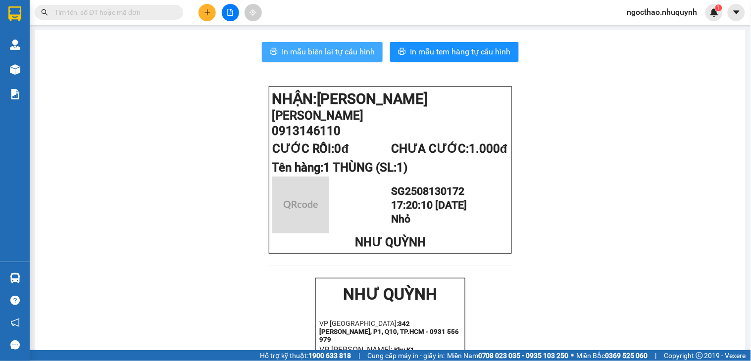
drag, startPoint x: 355, startPoint y: 48, endPoint x: 377, endPoint y: 100, distance: 56.6
click at [355, 48] on span "In mẫu biên lai tự cấu hình" at bounding box center [328, 52] width 93 height 12
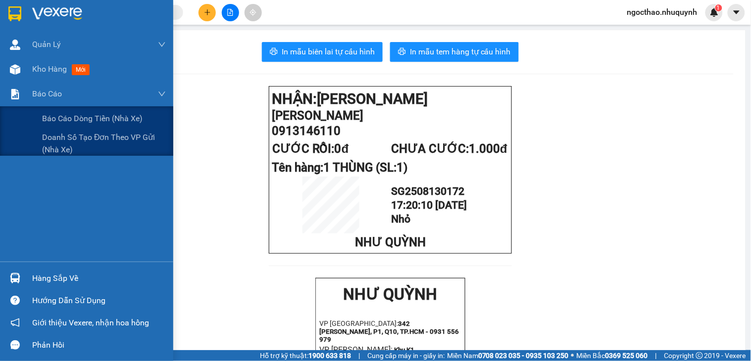
click at [55, 65] on span "Kho hàng" at bounding box center [49, 68] width 35 height 9
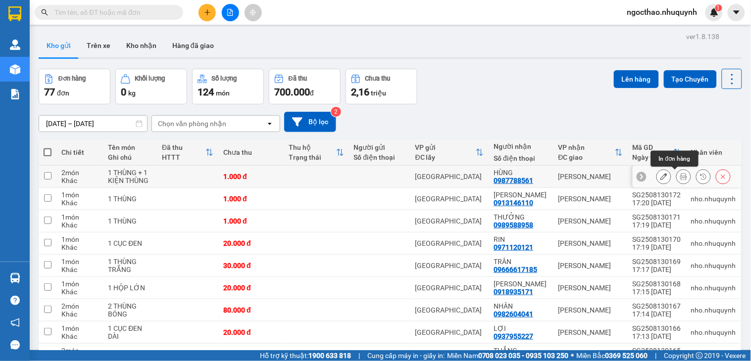
click at [677, 177] on button at bounding box center [684, 176] width 14 height 17
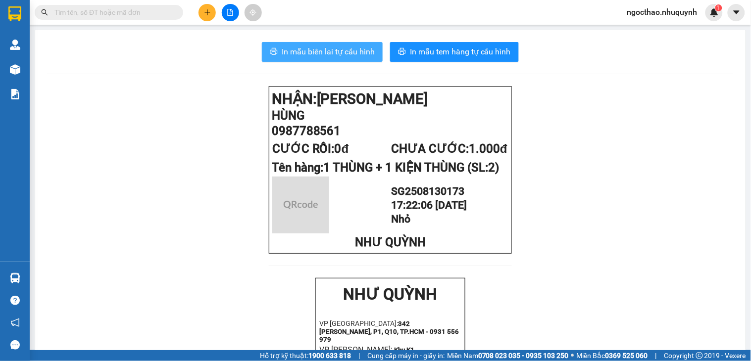
click at [290, 48] on span "In mẫu biên lai tự cấu hình" at bounding box center [328, 52] width 93 height 12
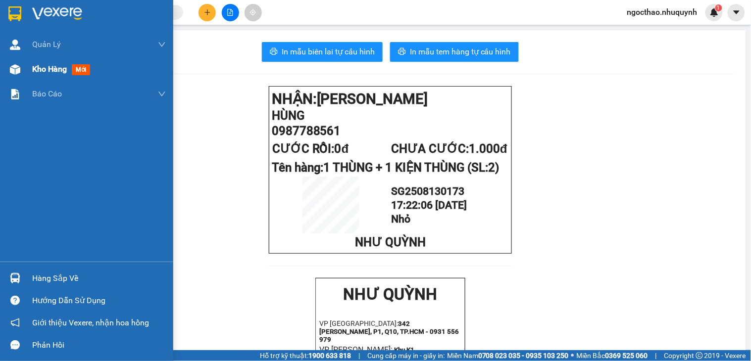
click at [34, 68] on span "Kho hàng" at bounding box center [49, 68] width 35 height 9
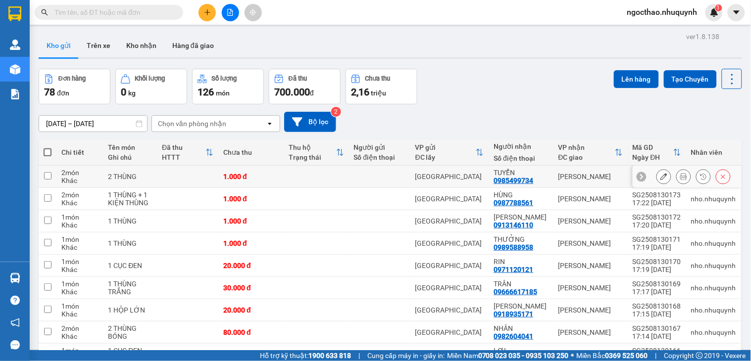
click at [680, 178] on icon at bounding box center [683, 176] width 7 height 7
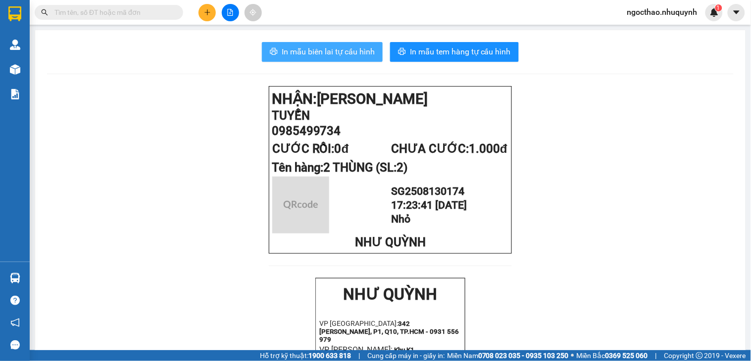
click at [303, 46] on span "In mẫu biên lai tự cấu hình" at bounding box center [328, 52] width 93 height 12
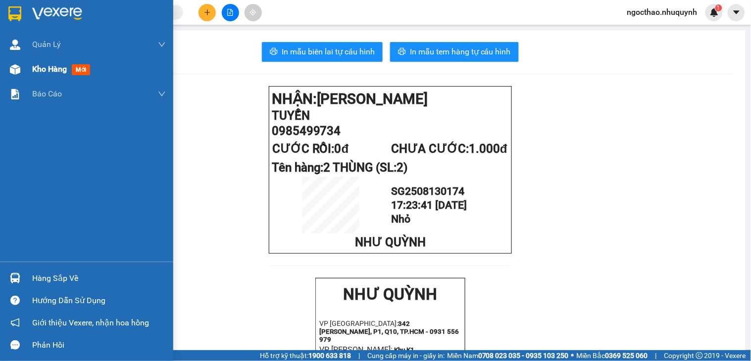
click at [48, 75] on div "Kho hàng mới" at bounding box center [63, 69] width 62 height 12
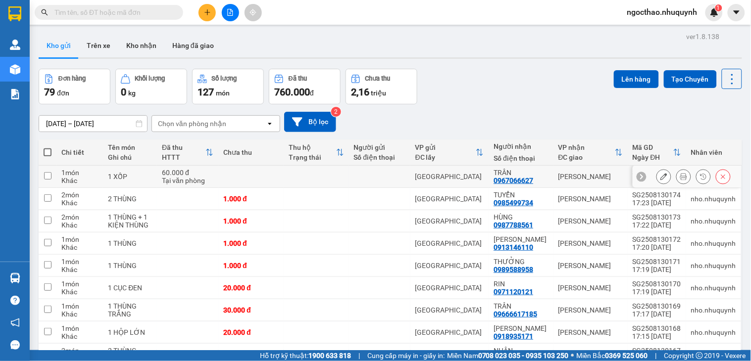
click at [677, 179] on button at bounding box center [684, 176] width 14 height 17
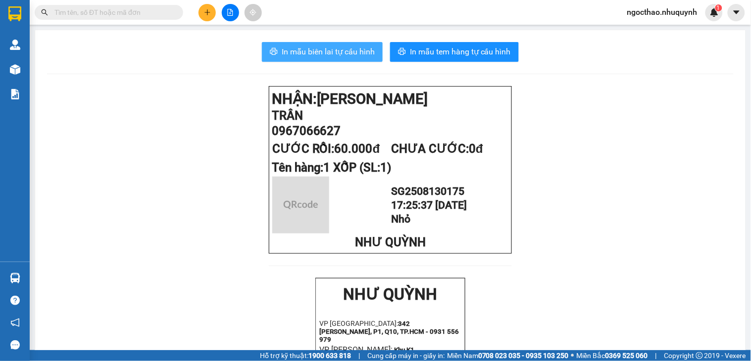
click at [316, 49] on span "In mẫu biên lai tự cấu hình" at bounding box center [328, 52] width 93 height 12
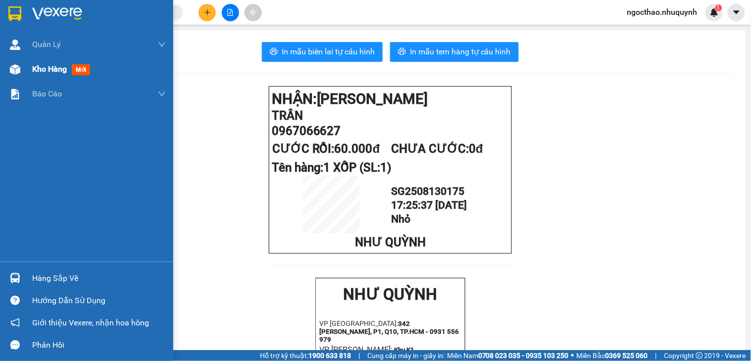
click at [49, 72] on span "Kho hàng" at bounding box center [49, 68] width 35 height 9
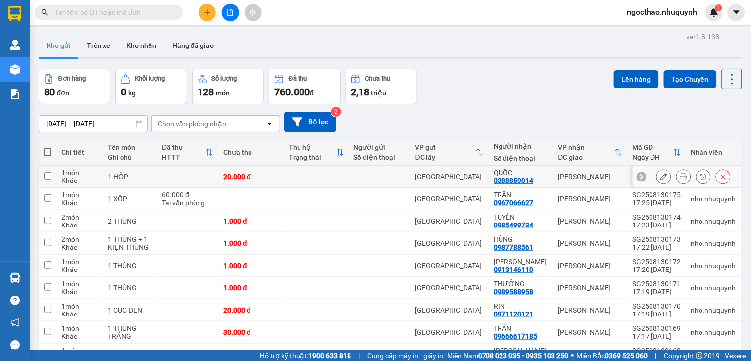
click at [680, 174] on icon at bounding box center [683, 176] width 7 height 7
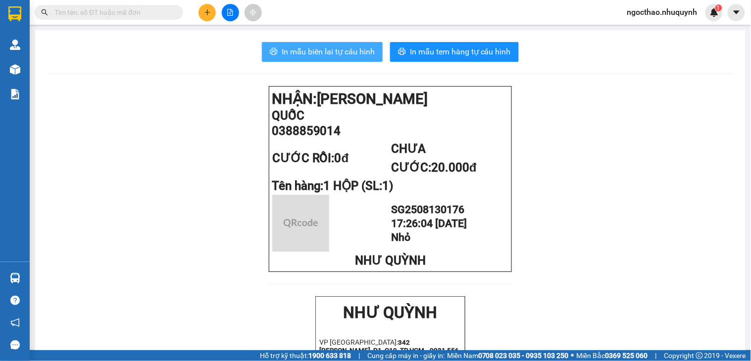
click at [329, 51] on span "In mẫu biên lai tự cấu hình" at bounding box center [328, 52] width 93 height 12
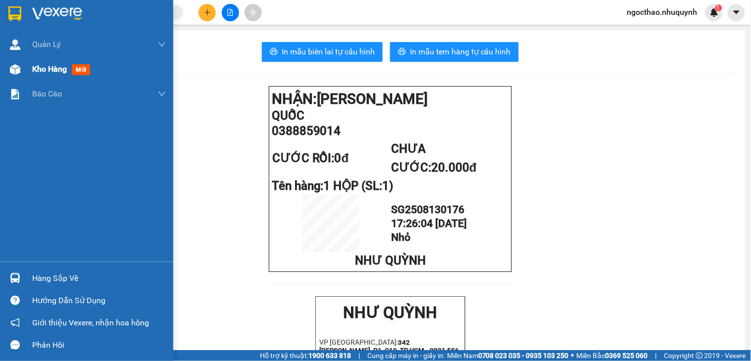
click at [37, 65] on span "Kho hàng" at bounding box center [49, 68] width 35 height 9
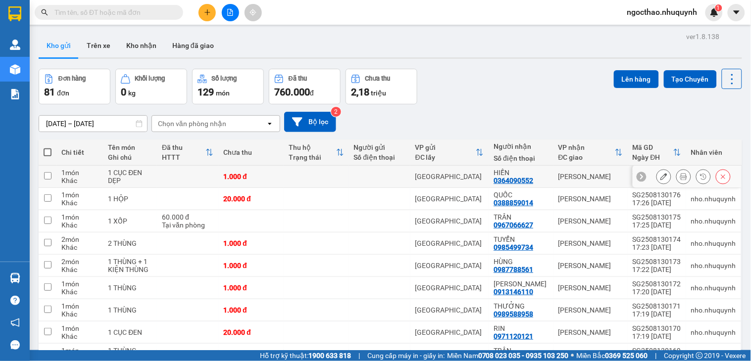
click at [680, 175] on icon at bounding box center [683, 176] width 7 height 7
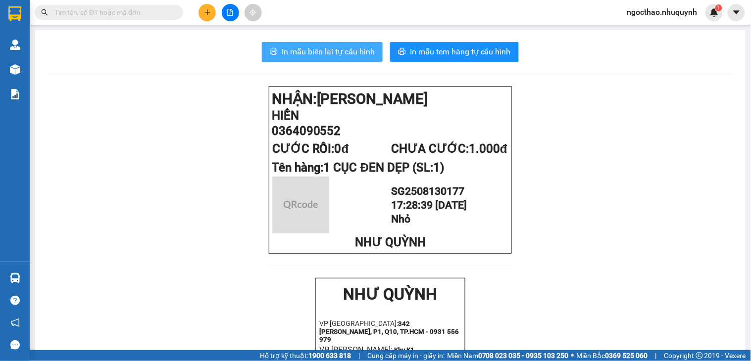
click at [344, 51] on span "In mẫu biên lai tự cấu hình" at bounding box center [328, 52] width 93 height 12
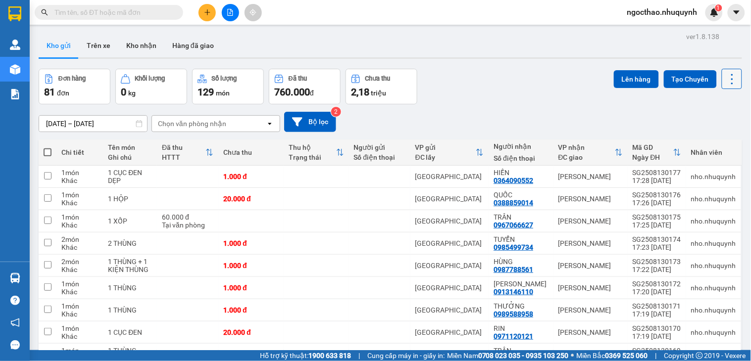
click at [725, 81] on icon at bounding box center [732, 79] width 14 height 14
click at [709, 140] on span "Làm mới" at bounding box center [708, 142] width 27 height 10
click at [725, 74] on icon at bounding box center [732, 79] width 14 height 14
click at [701, 141] on span "Làm mới" at bounding box center [708, 142] width 27 height 10
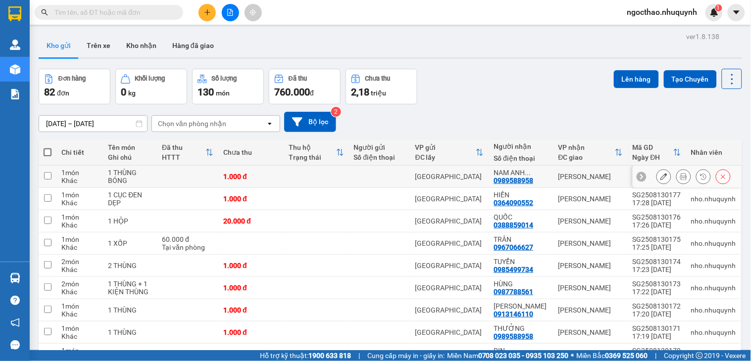
click at [677, 177] on button at bounding box center [684, 176] width 14 height 17
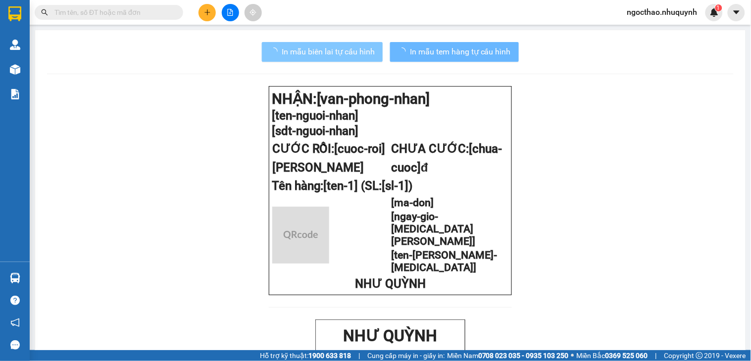
click at [353, 50] on span "In mẫu biên lai tự cấu hình" at bounding box center [328, 52] width 93 height 12
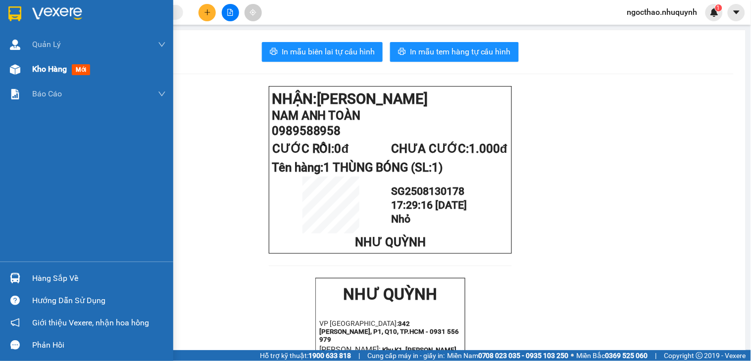
click at [67, 66] on span "Kho hàng" at bounding box center [49, 68] width 35 height 9
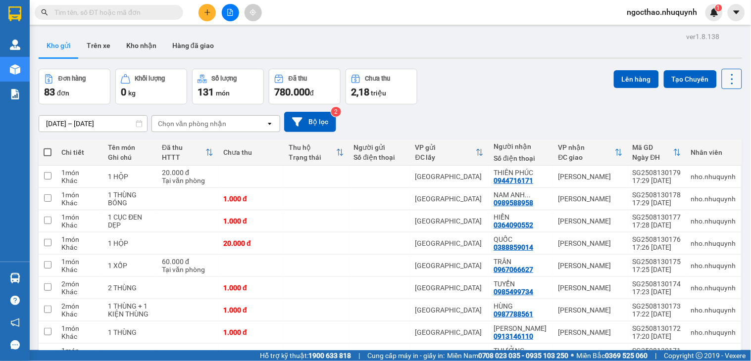
click at [722, 83] on button at bounding box center [732, 79] width 20 height 20
click at [707, 144] on span "Làm mới" at bounding box center [708, 142] width 27 height 10
click at [729, 85] on icon at bounding box center [732, 79] width 14 height 14
click at [708, 145] on span "Làm mới" at bounding box center [708, 142] width 27 height 10
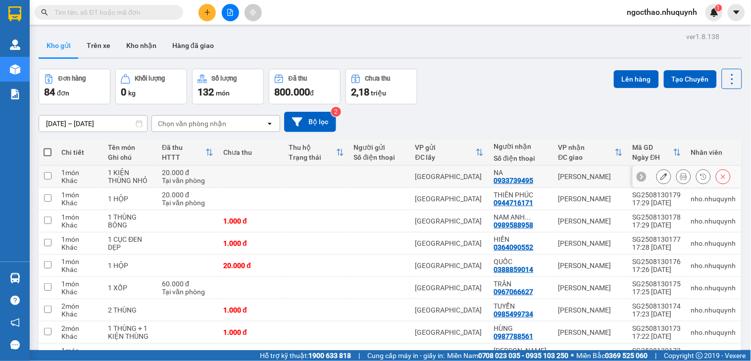
click at [680, 175] on button at bounding box center [684, 176] width 14 height 17
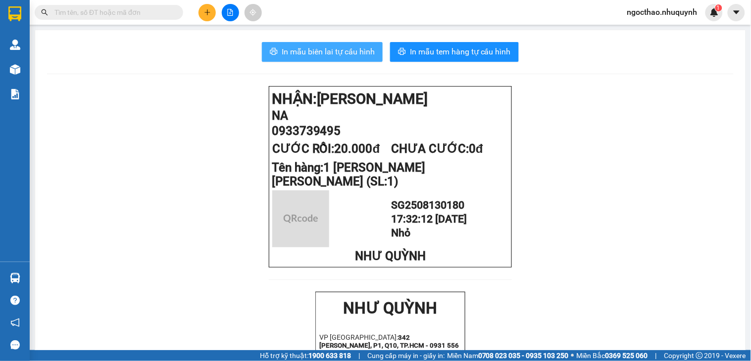
click at [347, 52] on span "In mẫu biên lai tự cấu hình" at bounding box center [328, 52] width 93 height 12
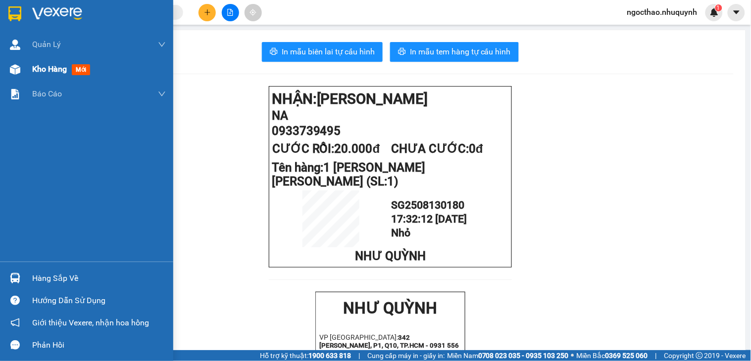
click at [15, 66] on img at bounding box center [15, 69] width 10 height 10
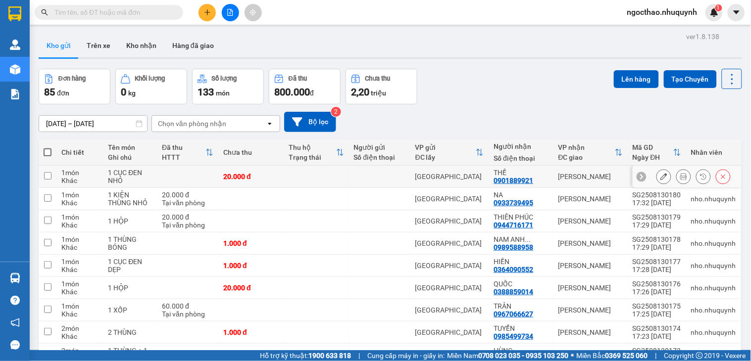
click at [677, 181] on button at bounding box center [684, 176] width 14 height 17
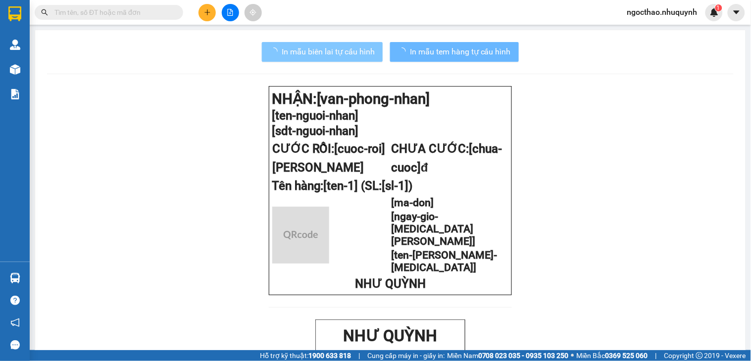
click at [337, 44] on button "In mẫu biên lai tự cấu hình" at bounding box center [322, 52] width 121 height 20
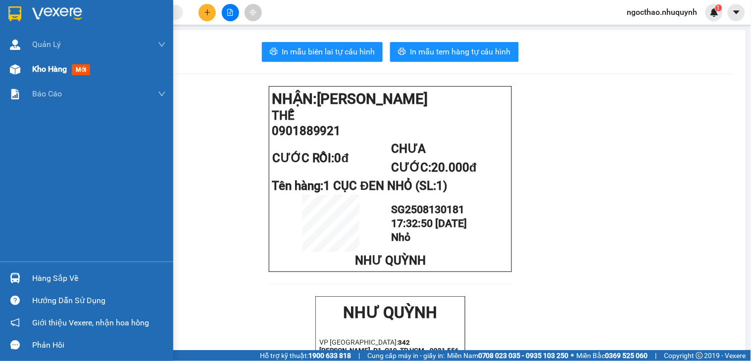
click at [27, 65] on div "Kho hàng mới" at bounding box center [86, 69] width 173 height 25
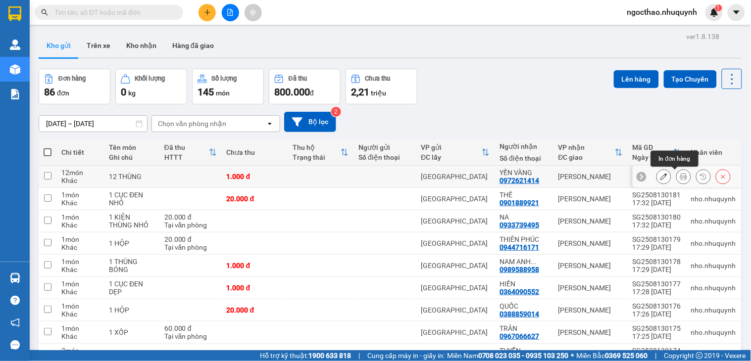
click at [680, 175] on icon at bounding box center [683, 176] width 7 height 7
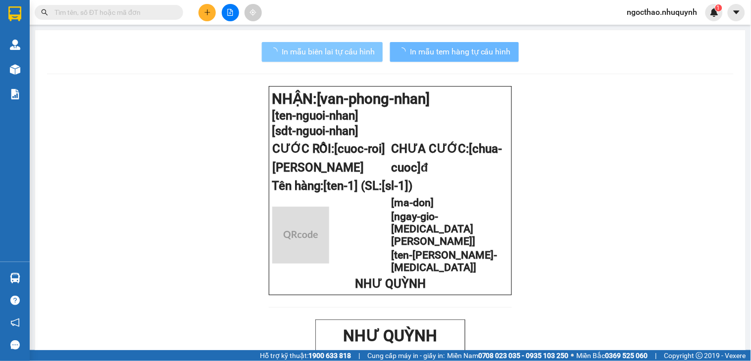
drag, startPoint x: 323, startPoint y: 45, endPoint x: 344, endPoint y: 57, distance: 24.0
click at [323, 45] on button "In mẫu biên lai tự cấu hình" at bounding box center [322, 52] width 121 height 20
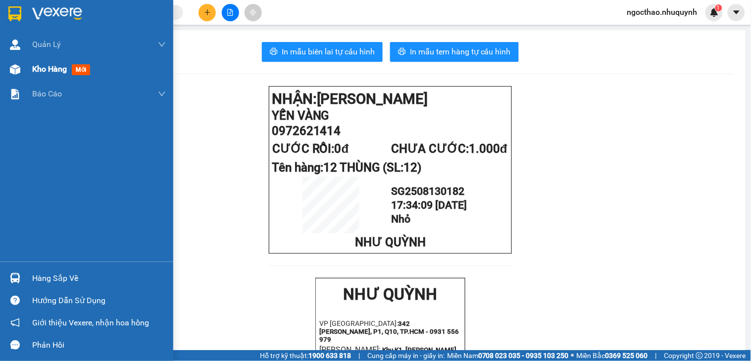
click at [25, 73] on div "Kho hàng mới" at bounding box center [86, 69] width 173 height 25
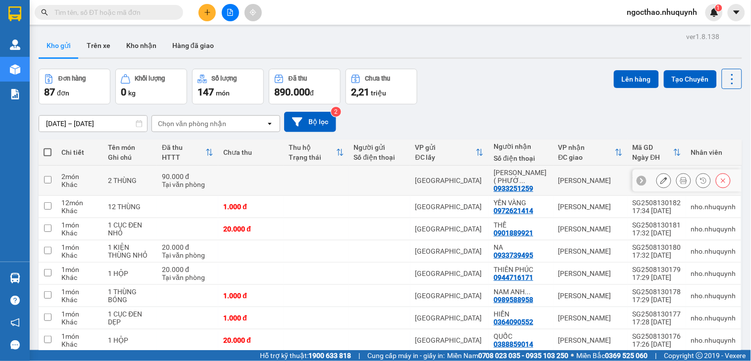
click at [680, 177] on icon at bounding box center [683, 180] width 7 height 7
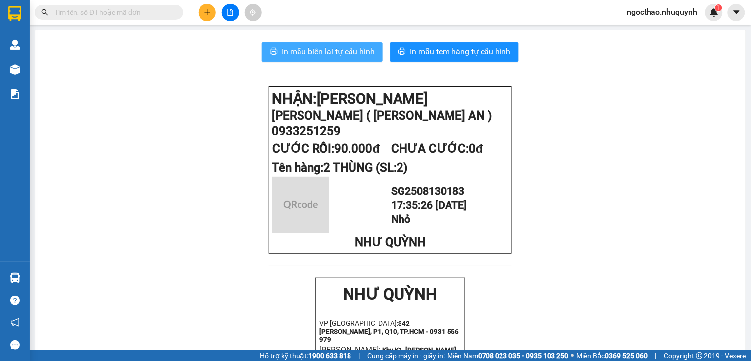
drag, startPoint x: 280, startPoint y: 46, endPoint x: 543, endPoint y: 129, distance: 275.2
click at [282, 46] on span "In mẫu biên lai tự cấu hình" at bounding box center [328, 52] width 93 height 12
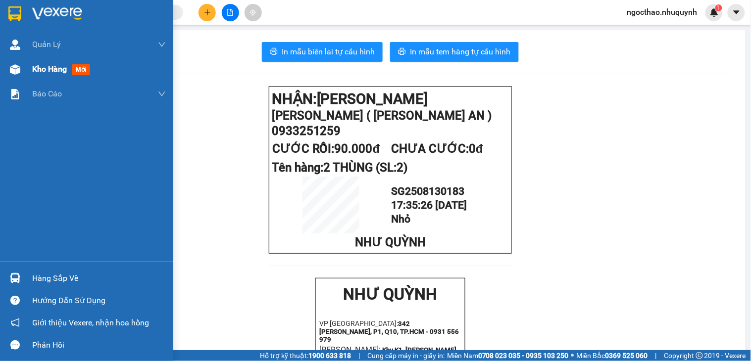
click at [22, 57] on div "Kho hàng mới" at bounding box center [86, 69] width 173 height 25
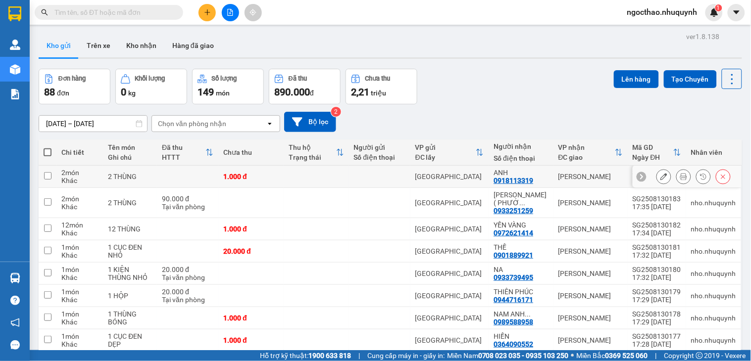
click at [677, 174] on button at bounding box center [684, 176] width 14 height 17
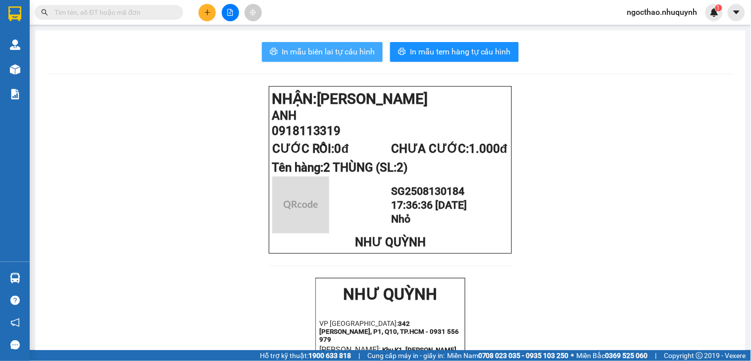
drag, startPoint x: 309, startPoint y: 56, endPoint x: 747, endPoint y: 141, distance: 445.8
click at [310, 56] on span "In mẫu biên lai tự cấu hình" at bounding box center [328, 52] width 93 height 12
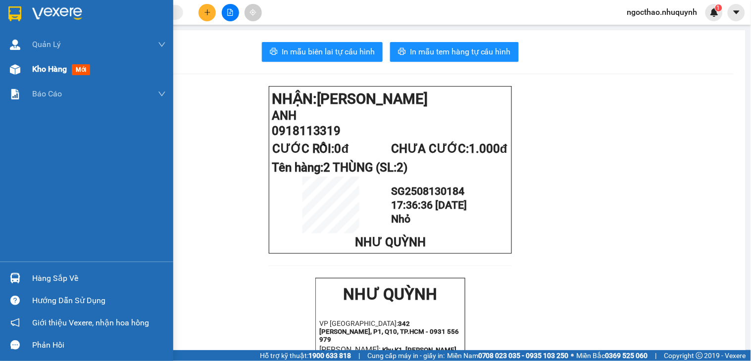
click at [49, 61] on div "Kho hàng mới" at bounding box center [99, 69] width 134 height 25
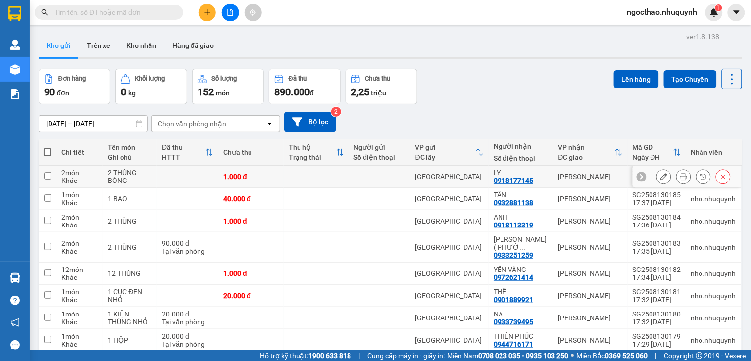
click at [680, 179] on icon at bounding box center [683, 176] width 7 height 7
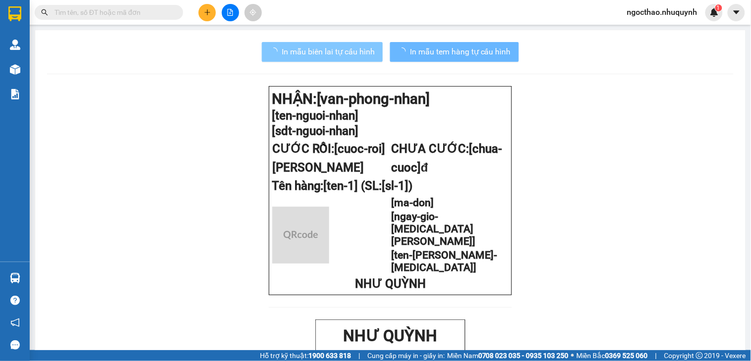
click at [311, 58] on button "In mẫu biên lai tự cấu hình" at bounding box center [322, 52] width 121 height 20
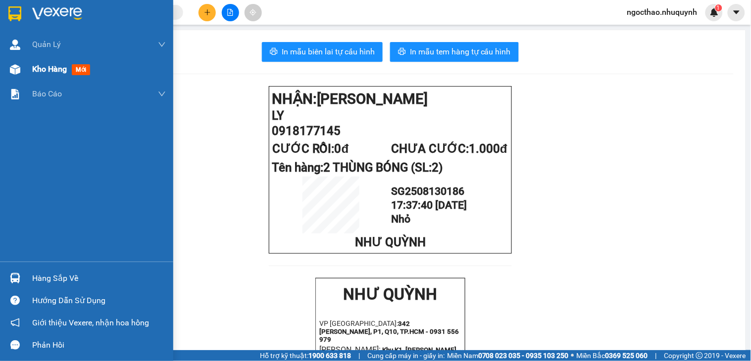
click at [50, 57] on div "Kho hàng mới" at bounding box center [99, 69] width 134 height 25
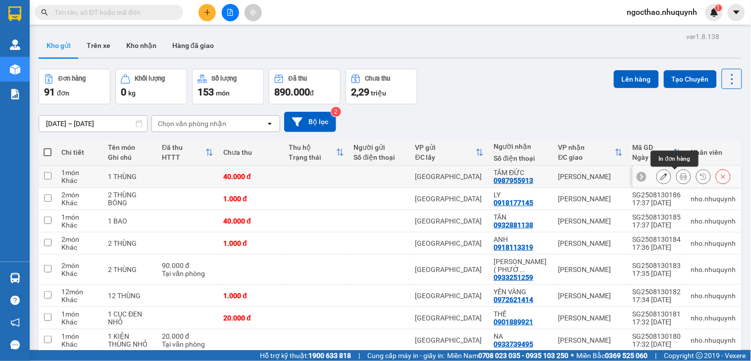
click at [677, 182] on button at bounding box center [684, 176] width 14 height 17
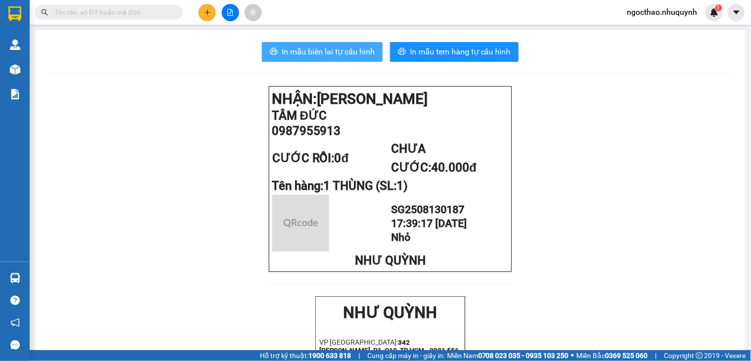
click at [373, 45] on button "In mẫu biên lai tự cấu hình" at bounding box center [322, 52] width 121 height 20
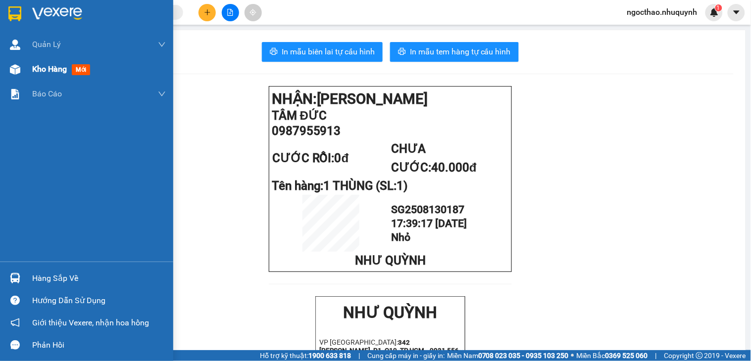
click at [62, 76] on div "Kho hàng mới" at bounding box center [99, 69] width 134 height 25
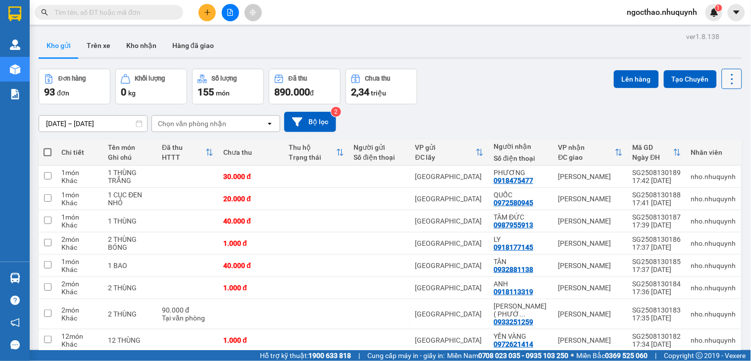
click at [725, 85] on icon at bounding box center [732, 79] width 14 height 14
click at [704, 144] on span "Làm mới" at bounding box center [708, 142] width 27 height 10
click at [679, 179] on button at bounding box center [684, 176] width 14 height 17
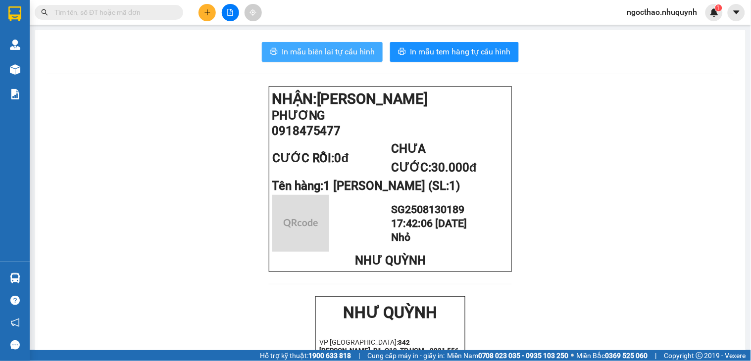
click at [349, 47] on span "In mẫu biên lai tự cấu hình" at bounding box center [328, 52] width 93 height 12
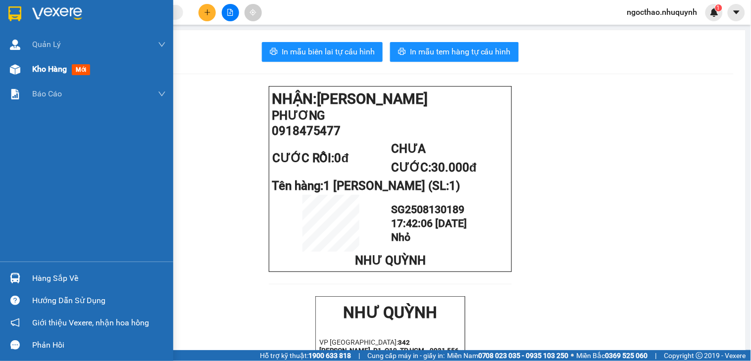
click at [50, 67] on span "Kho hàng" at bounding box center [49, 68] width 35 height 9
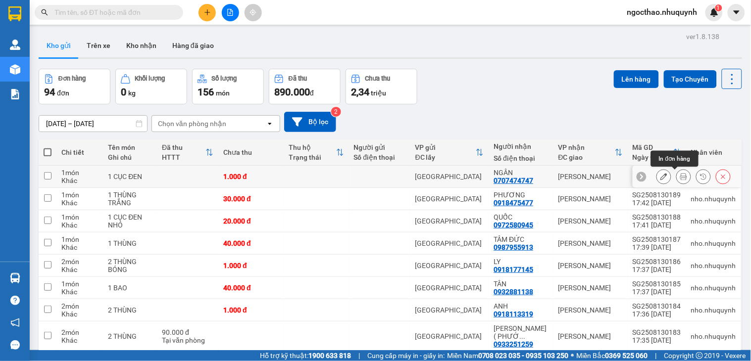
click at [680, 175] on icon at bounding box center [683, 176] width 7 height 7
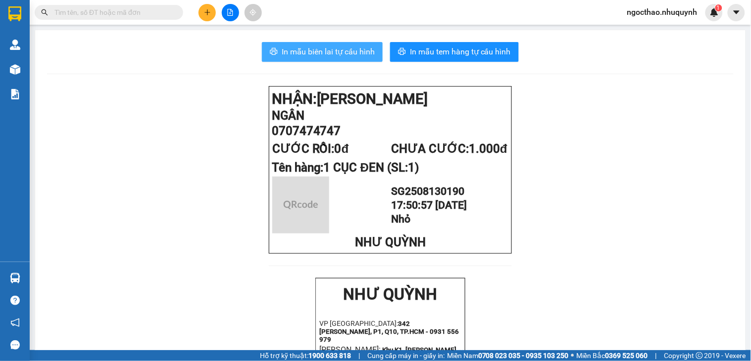
click at [338, 51] on span "In mẫu biên lai tự cấu hình" at bounding box center [328, 52] width 93 height 12
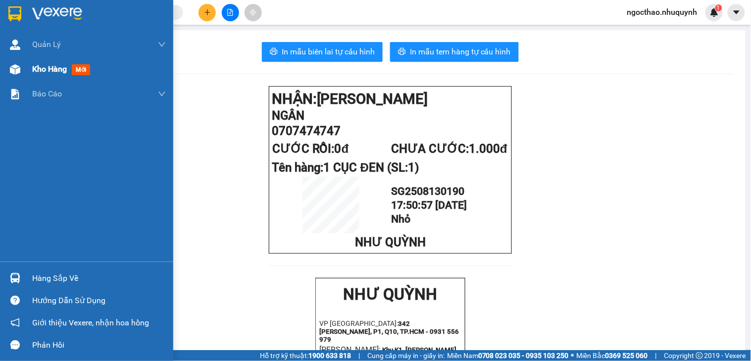
click at [28, 66] on div "Kho hàng mới" at bounding box center [86, 69] width 173 height 25
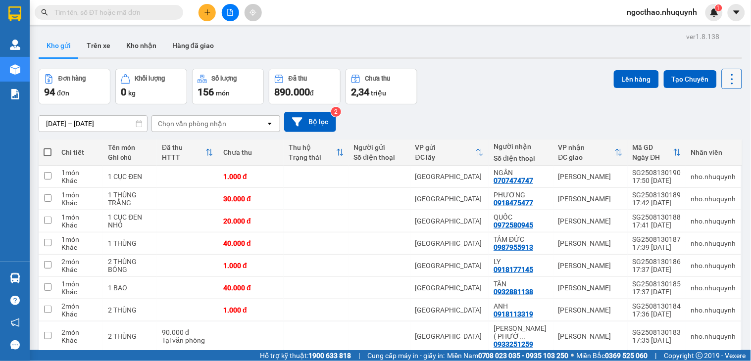
click at [725, 84] on icon at bounding box center [732, 79] width 14 height 14
click at [707, 144] on span "Làm mới" at bounding box center [708, 142] width 27 height 10
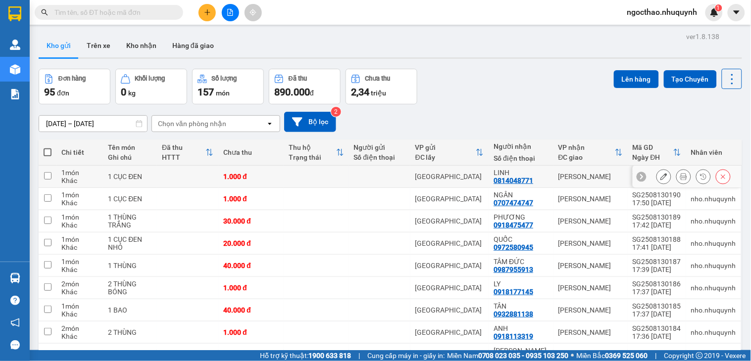
click at [684, 177] on div at bounding box center [693, 176] width 74 height 15
click at [680, 176] on icon at bounding box center [683, 176] width 7 height 7
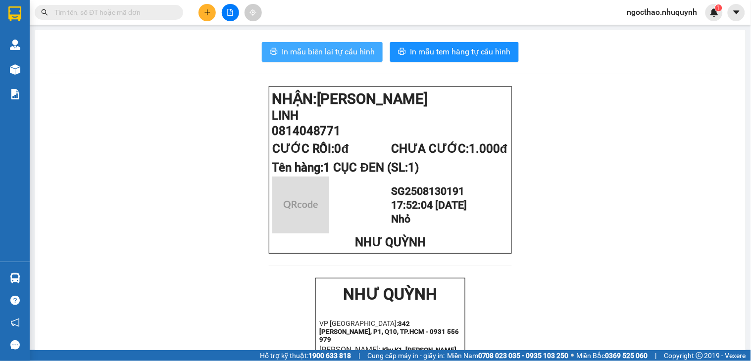
click at [337, 42] on button "In mẫu biên lai tự cấu hình" at bounding box center [322, 52] width 121 height 20
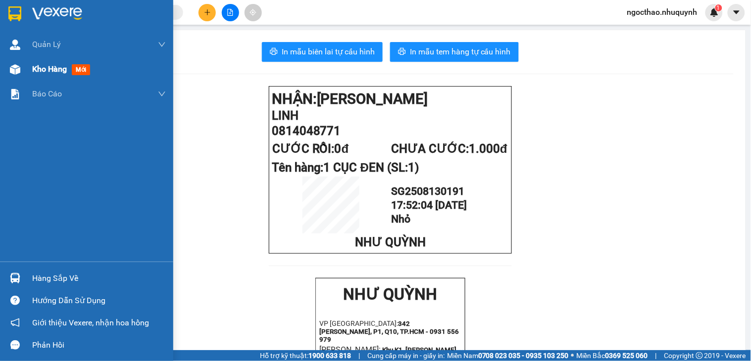
click at [31, 67] on div "Kho hàng mới" at bounding box center [86, 69] width 173 height 25
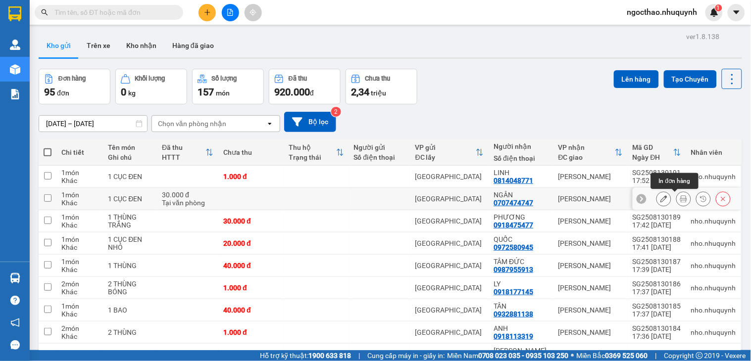
click at [680, 196] on icon at bounding box center [683, 199] width 7 height 7
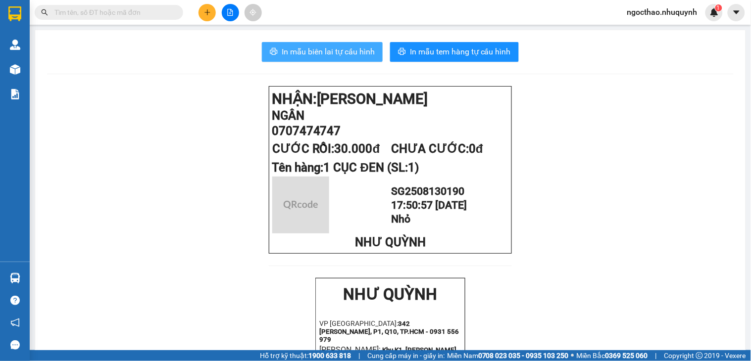
click at [362, 53] on span "In mẫu biên lai tự cấu hình" at bounding box center [328, 52] width 93 height 12
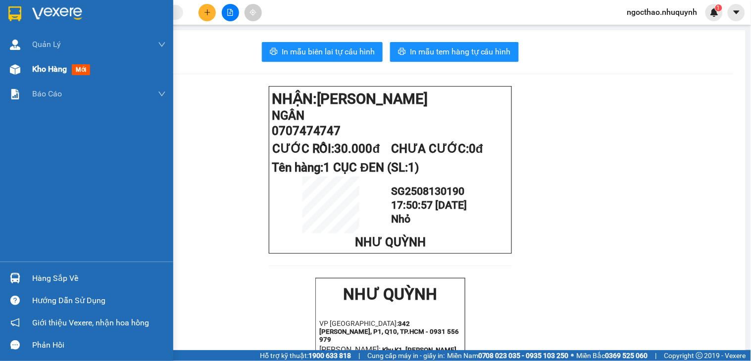
click at [33, 70] on span "Kho hàng" at bounding box center [49, 68] width 35 height 9
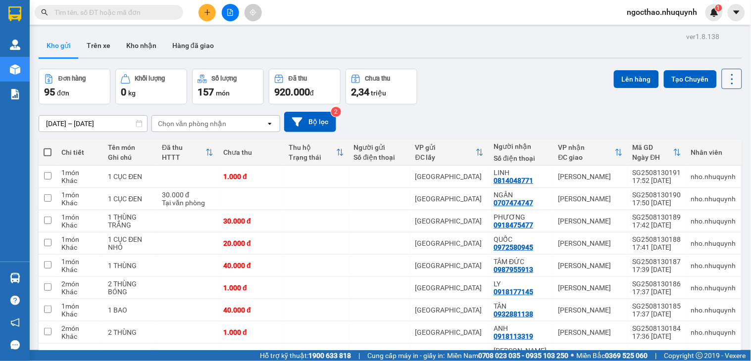
click at [731, 78] on icon at bounding box center [732, 79] width 2 height 10
click at [701, 140] on span "Làm mới" at bounding box center [708, 142] width 27 height 10
click at [725, 84] on icon at bounding box center [732, 79] width 14 height 14
click at [702, 142] on span "Làm mới" at bounding box center [708, 142] width 27 height 10
click at [728, 79] on icon at bounding box center [732, 79] width 14 height 14
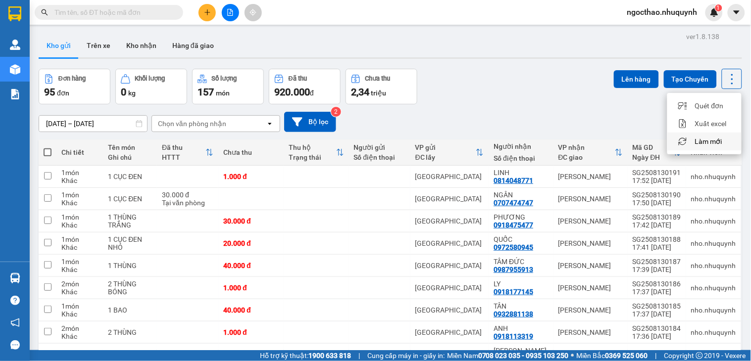
click at [714, 140] on span "Làm mới" at bounding box center [708, 142] width 27 height 10
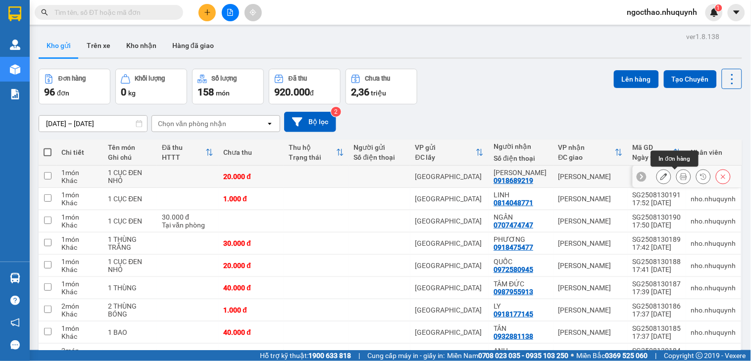
click at [680, 177] on icon at bounding box center [683, 176] width 7 height 7
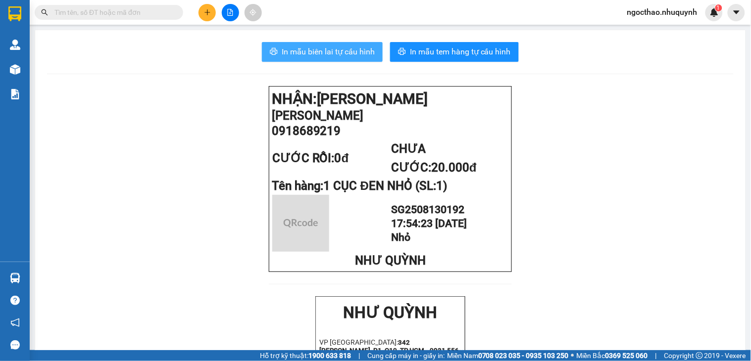
click at [340, 50] on span "In mẫu biên lai tự cấu hình" at bounding box center [328, 52] width 93 height 12
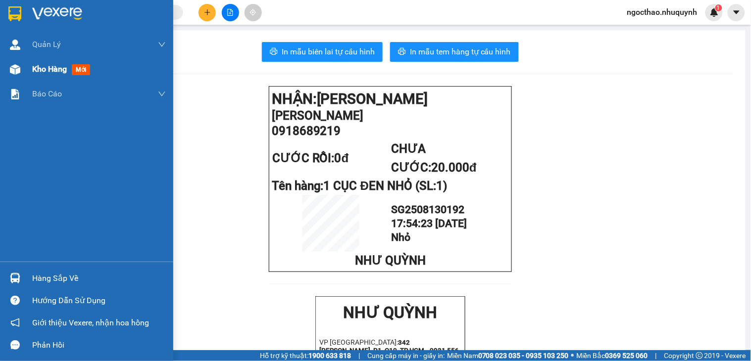
click at [50, 67] on span "Kho hàng" at bounding box center [49, 68] width 35 height 9
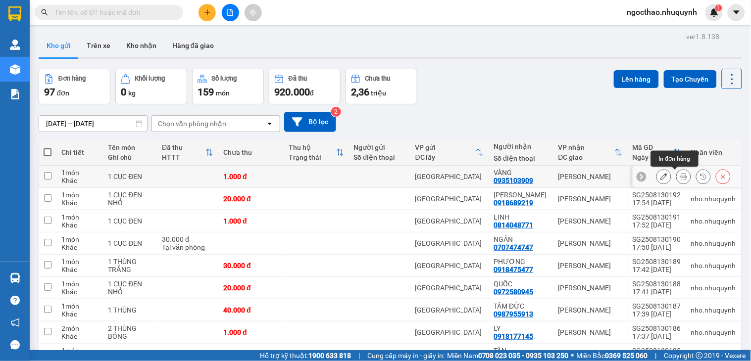
click at [680, 176] on icon at bounding box center [683, 176] width 7 height 7
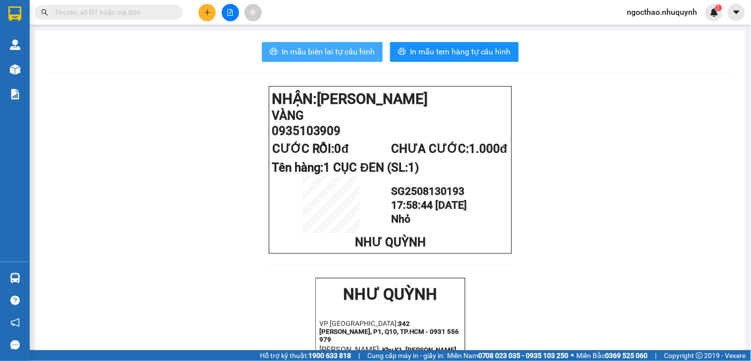
click at [324, 55] on span "In mẫu biên lai tự cấu hình" at bounding box center [328, 52] width 93 height 12
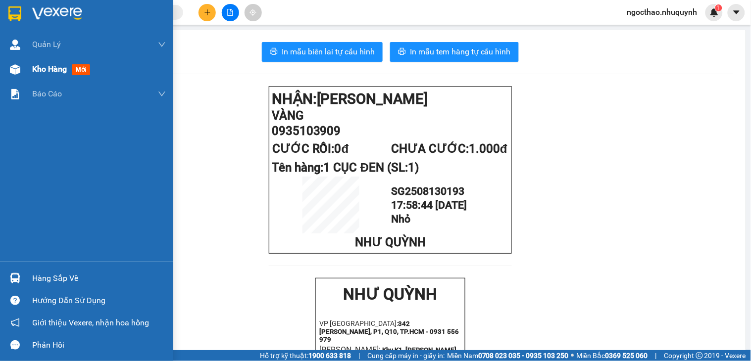
click at [45, 66] on span "Kho hàng" at bounding box center [49, 68] width 35 height 9
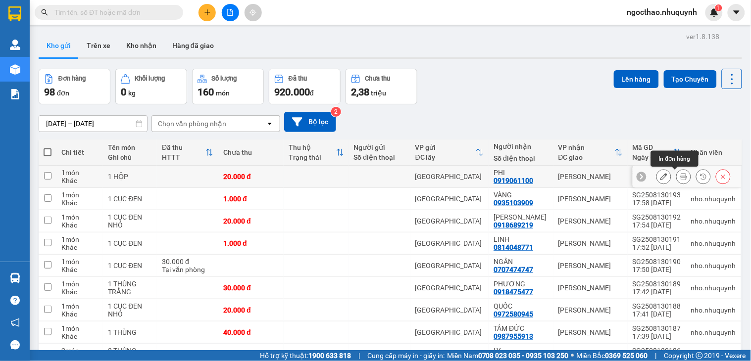
click at [680, 175] on icon at bounding box center [683, 176] width 7 height 7
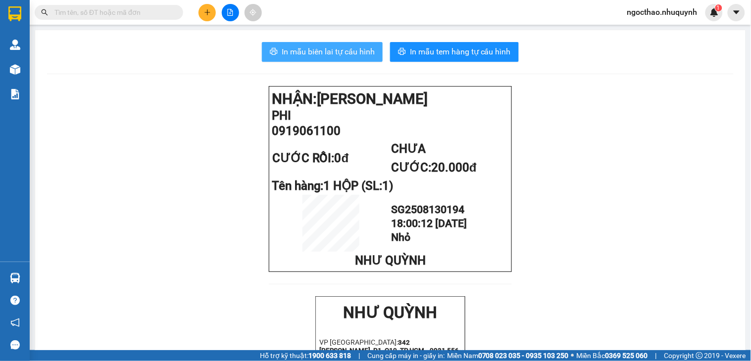
click at [325, 51] on span "In mẫu biên lai tự cấu hình" at bounding box center [328, 52] width 93 height 12
